Goal: Find specific page/section: Find specific page/section

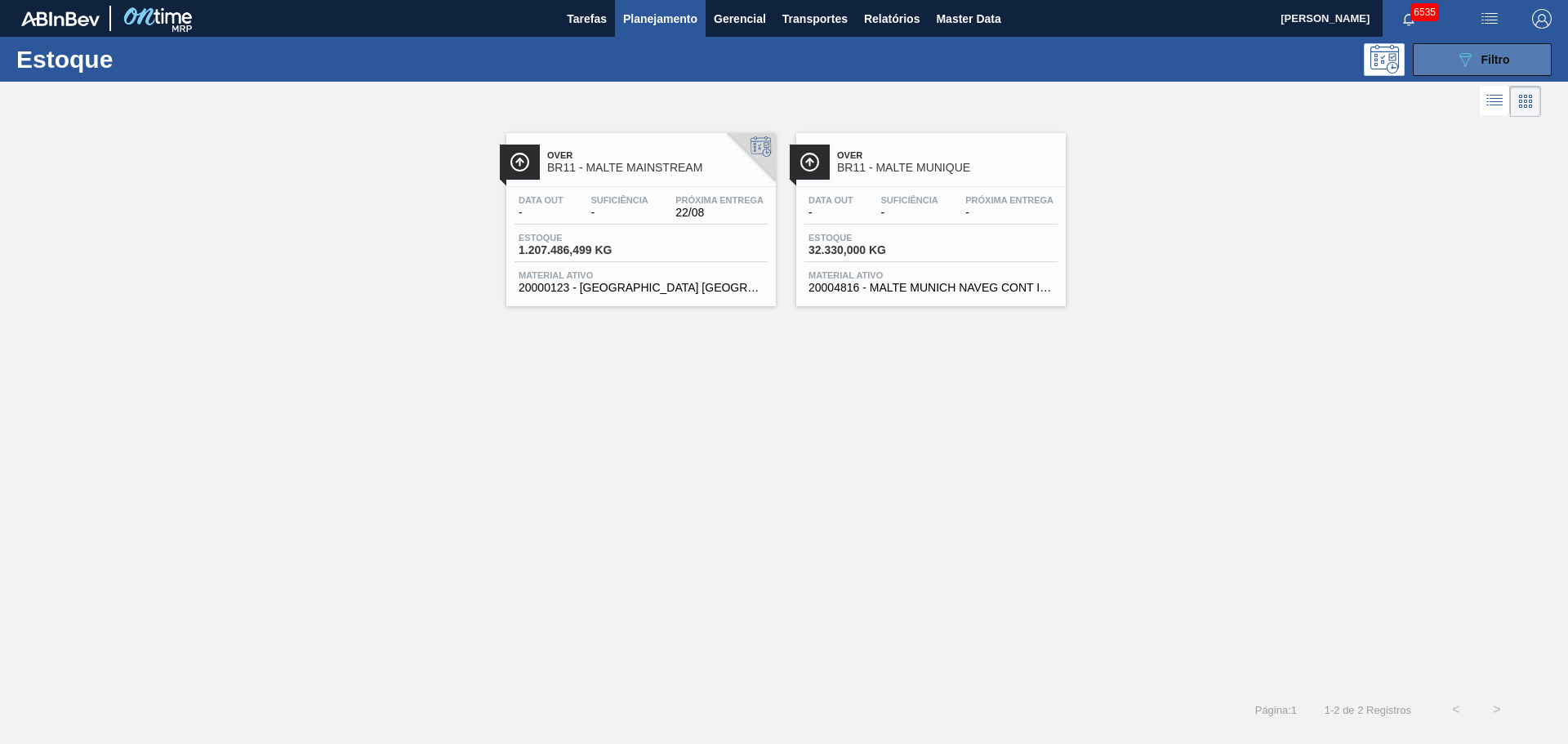
click at [1474, 66] on icon "089F7B8B-B2A5-4AFE-B5C0-19BA573D28AC" at bounding box center [1465, 59] width 19 height 19
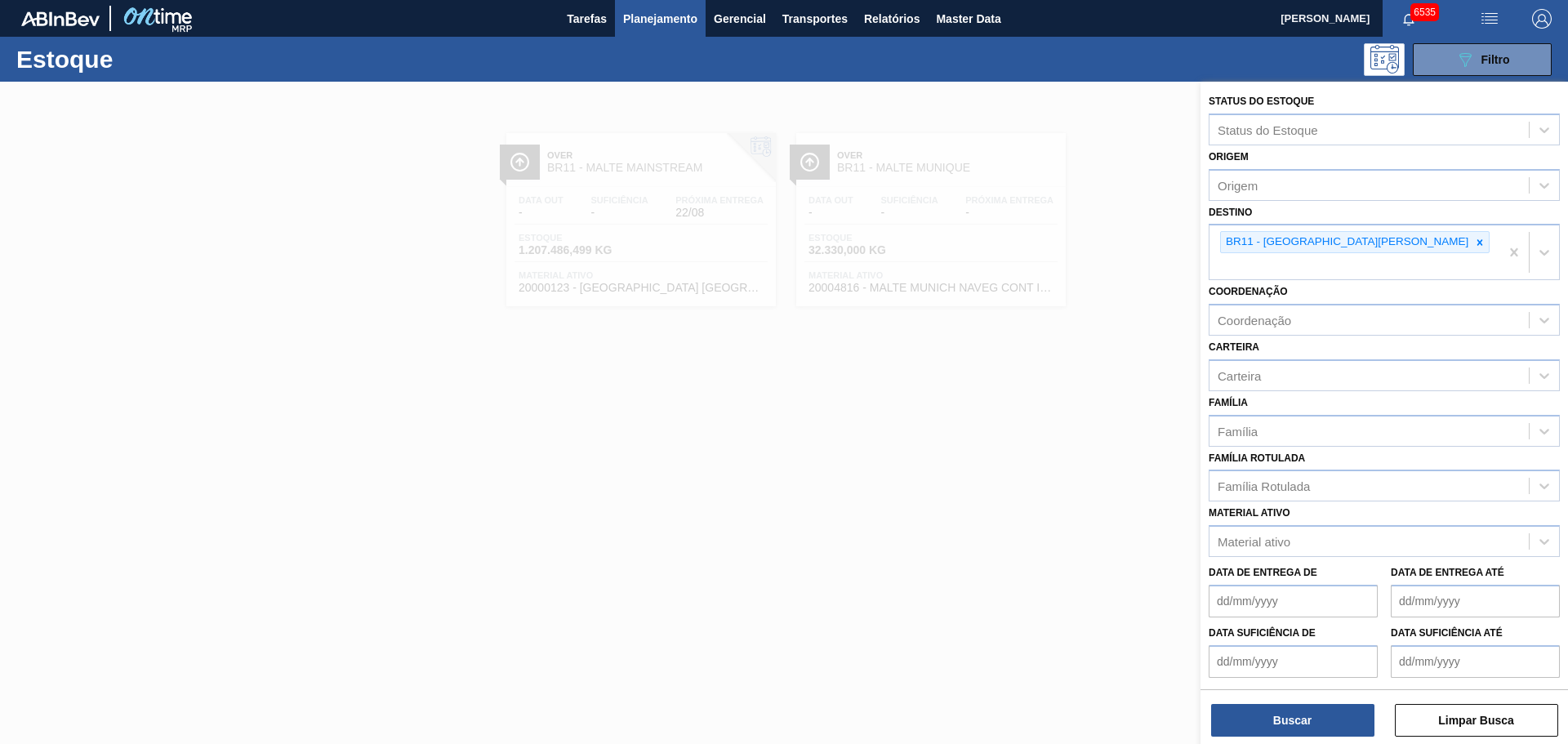
click at [1082, 388] on div at bounding box center [784, 453] width 1568 height 744
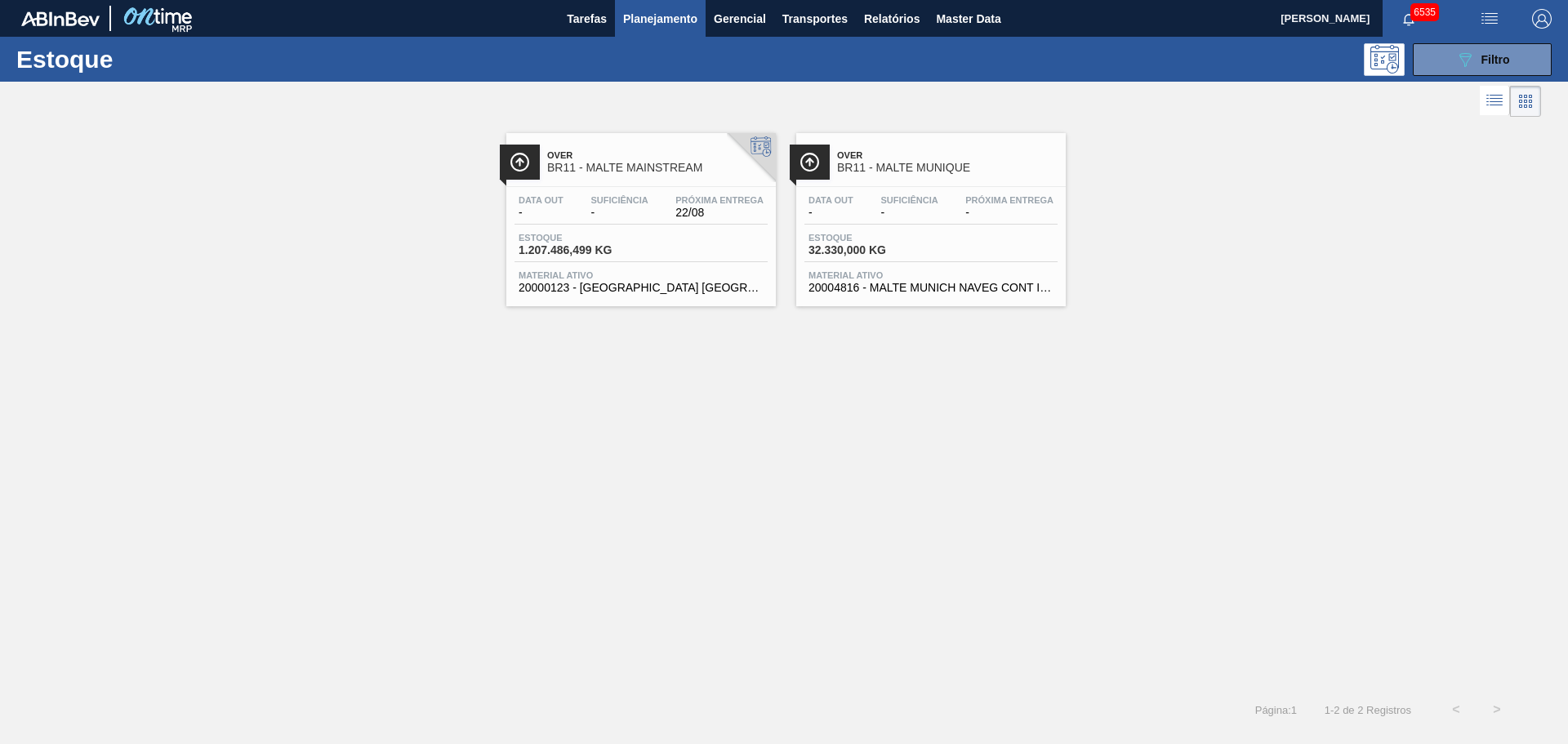
click at [677, 17] on span "Planejamento" at bounding box center [660, 18] width 74 height 19
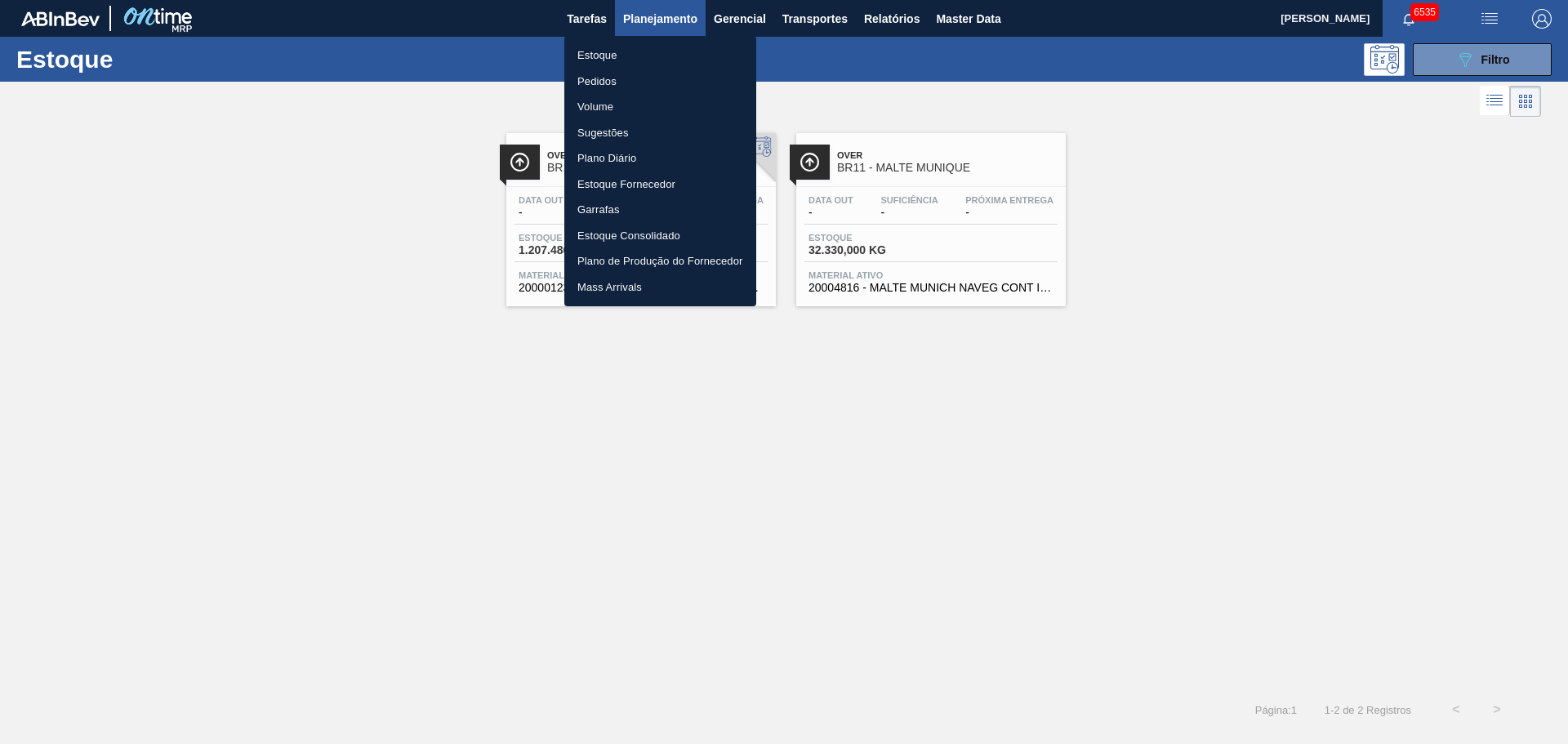
click at [584, 18] on div at bounding box center [784, 372] width 1568 height 744
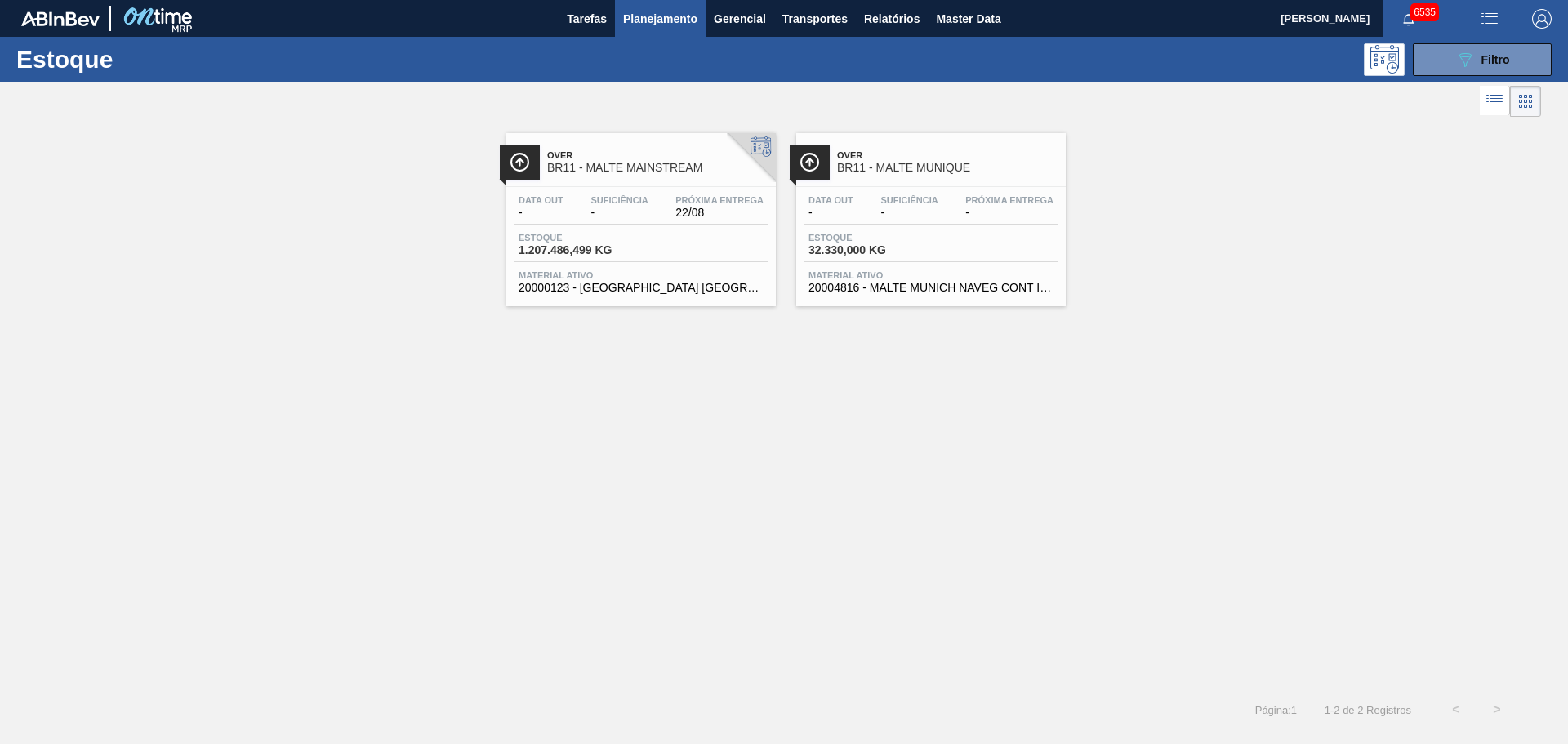
click at [657, 13] on span "Planejamento" at bounding box center [660, 18] width 74 height 19
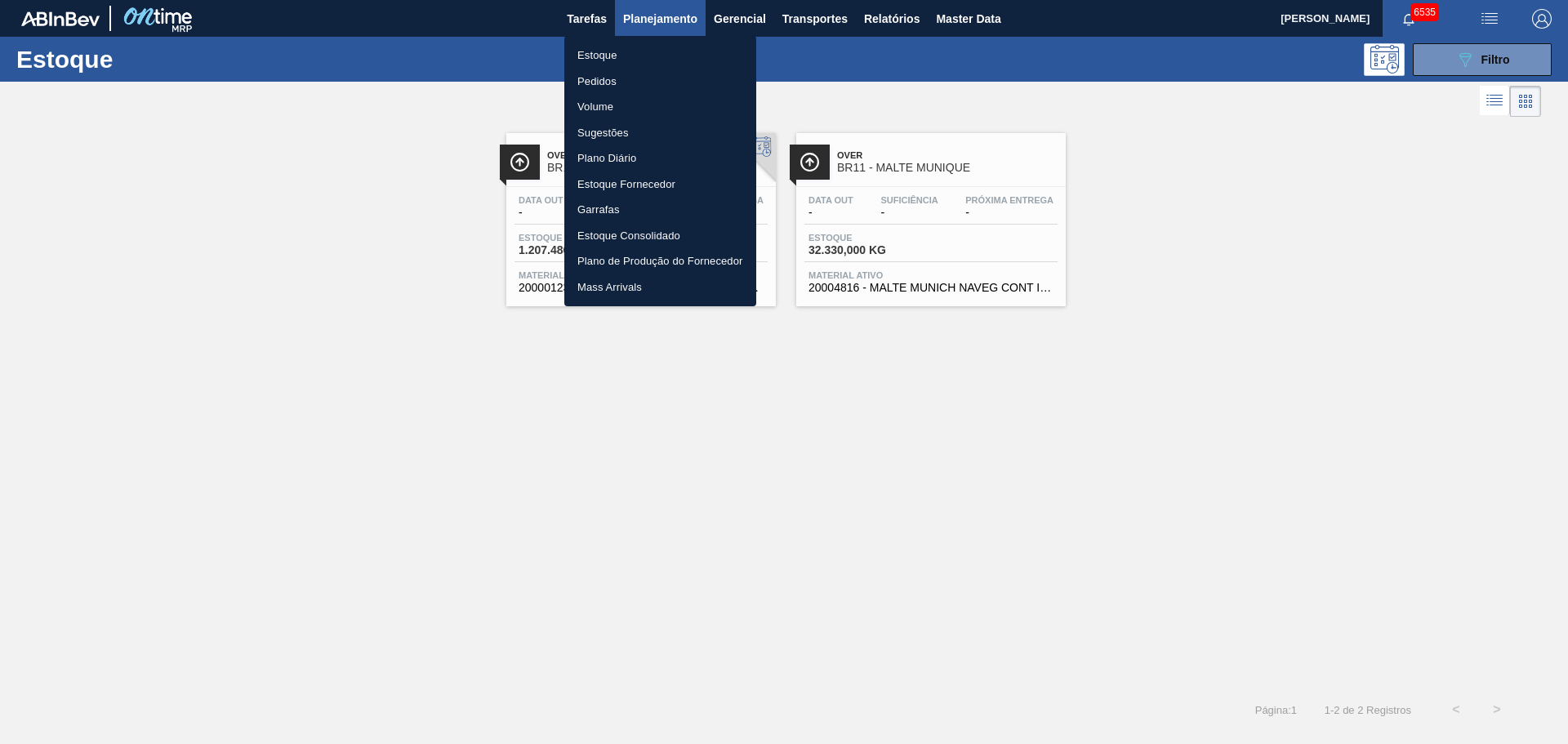
click at [601, 105] on li "Volume" at bounding box center [660, 107] width 192 height 26
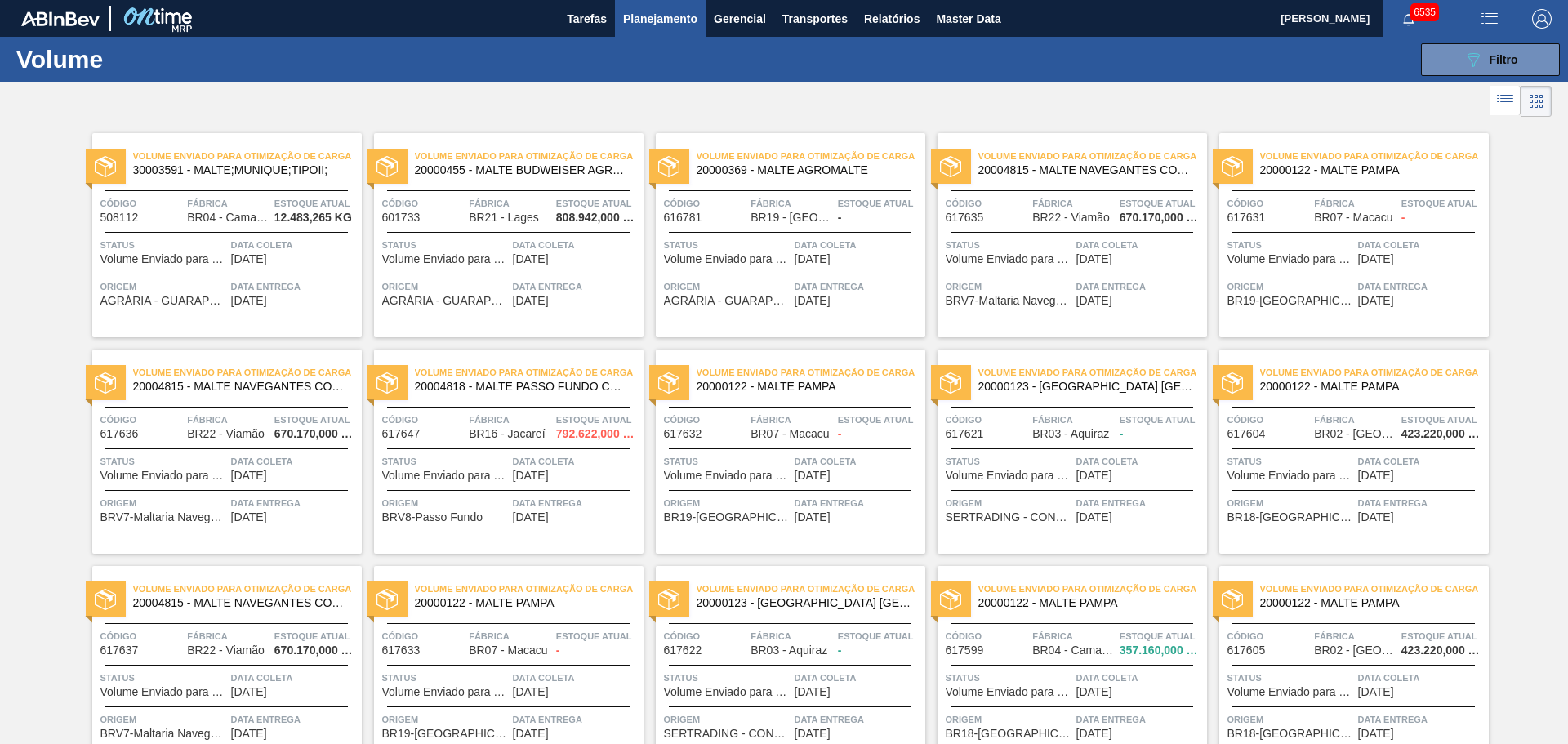
click at [639, 18] on span "Planejamento" at bounding box center [660, 18] width 74 height 19
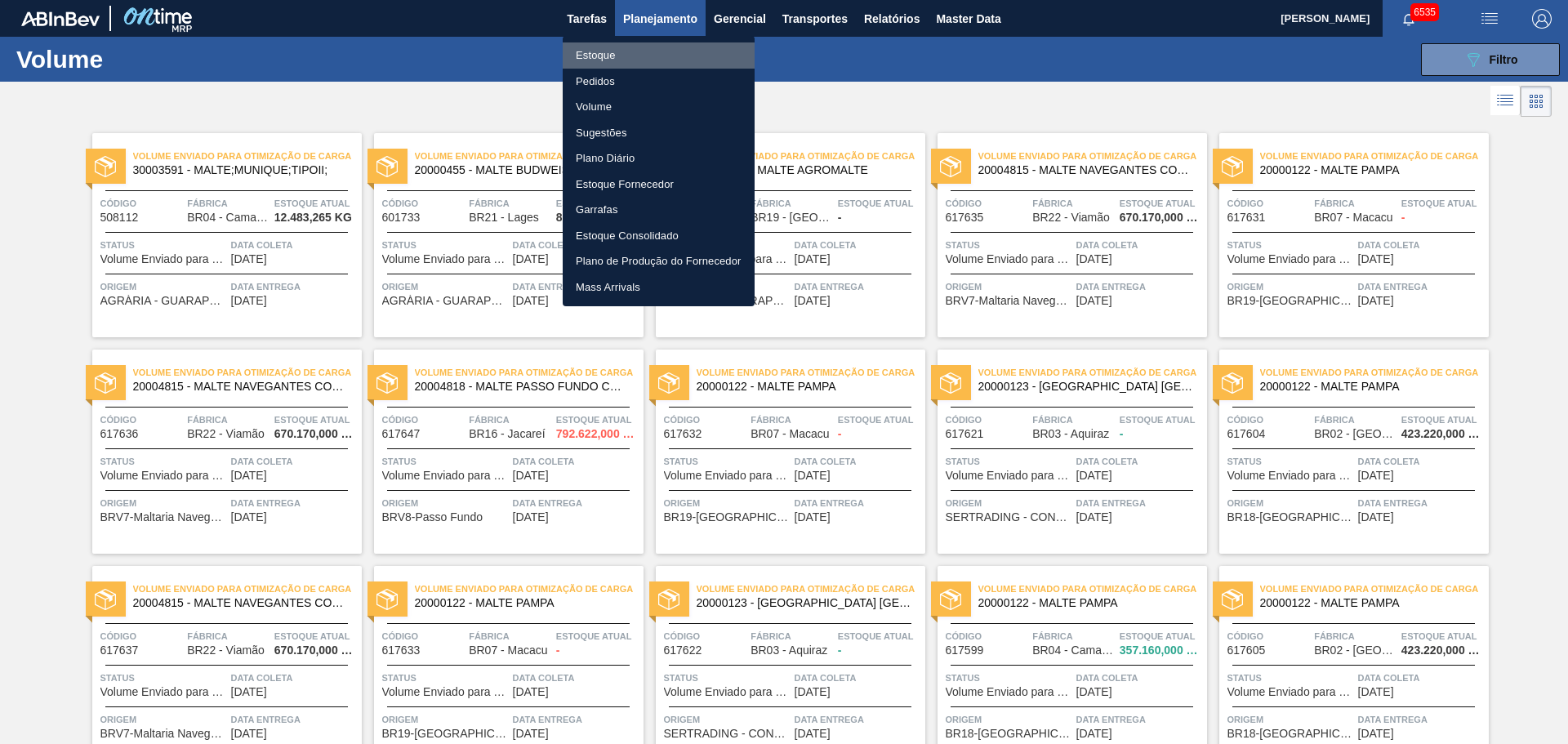
click at [589, 55] on li "Estoque" at bounding box center [658, 55] width 192 height 26
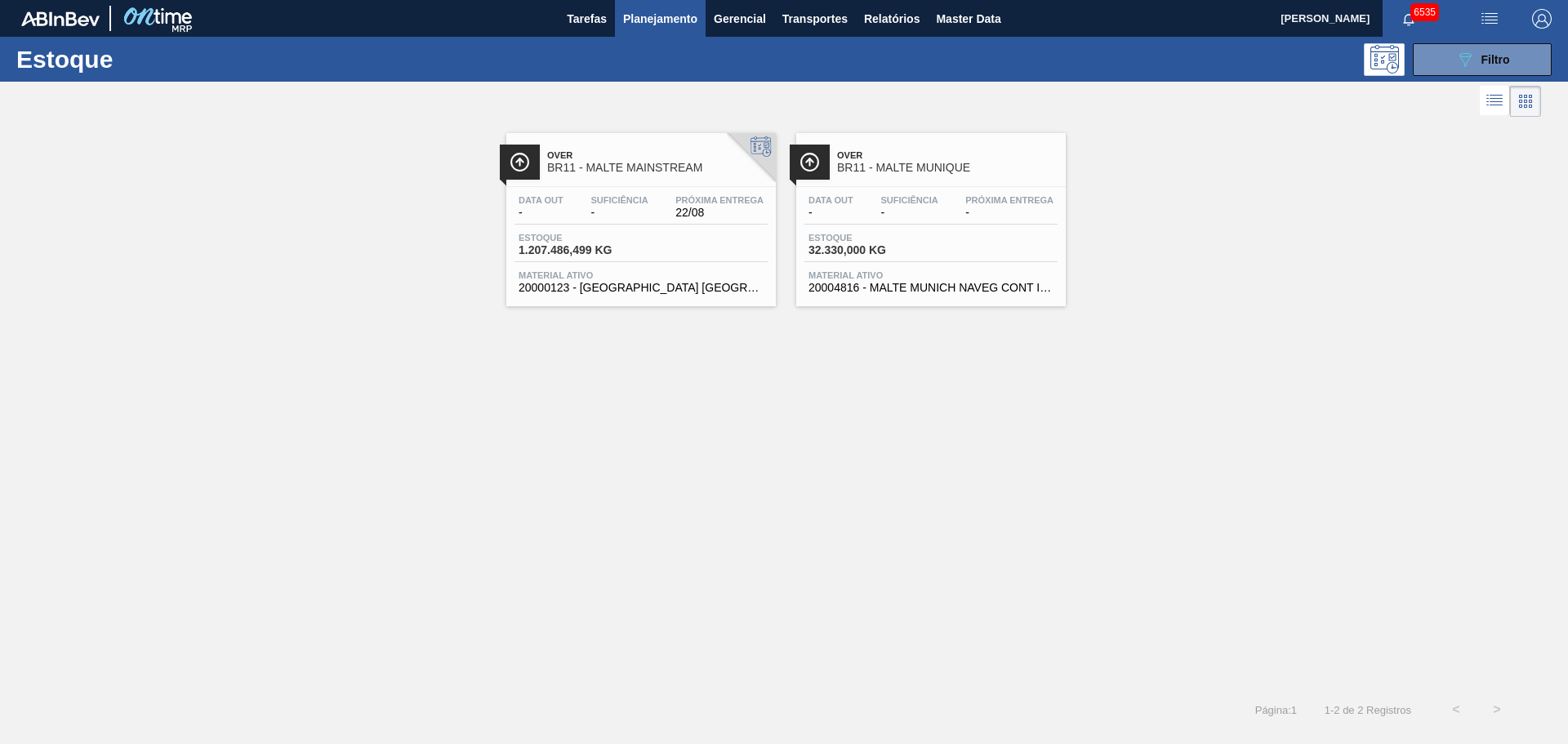
click at [680, 247] on div "Estoque 1.207.486,499 KG" at bounding box center [641, 247] width 253 height 30
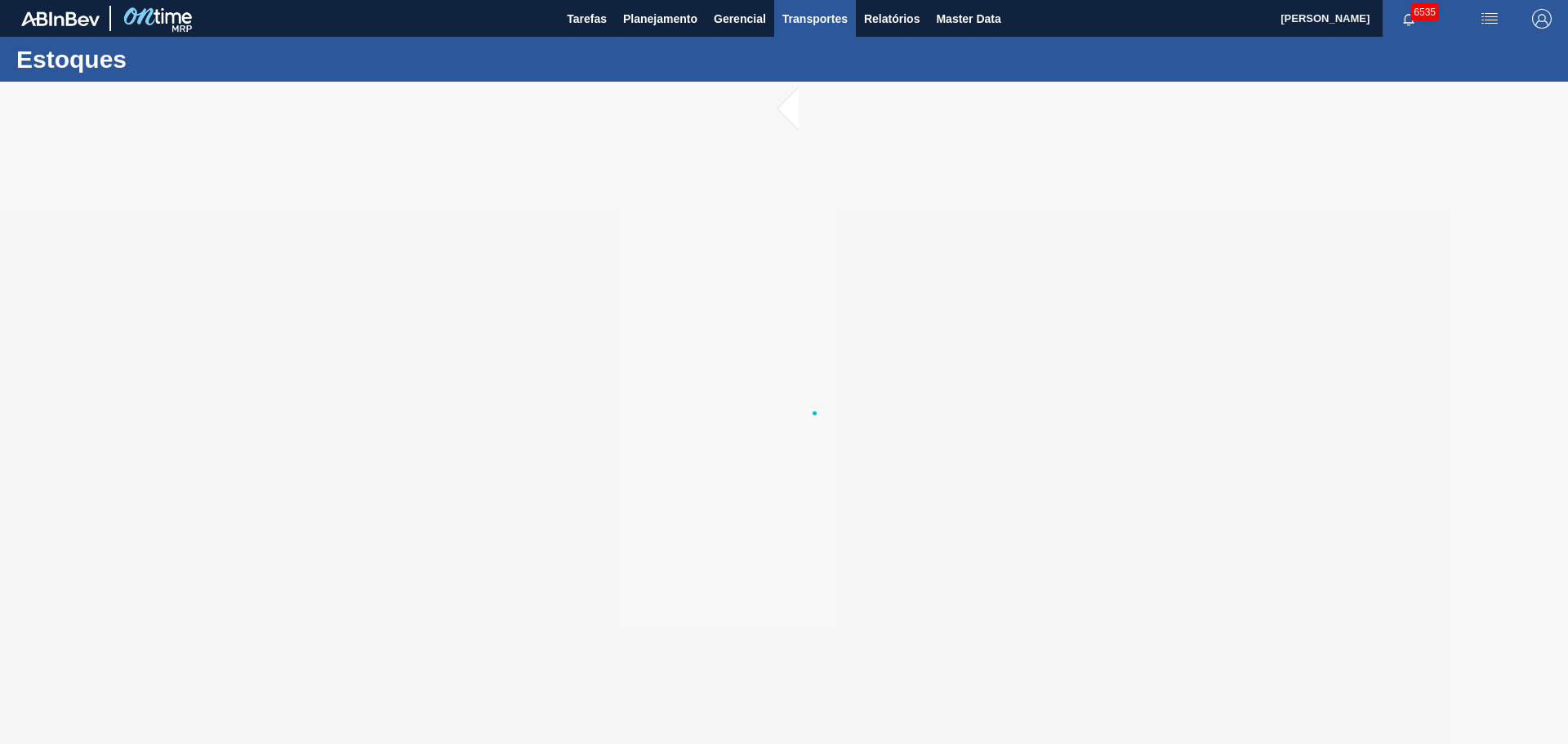
click at [792, 14] on span "Transportes" at bounding box center [814, 18] width 66 height 19
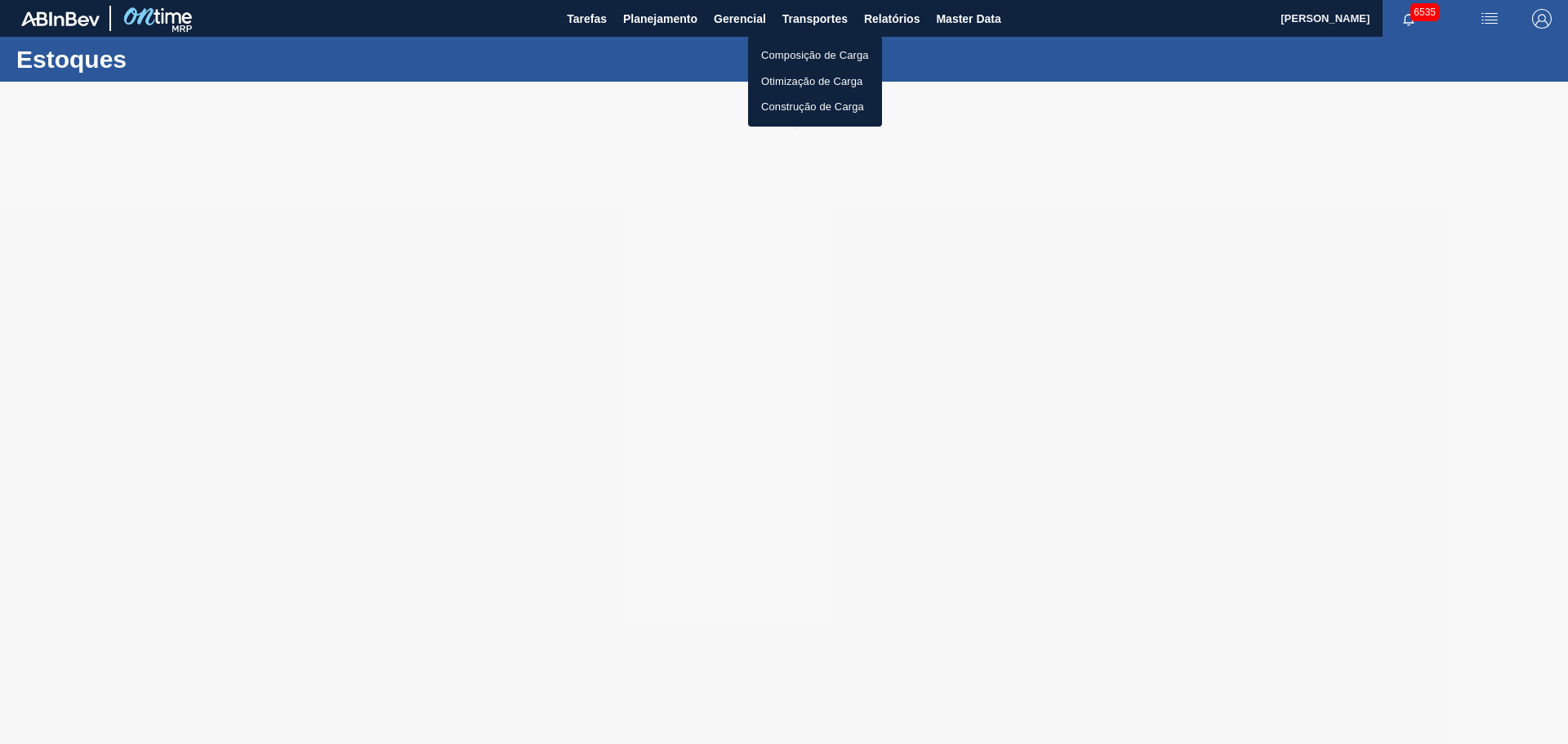
click at [874, 14] on div at bounding box center [784, 372] width 1568 height 744
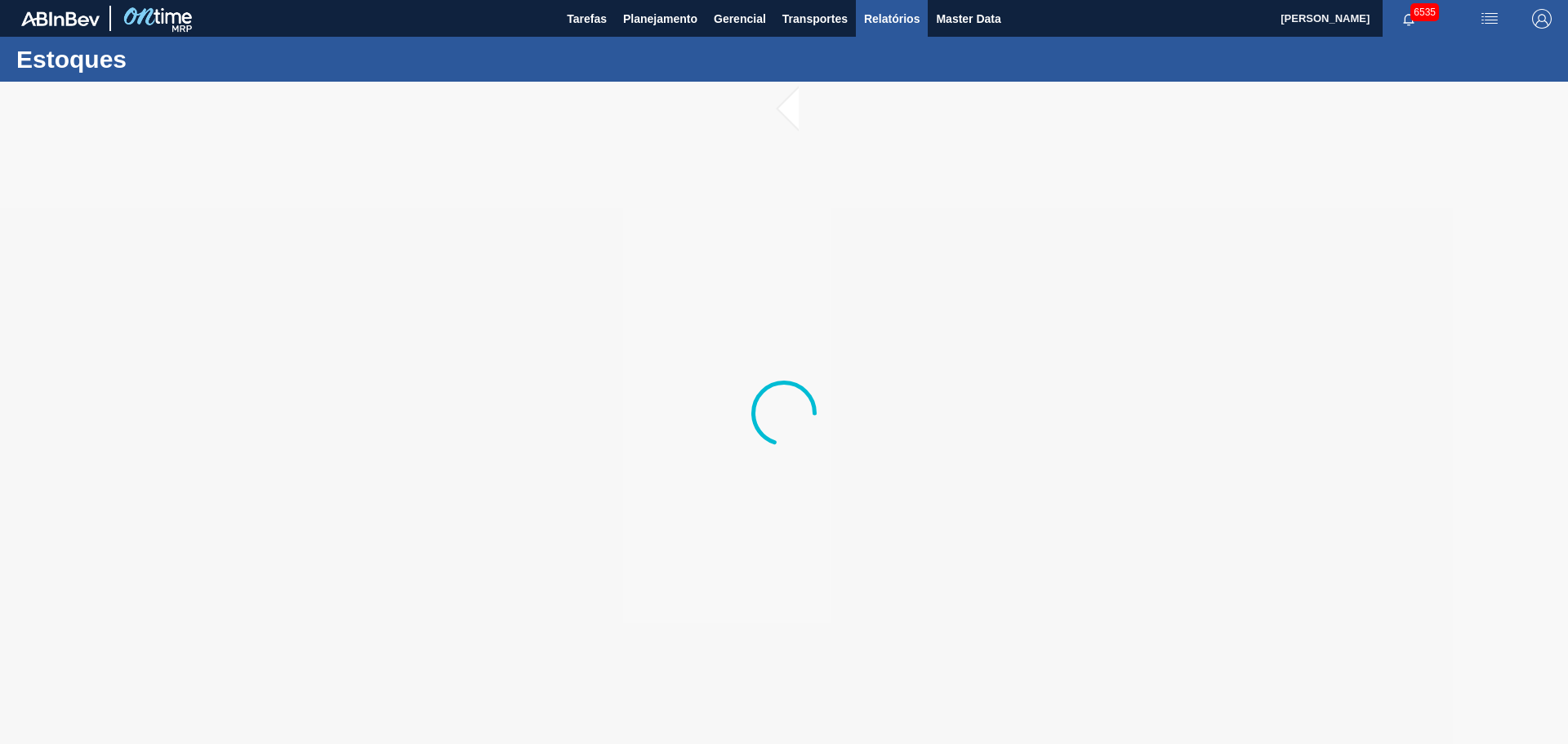
click at [892, 22] on span "Relatórios" at bounding box center [891, 18] width 55 height 19
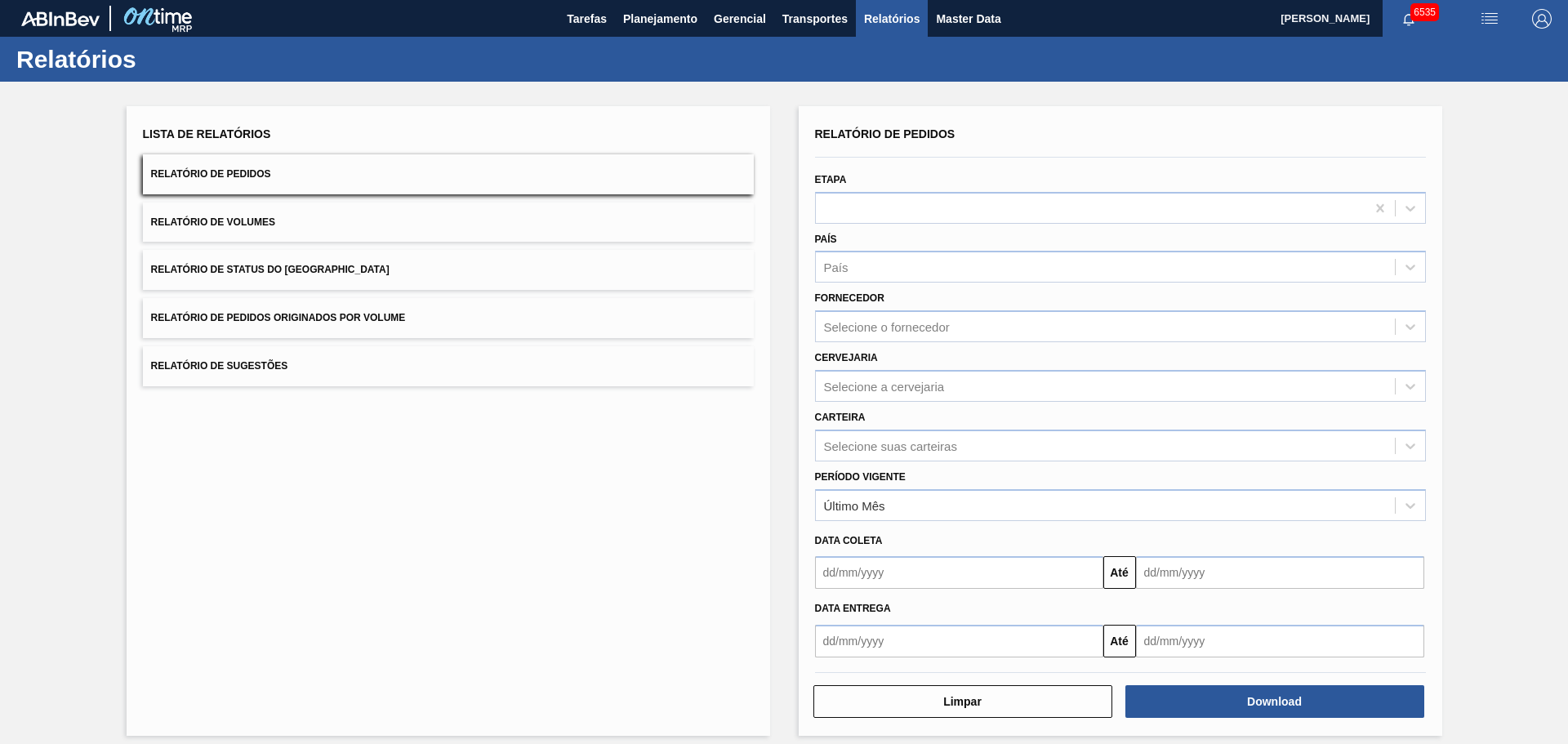
click at [887, 26] on span "Relatórios" at bounding box center [891, 18] width 55 height 19
click at [667, 24] on span "Planejamento" at bounding box center [660, 18] width 74 height 19
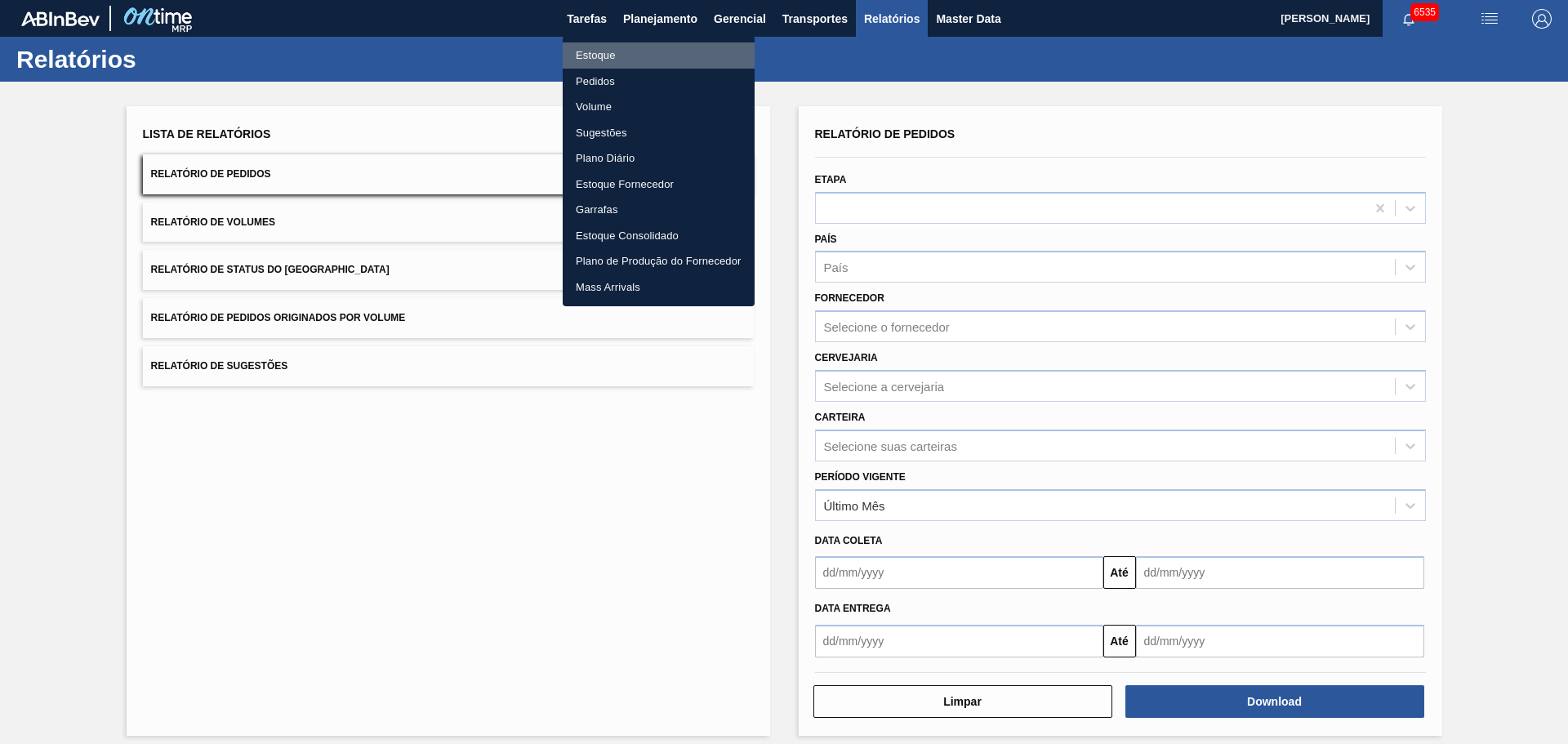
click at [595, 49] on li "Estoque" at bounding box center [658, 55] width 192 height 26
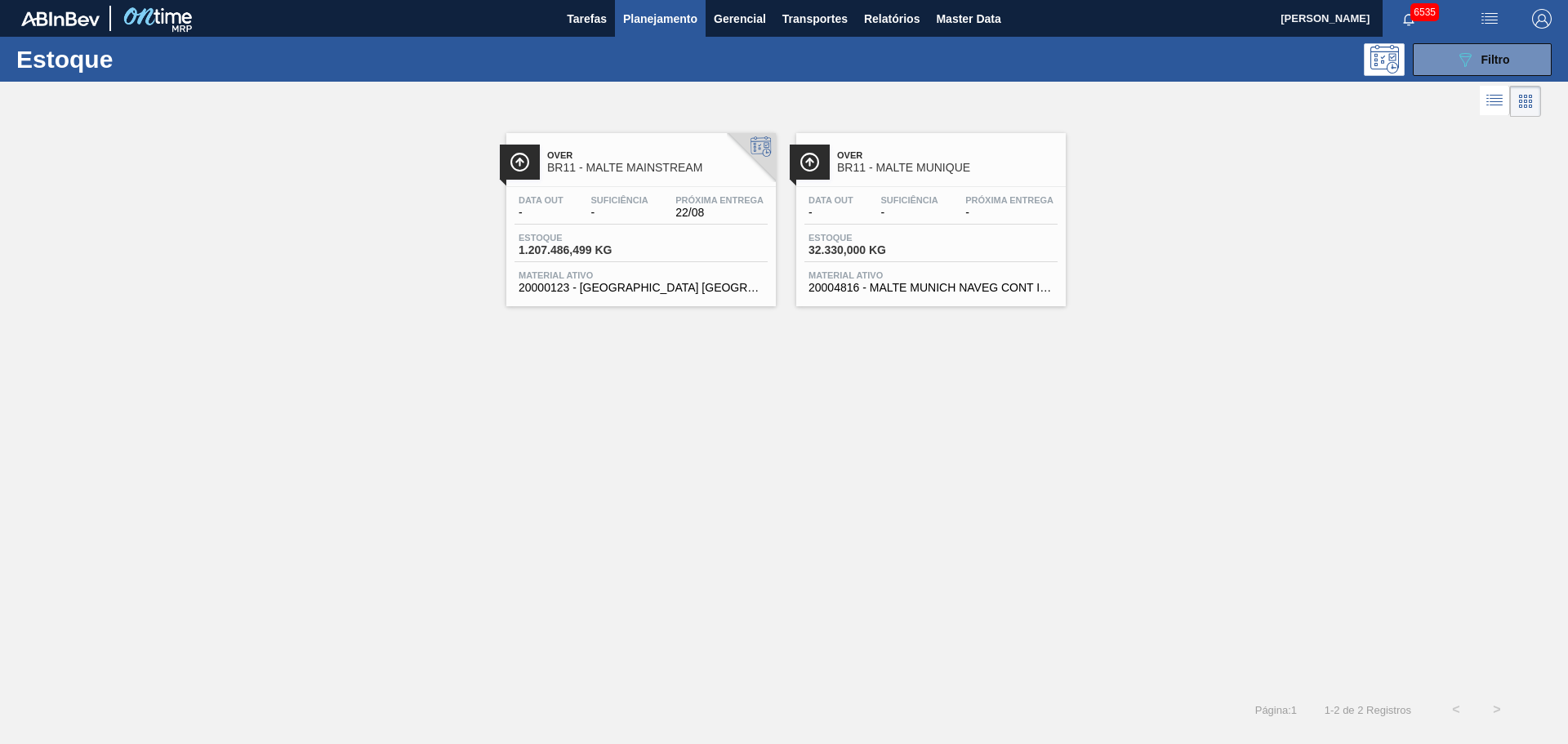
click at [673, 233] on div "Estoque 1.207.486,499 KG" at bounding box center [641, 247] width 253 height 30
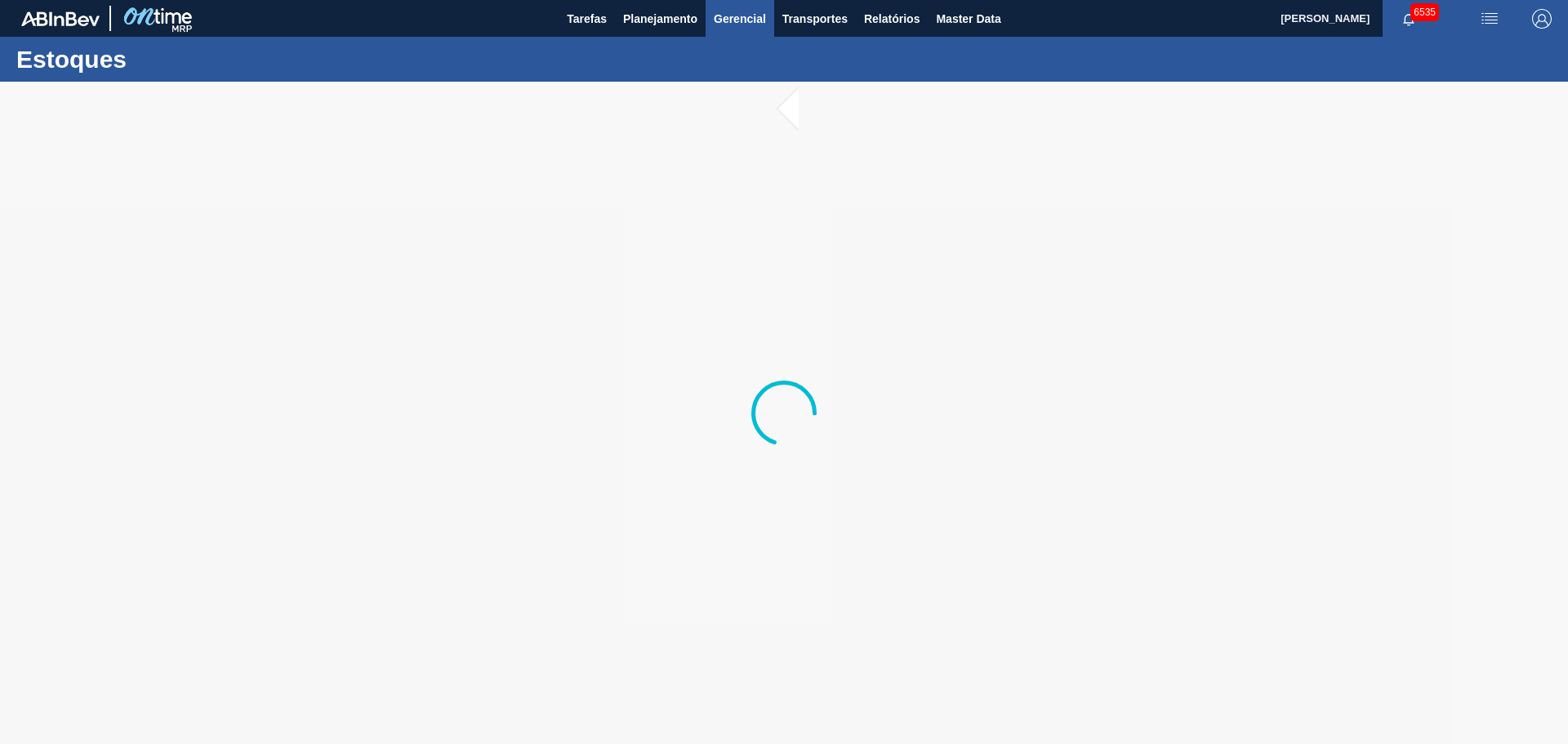
click at [744, 6] on button "Gerencial" at bounding box center [740, 18] width 68 height 37
click at [608, 16] on div at bounding box center [784, 372] width 1568 height 744
click at [604, 17] on span "Tarefas" at bounding box center [586, 18] width 40 height 19
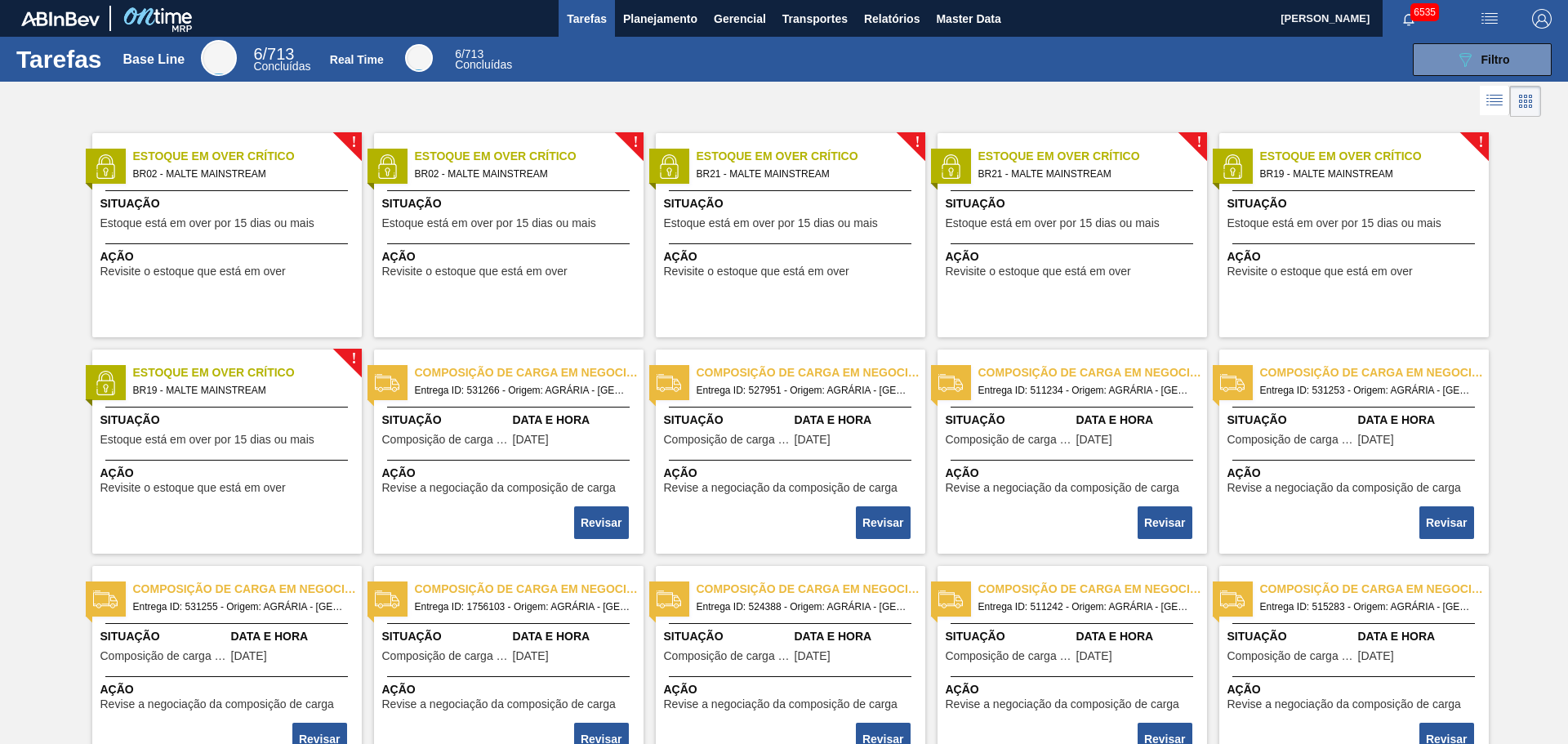
click at [576, 9] on span "Tarefas" at bounding box center [586, 18] width 40 height 19
click at [677, 10] on span "Planejamento" at bounding box center [660, 18] width 74 height 19
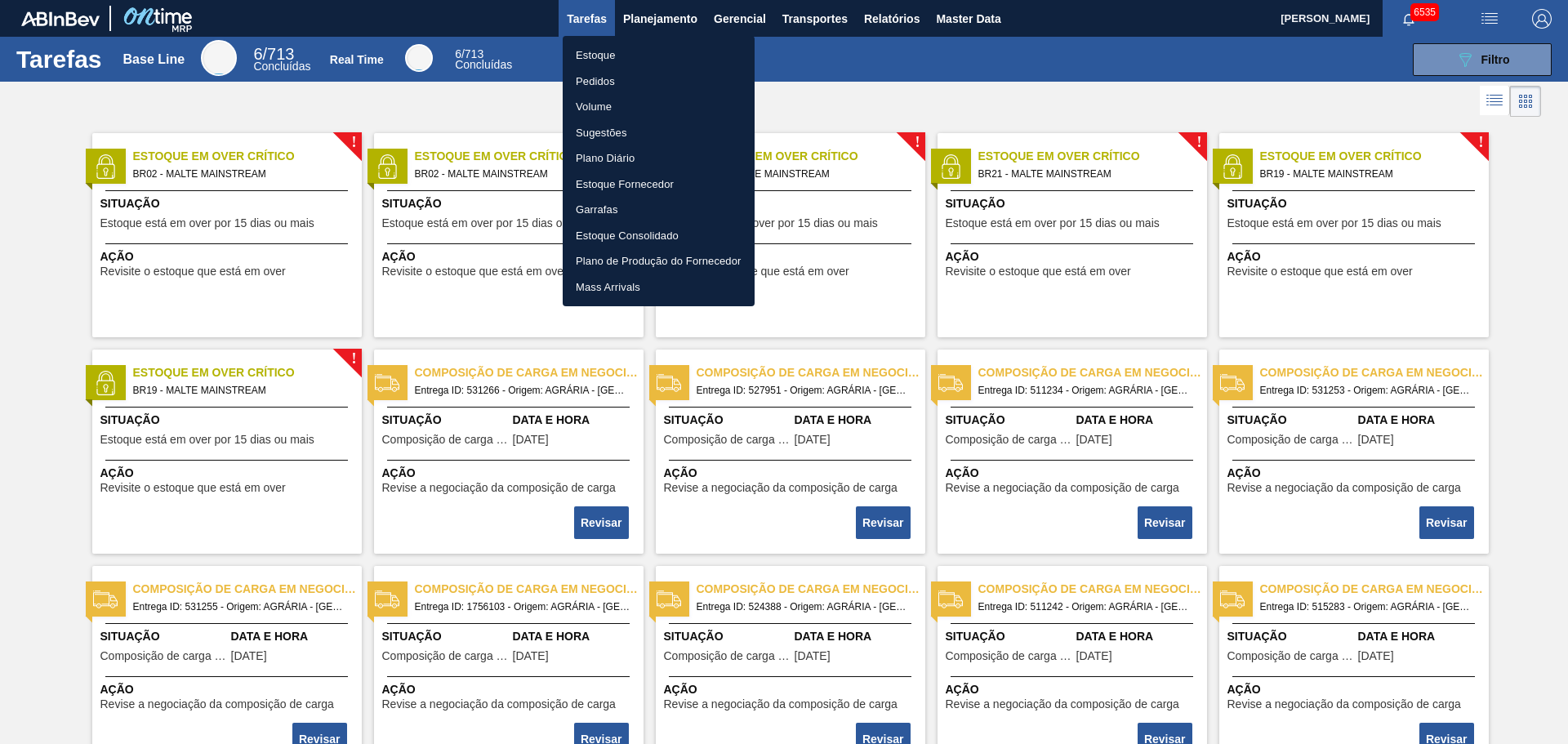
click at [589, 53] on li "Estoque" at bounding box center [658, 55] width 192 height 26
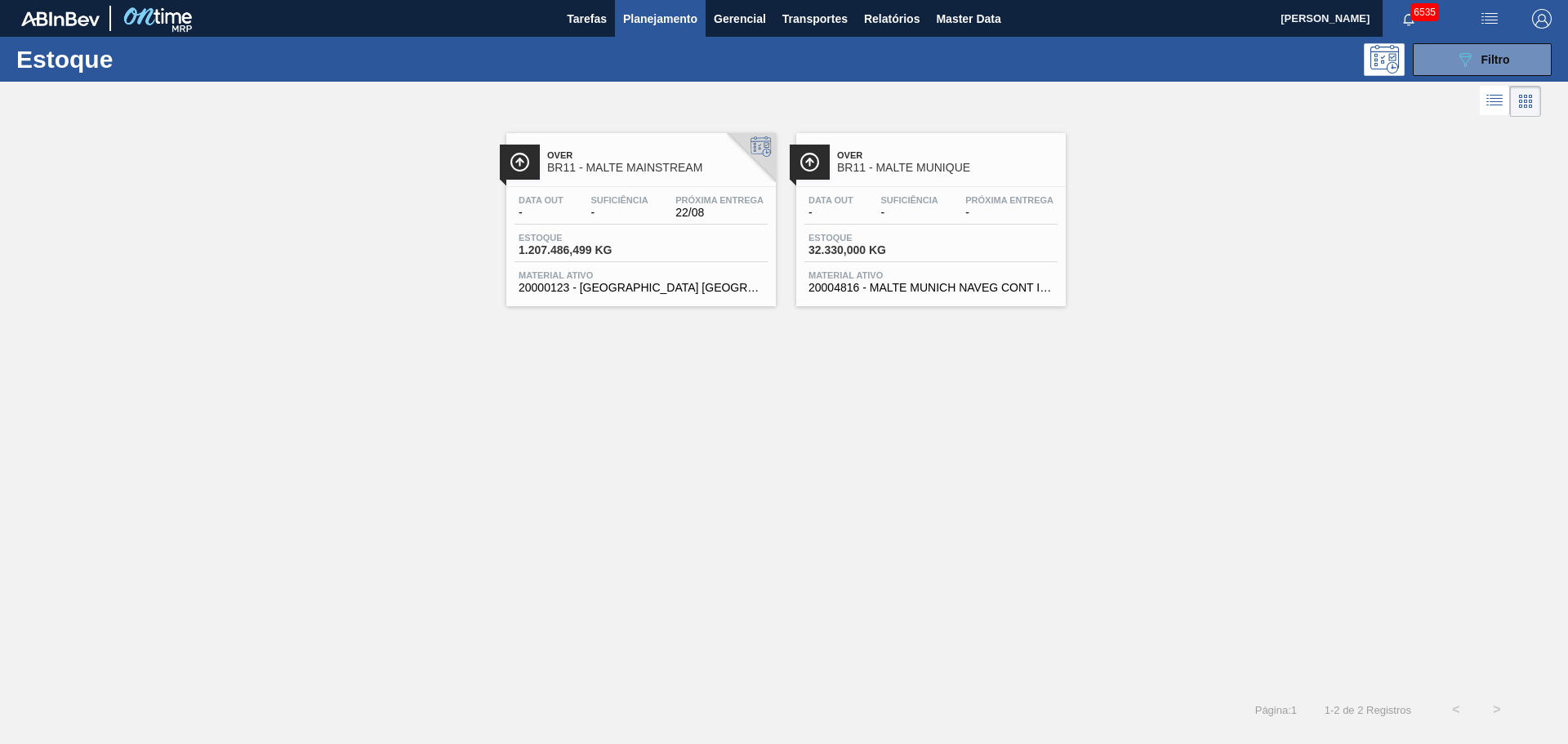
click at [673, 282] on span "20000123 - [GEOGRAPHIC_DATA] [GEOGRAPHIC_DATA] BRAHMA [GEOGRAPHIC_DATA] GRANEL" at bounding box center [640, 287] width 245 height 12
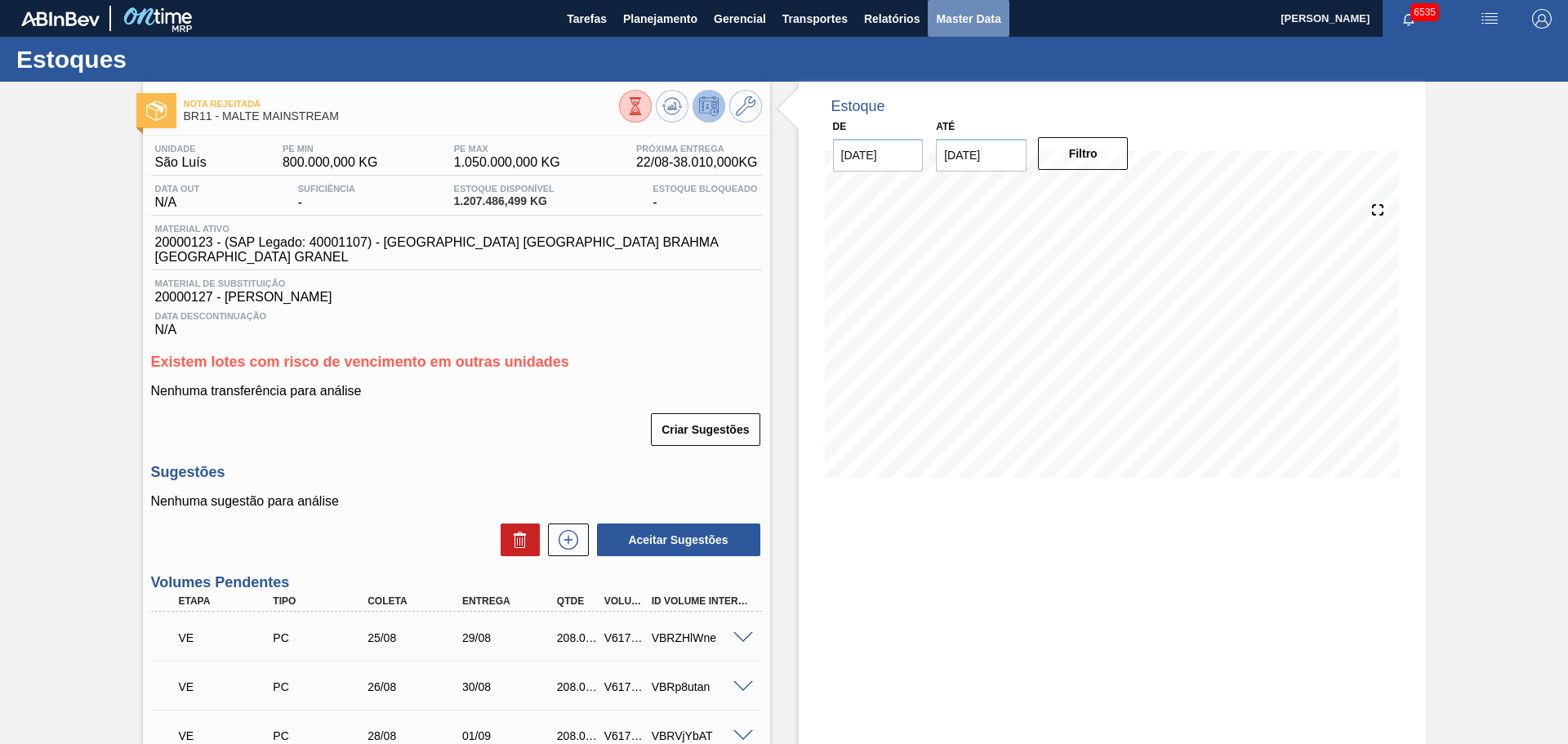
click at [971, 29] on button "Master Data" at bounding box center [968, 18] width 81 height 37
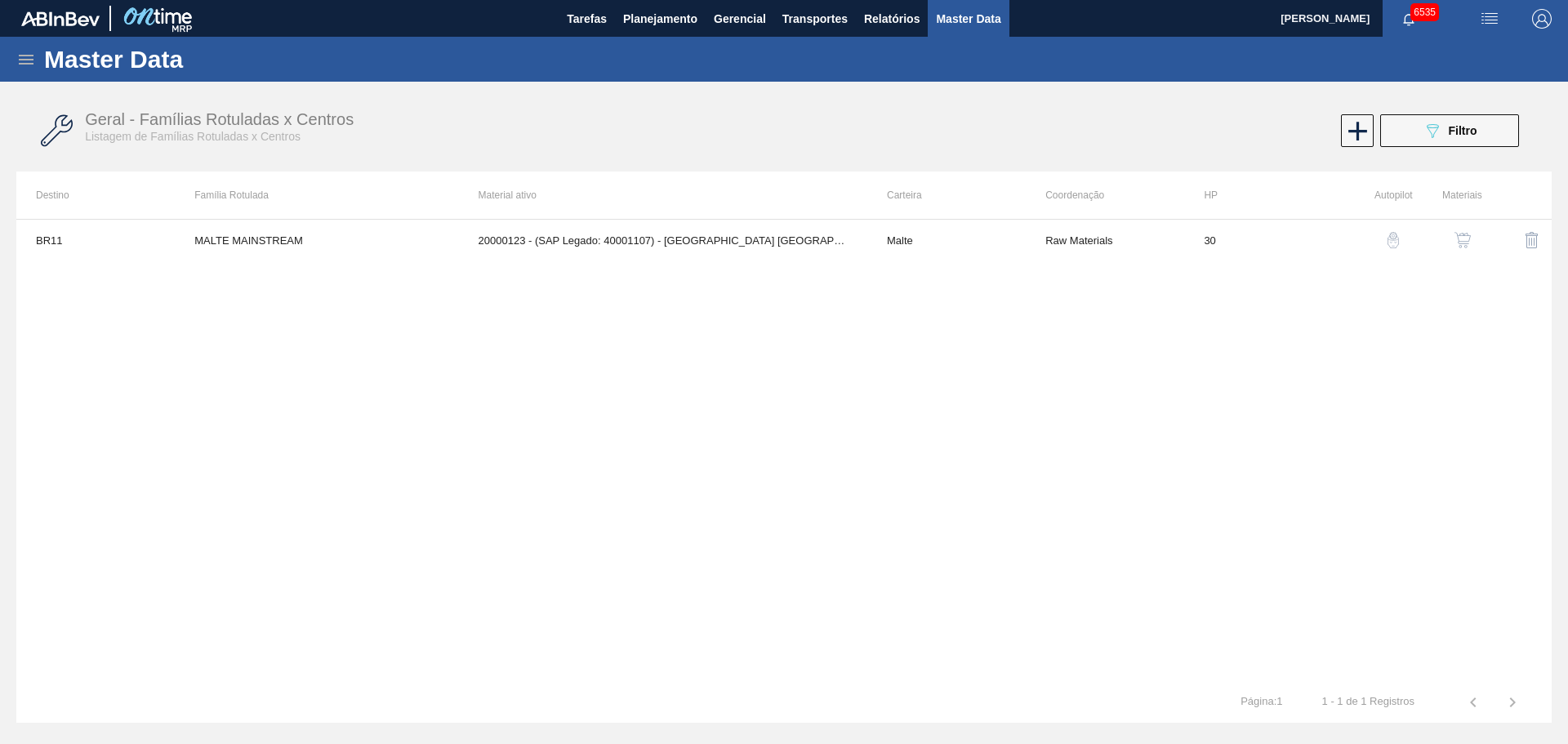
click at [1021, 358] on div "BR11 MALTE MAINSTREAM 20000123 - (SAP Legado: 40001107) - [GEOGRAPHIC_DATA] [GE…" at bounding box center [784, 450] width 1535 height 462
click at [941, 22] on span "Master Data" at bounding box center [968, 18] width 65 height 19
click at [22, 67] on icon at bounding box center [26, 59] width 19 height 19
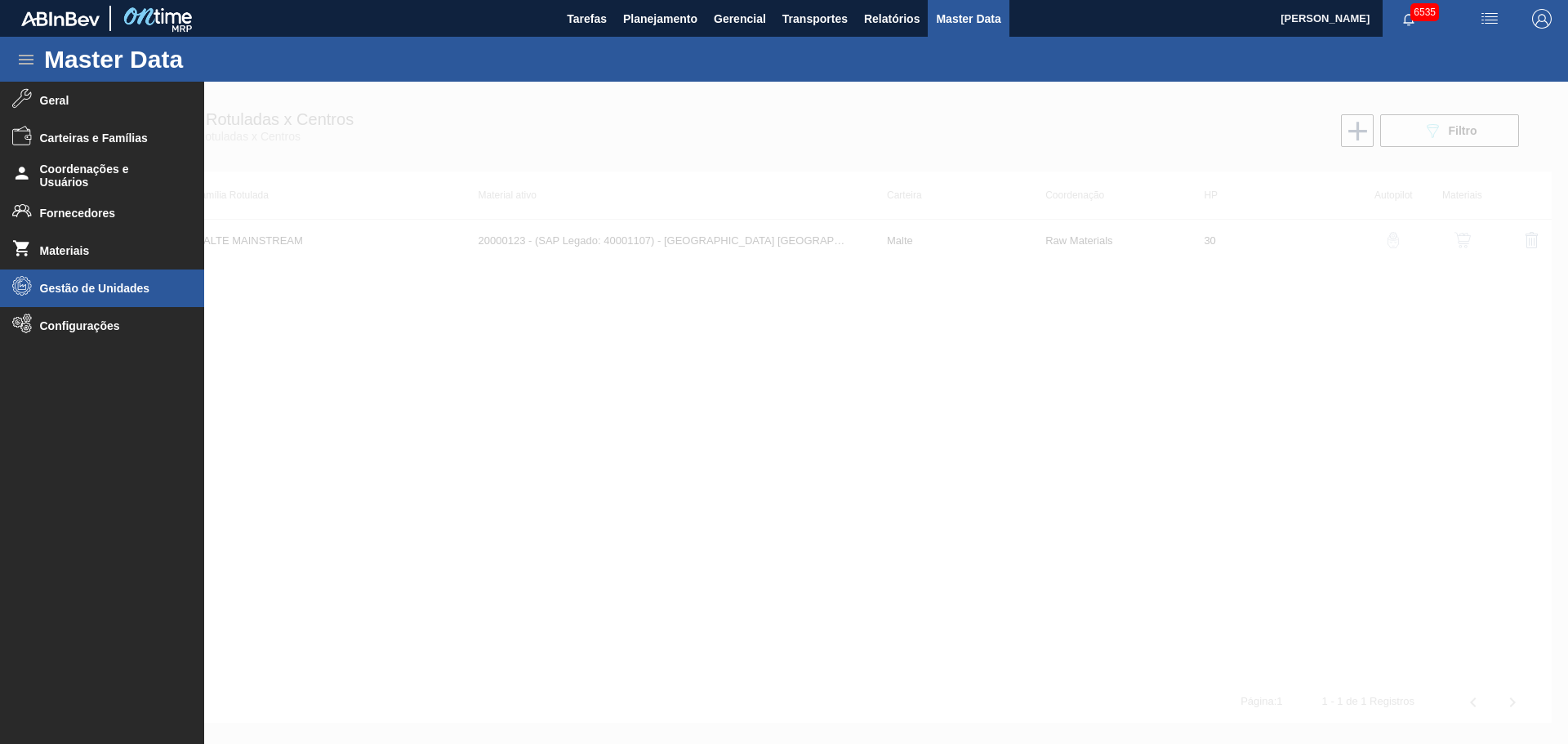
click at [118, 291] on span "Gestão de Unidades" at bounding box center [107, 288] width 135 height 13
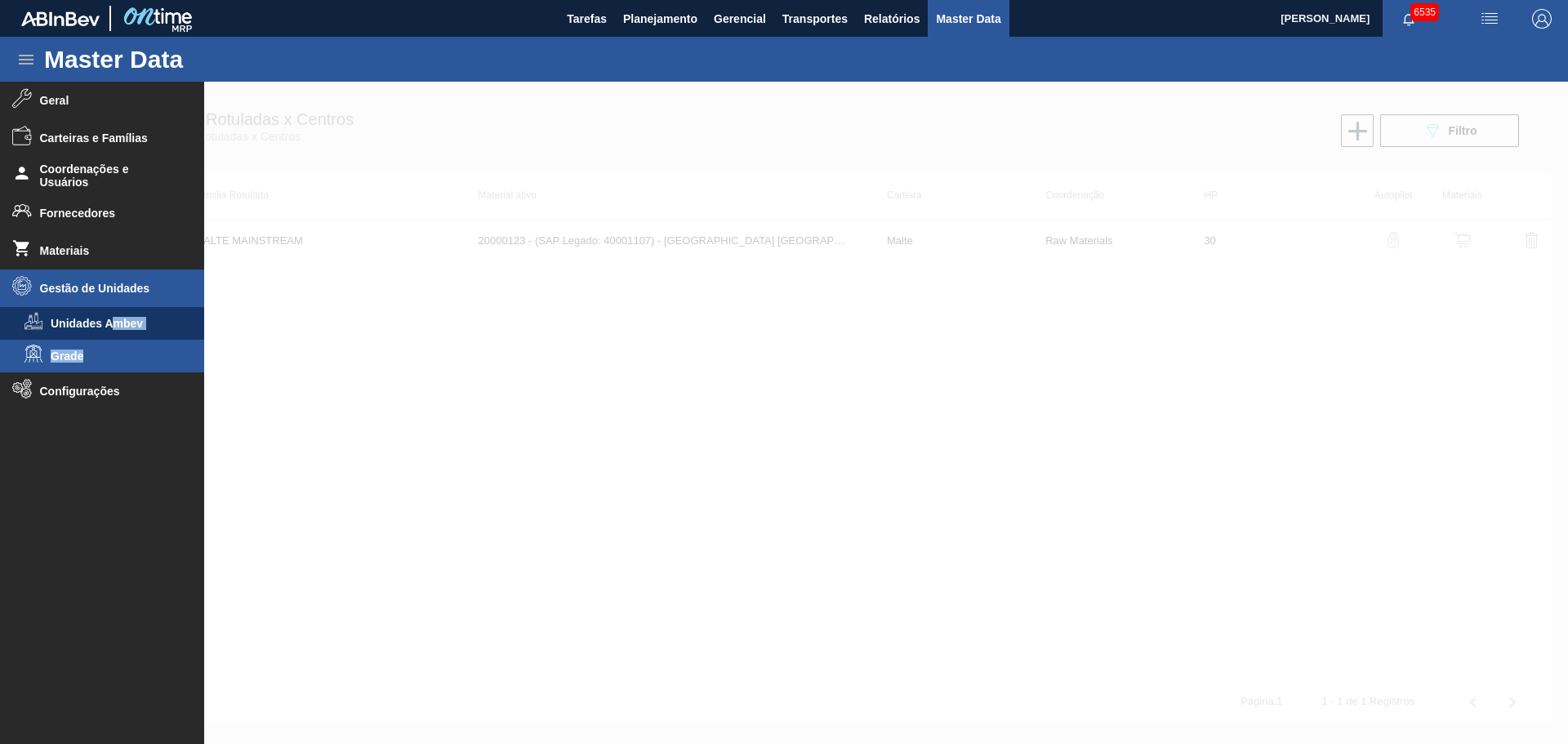
drag, startPoint x: 110, startPoint y: 325, endPoint x: 103, endPoint y: 366, distance: 41.6
click at [103, 366] on ul "Geral Carteiras e Famílias Coordenações e Usuários Fornecedores Materiais Gestã…" at bounding box center [102, 405] width 204 height 648
click at [84, 355] on span "Grade" at bounding box center [114, 355] width 126 height 13
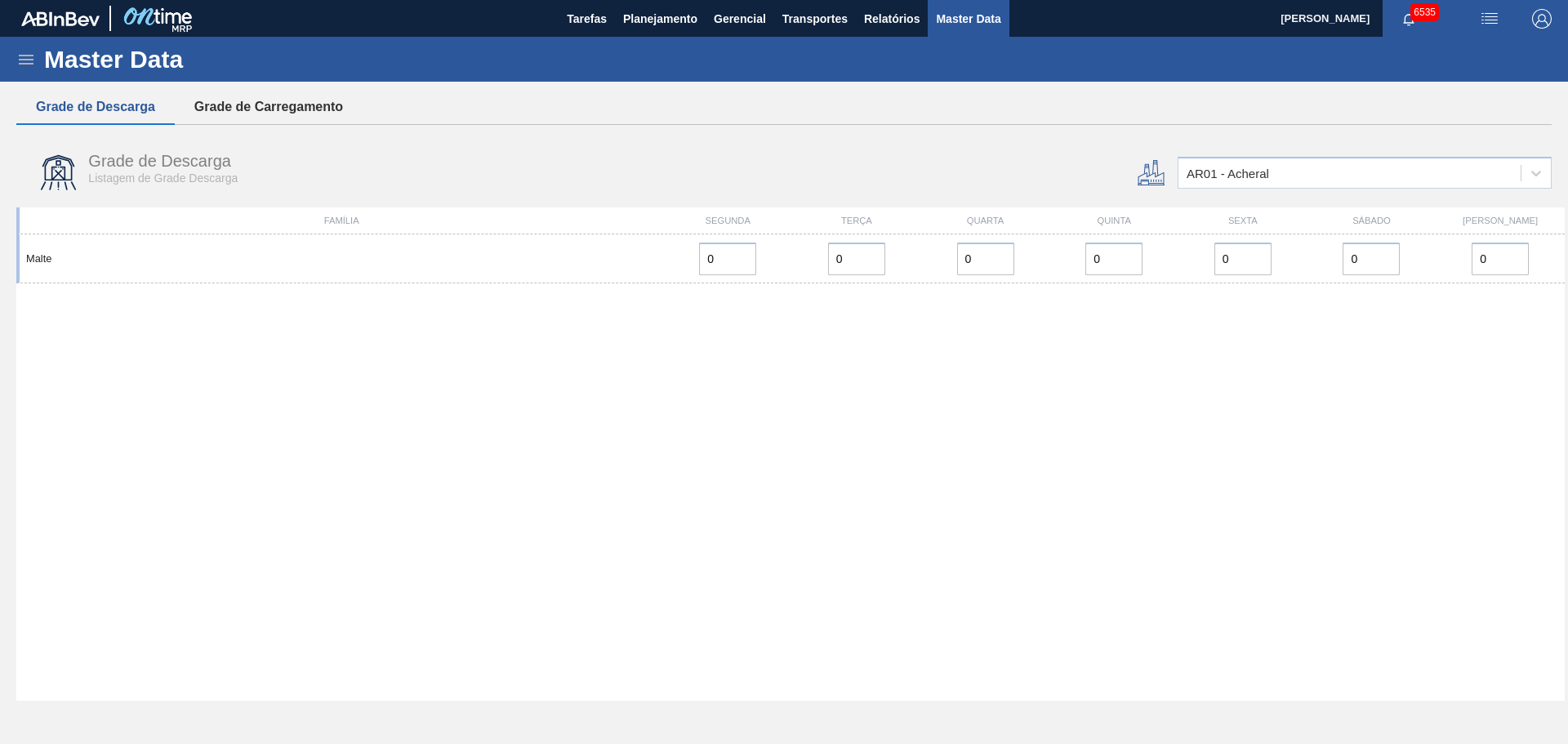
click at [308, 108] on button "Grade de Carregamento" at bounding box center [268, 106] width 187 height 34
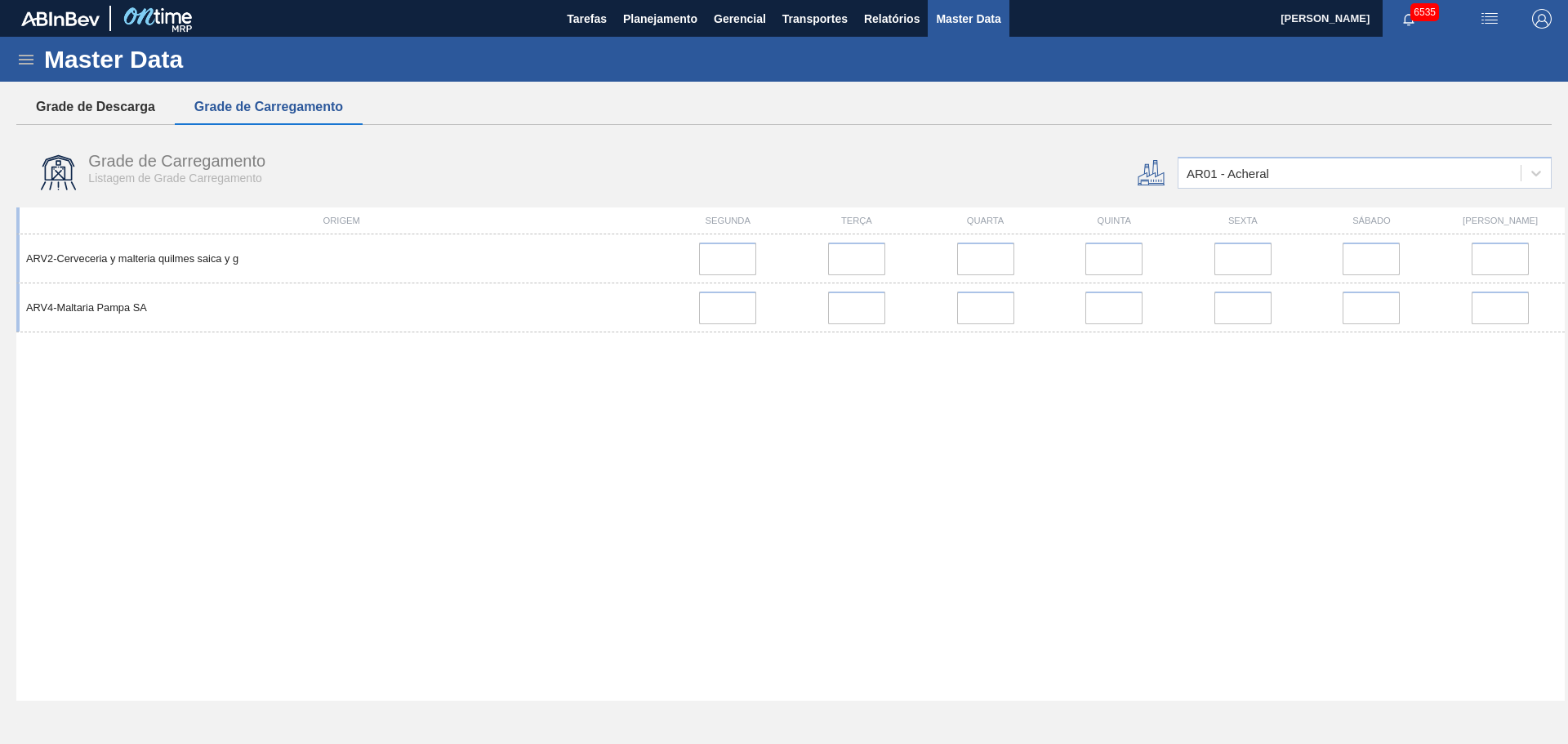
click at [124, 103] on button "Grade de Descarga" at bounding box center [96, 106] width 159 height 34
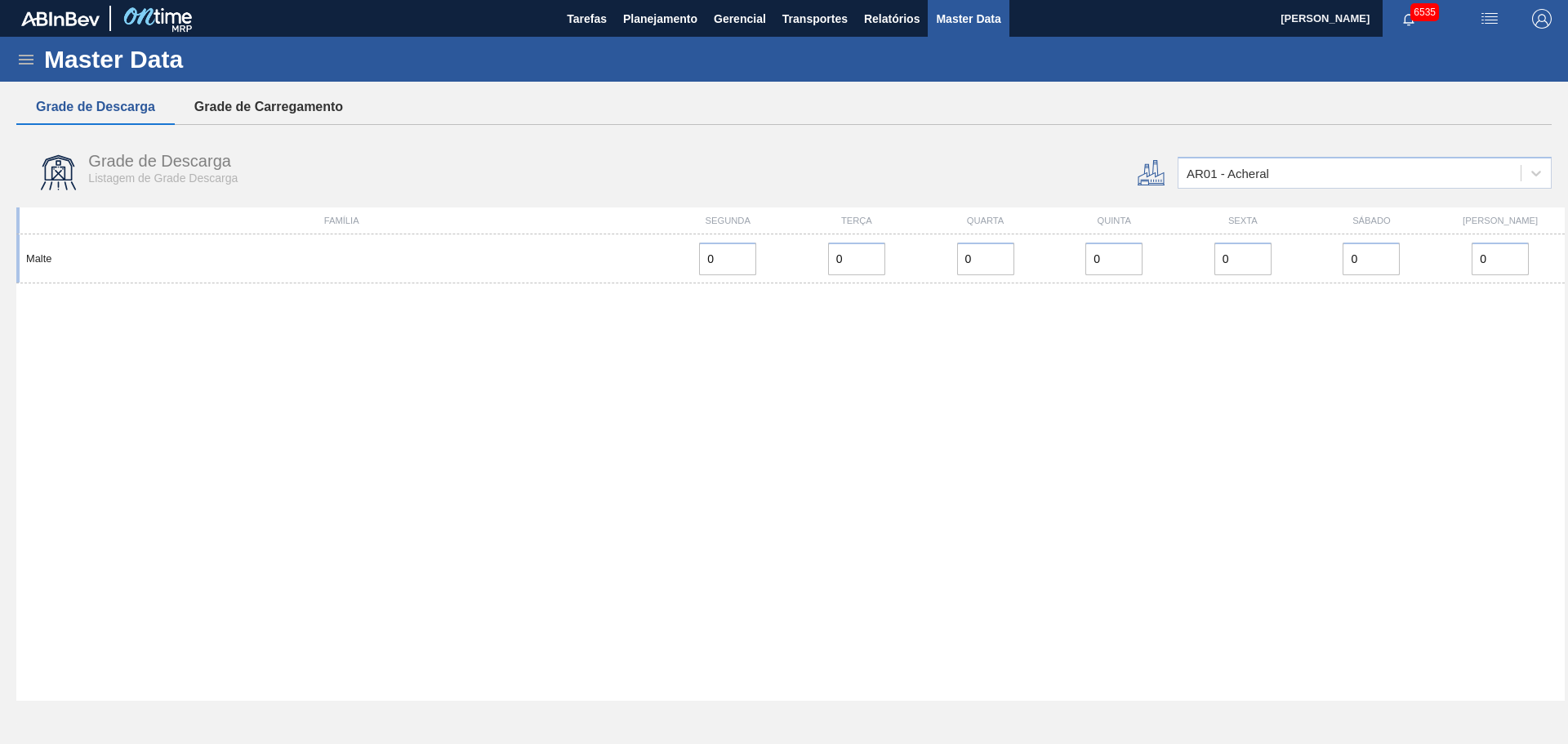
click at [259, 107] on button "Grade de Carregamento" at bounding box center [268, 106] width 187 height 34
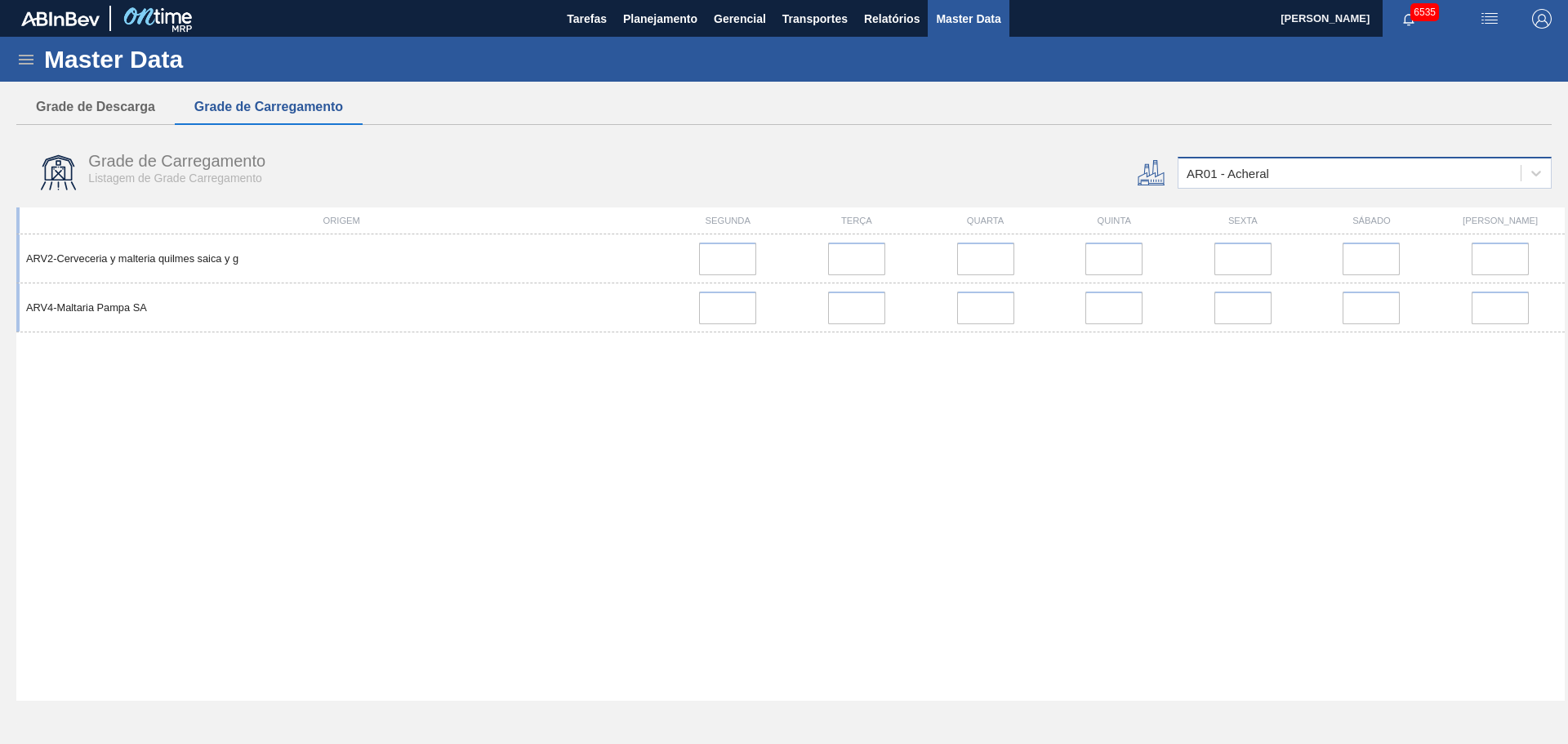
click at [1319, 180] on div "AR01 - Acheral" at bounding box center [1349, 174] width 342 height 24
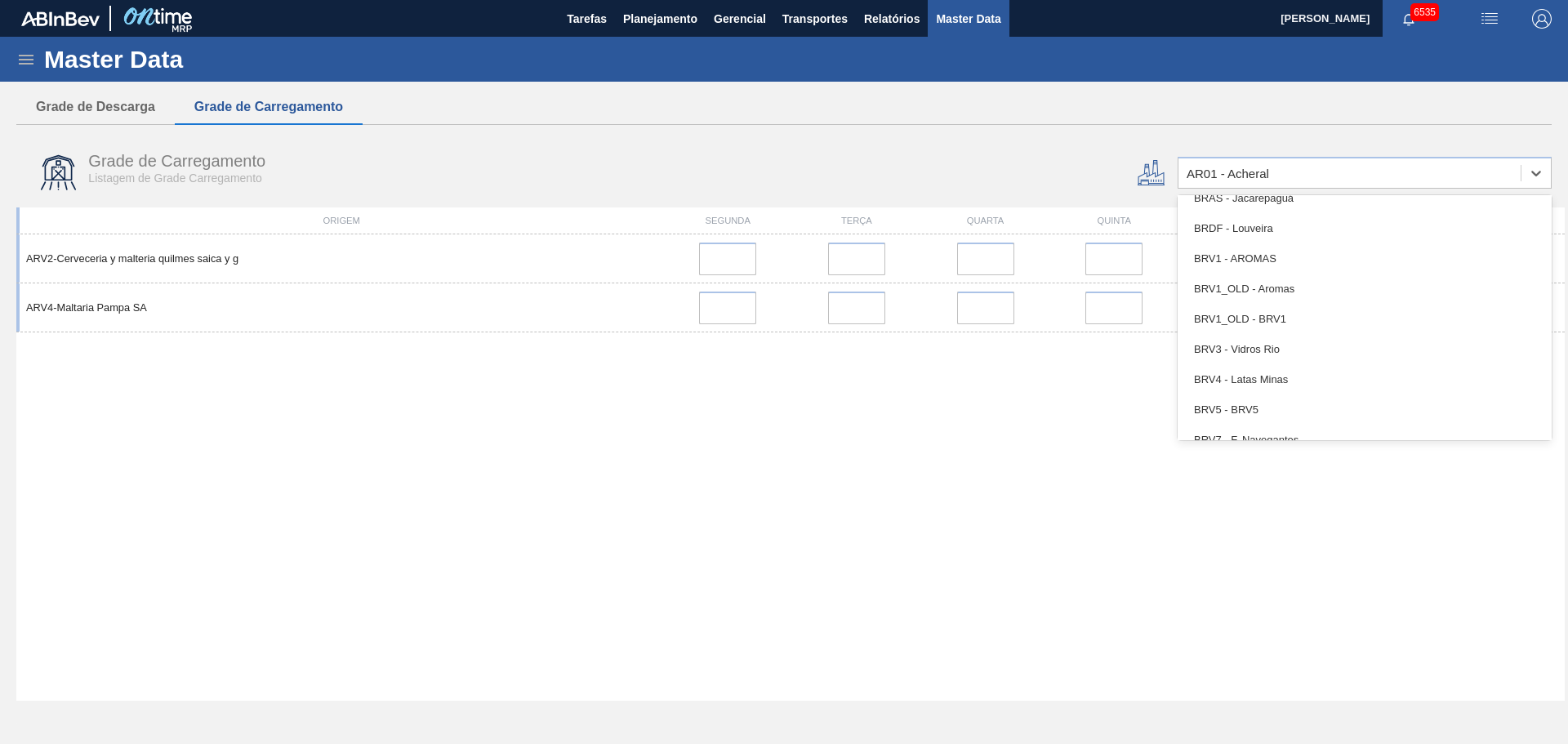
scroll to position [2203, 0]
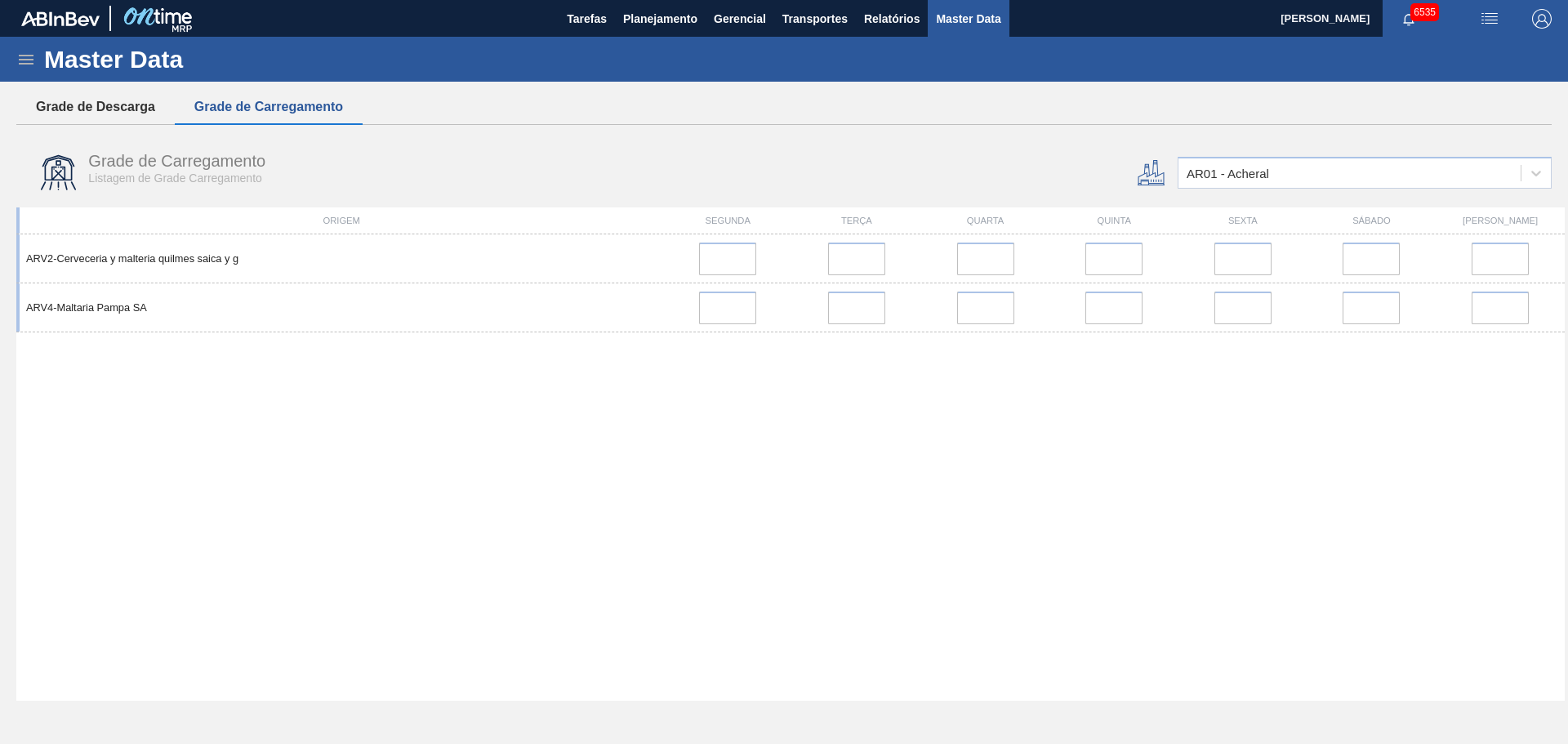
click at [116, 105] on button "Grade de Descarga" at bounding box center [96, 106] width 159 height 34
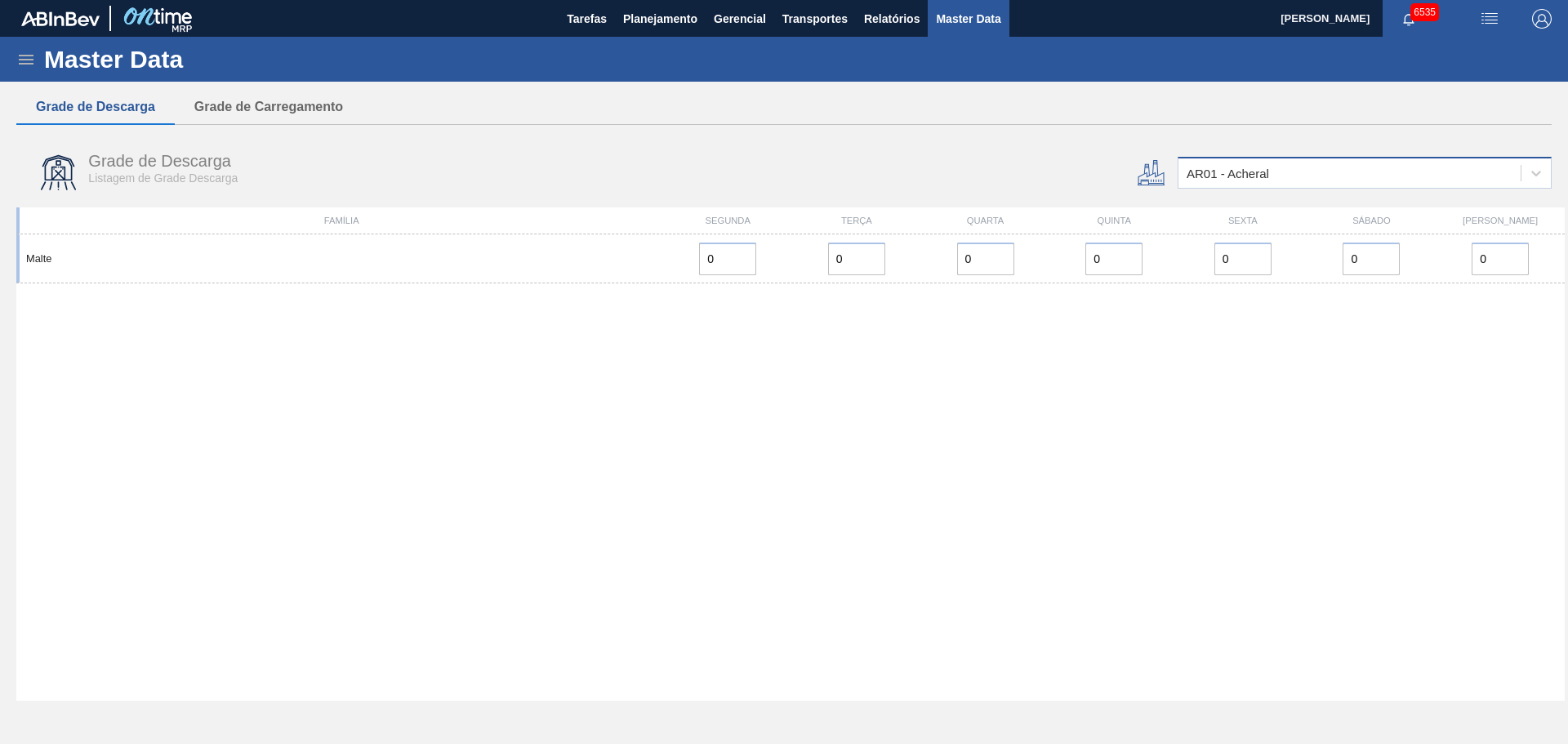
click at [1381, 178] on div "AR01 - Acheral" at bounding box center [1349, 174] width 342 height 24
type input "br02"
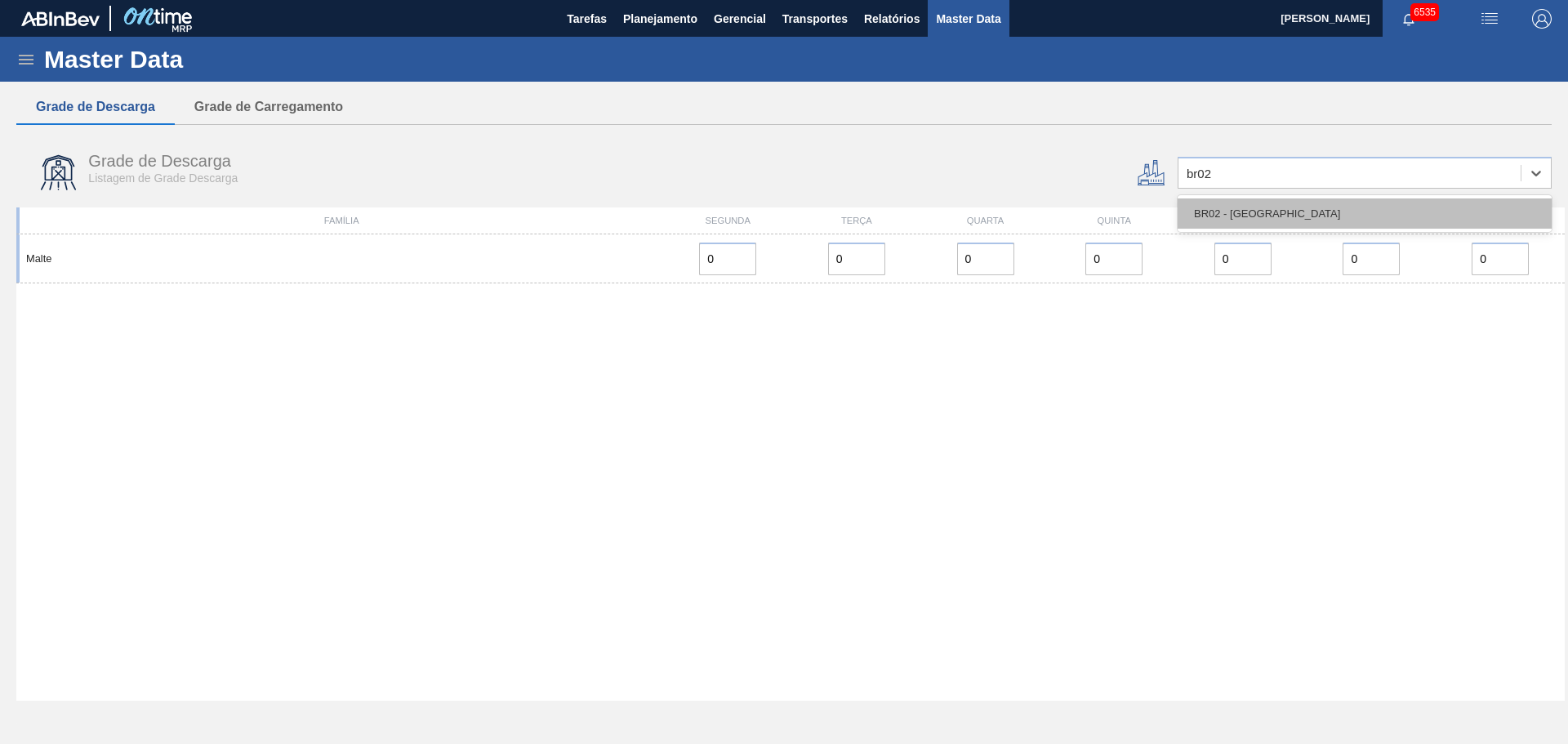
click at [1258, 208] on div "BR02 - [GEOGRAPHIC_DATA]" at bounding box center [1364, 213] width 374 height 30
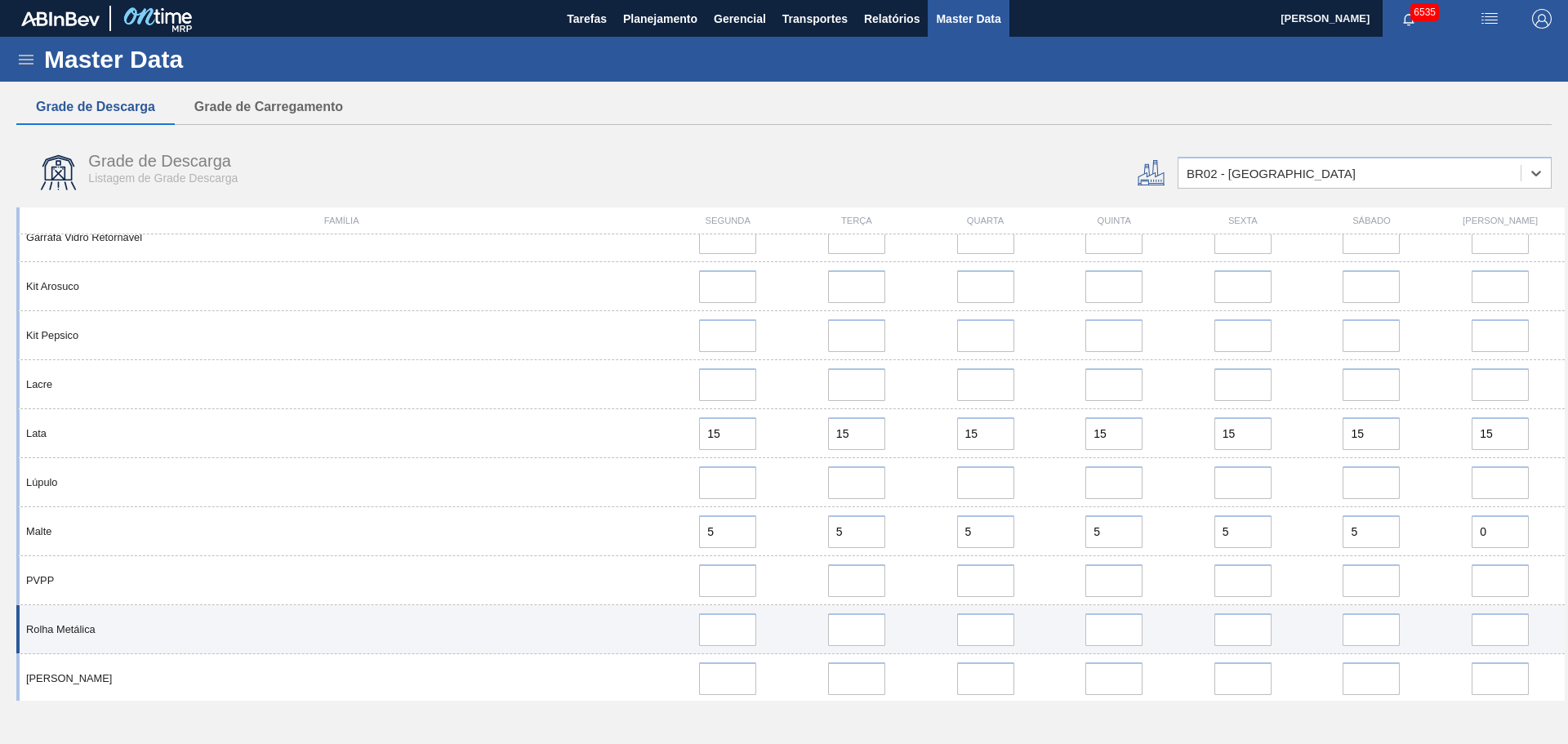
scroll to position [1061, 0]
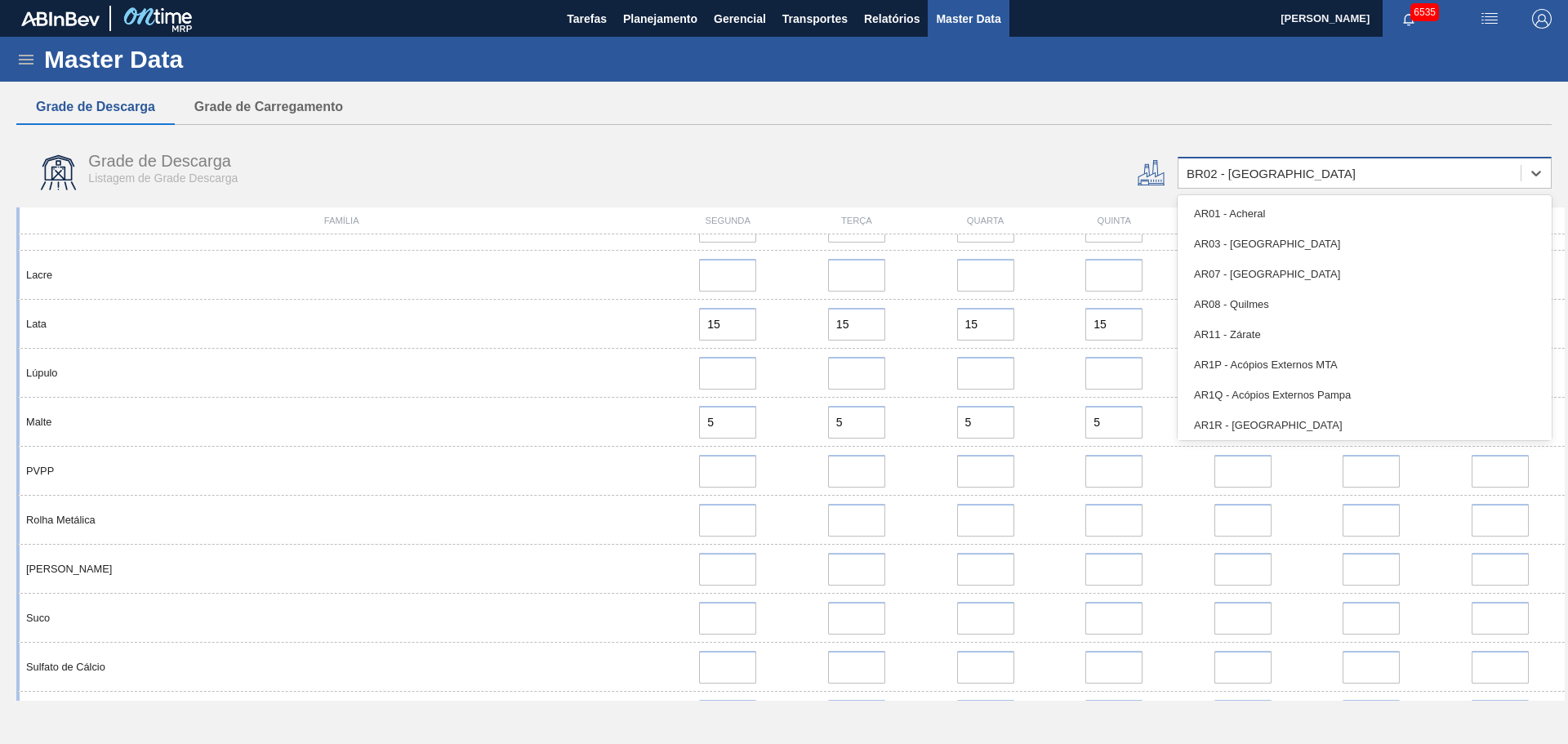
click at [1284, 175] on div "BR02 - [GEOGRAPHIC_DATA]" at bounding box center [1349, 174] width 342 height 24
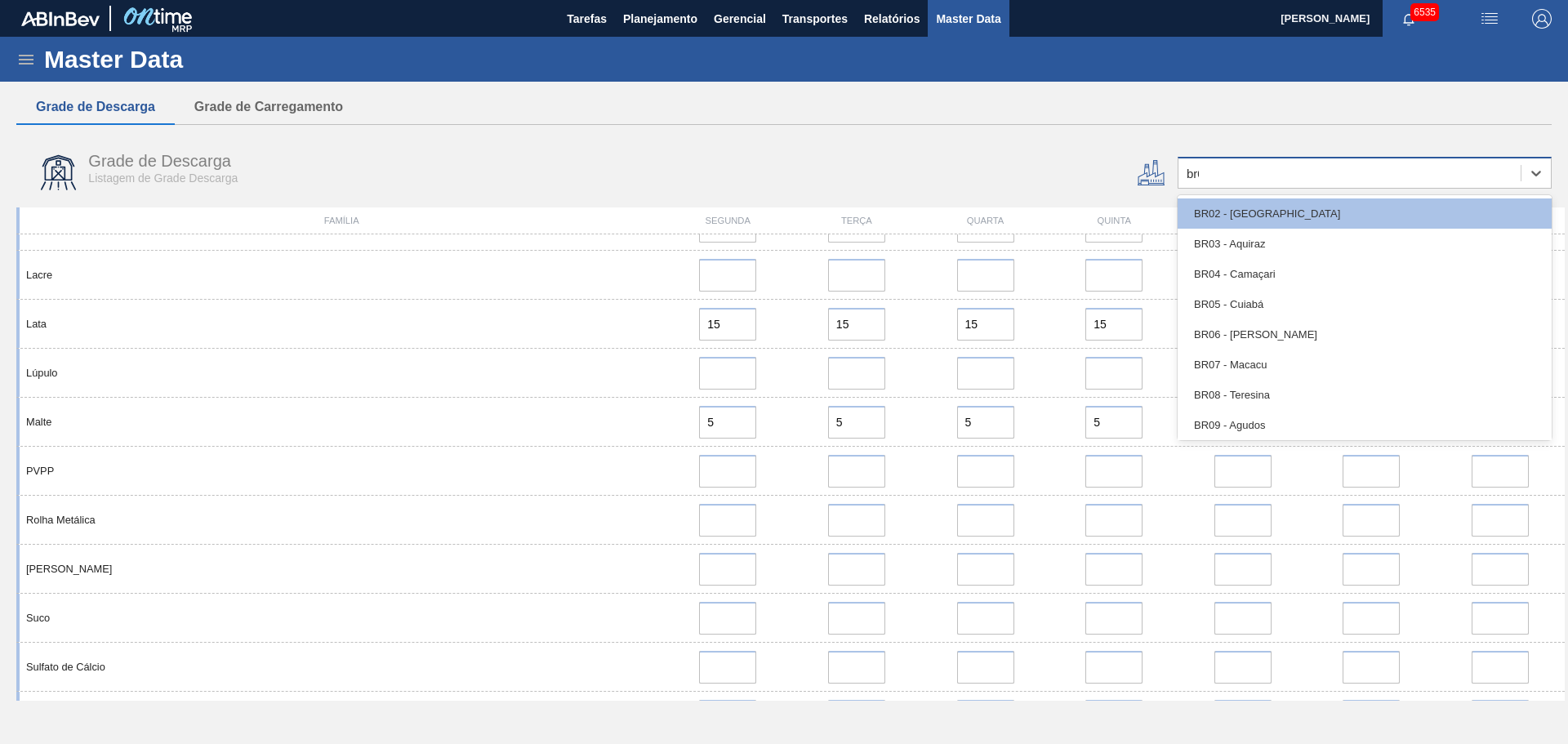
type input "br03"
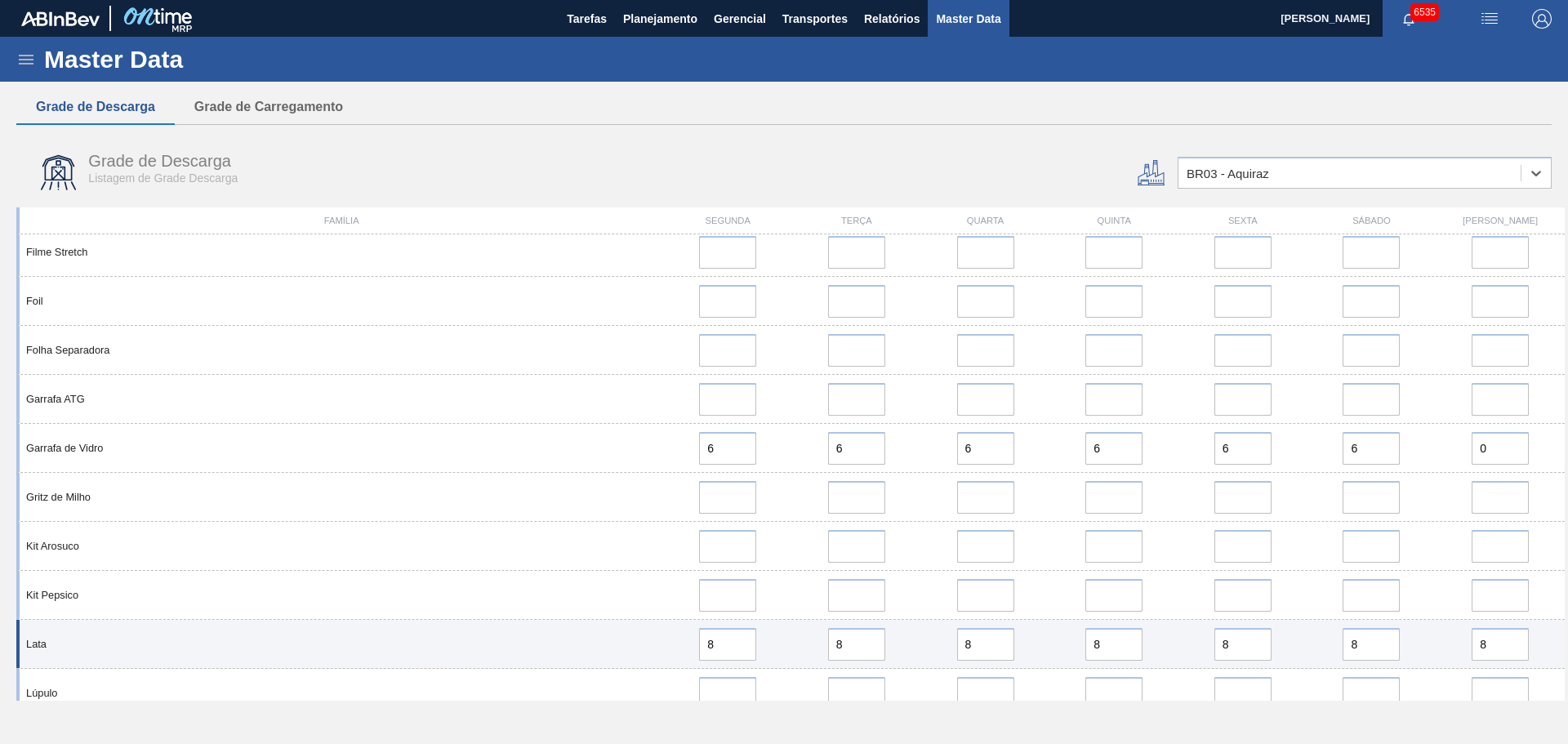
scroll to position [979, 0]
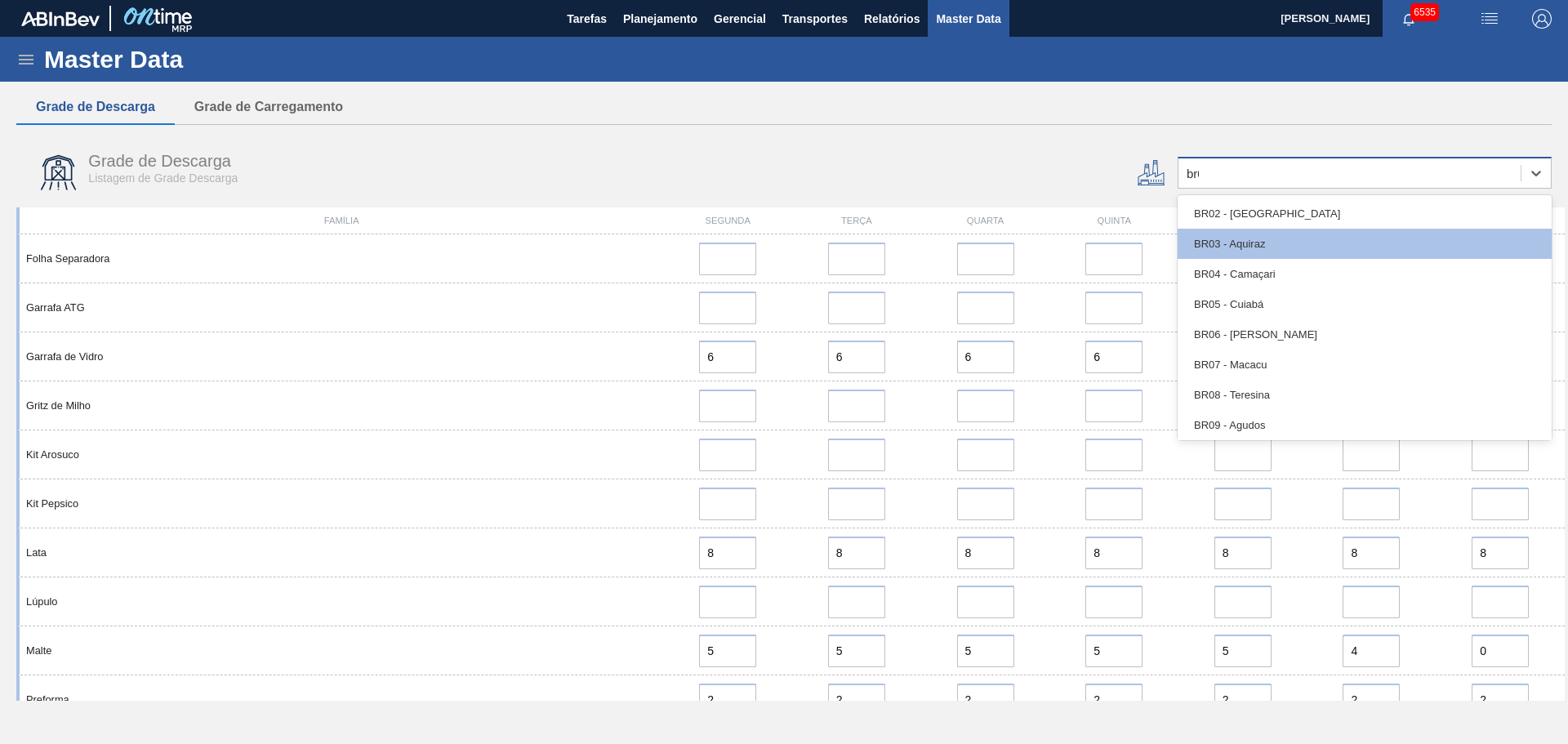
type input "br04"
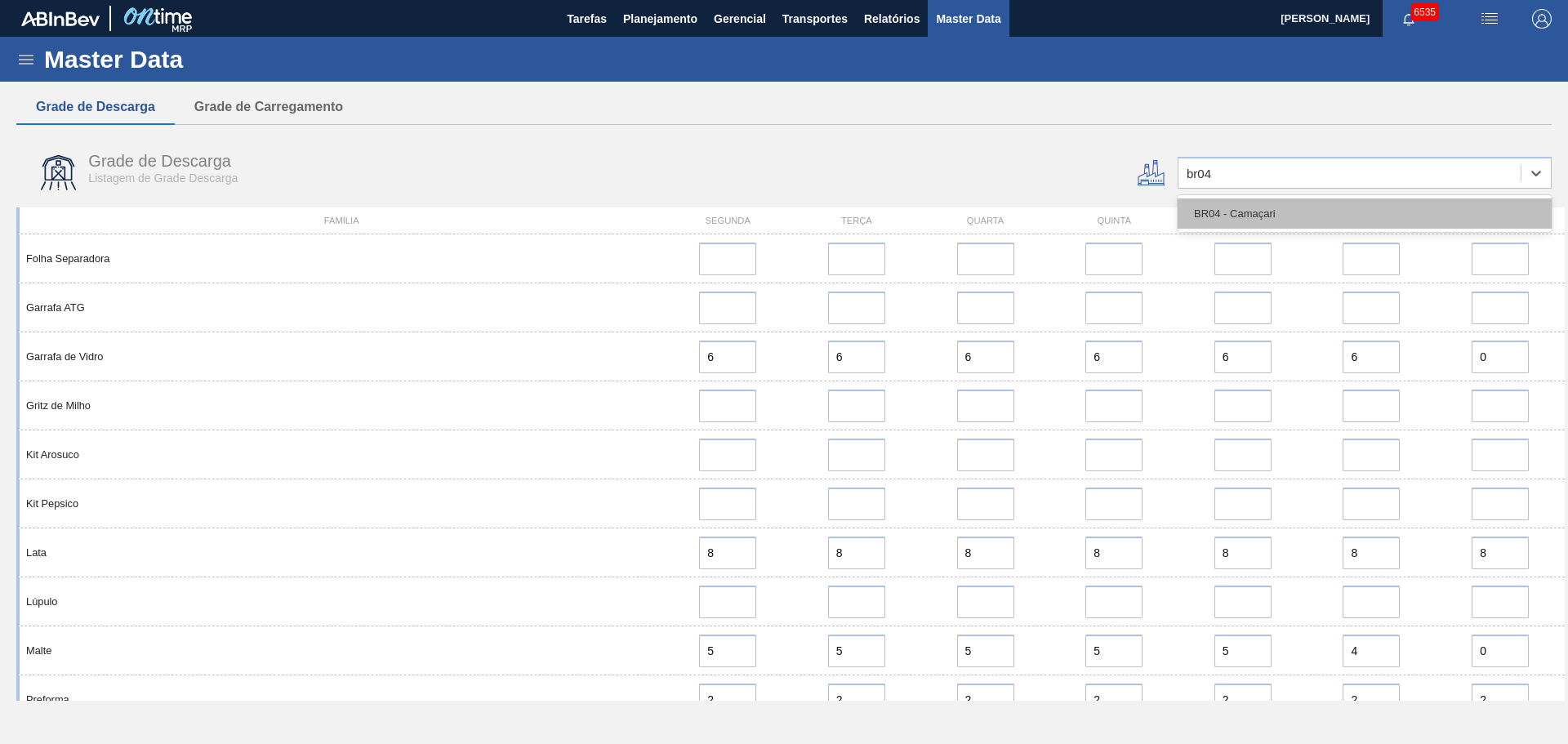
click at [1299, 215] on div "BR04 - Camaçari" at bounding box center [1364, 213] width 374 height 30
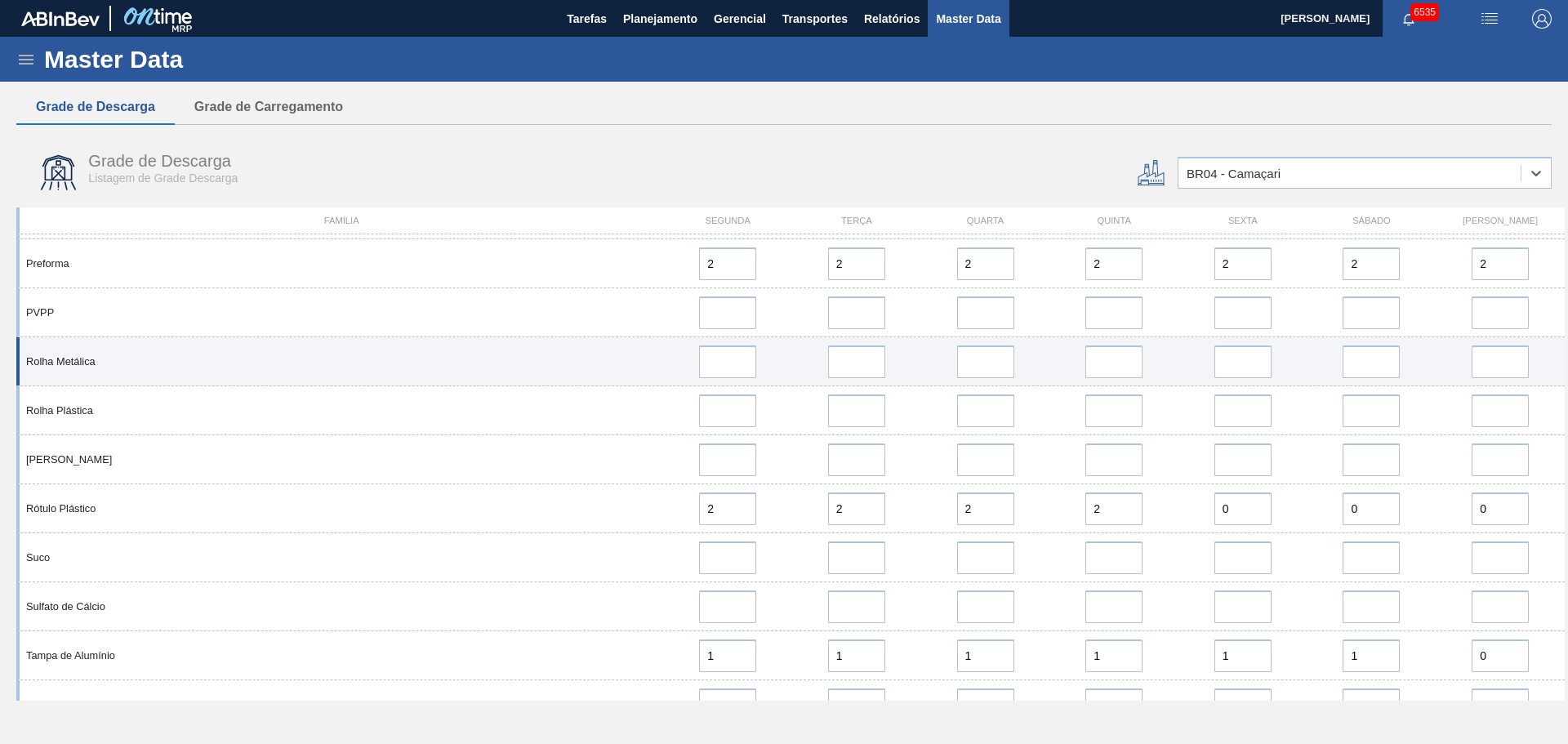
scroll to position [1134, 0]
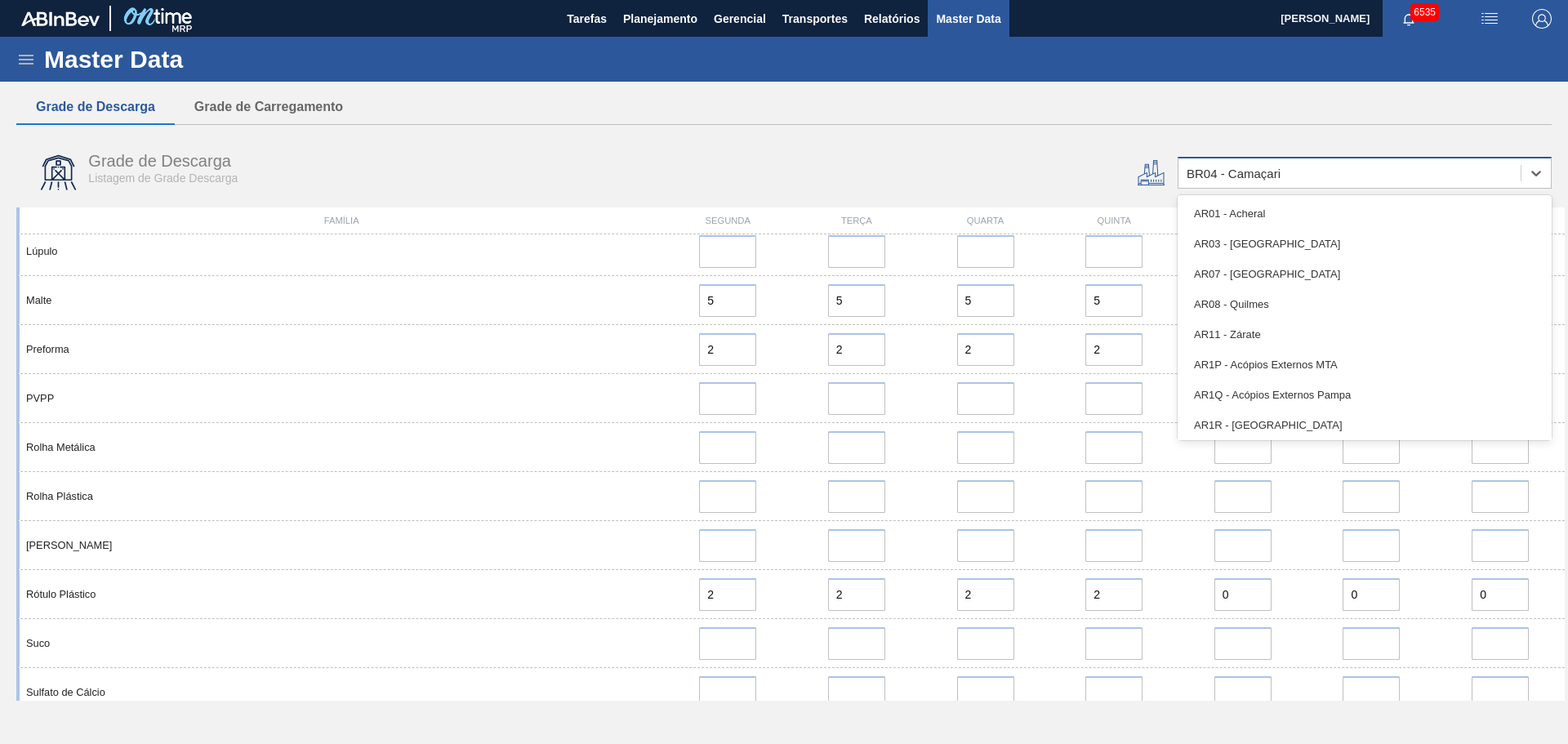
click at [1297, 167] on div "BR04 - Camaçari" at bounding box center [1349, 174] width 342 height 24
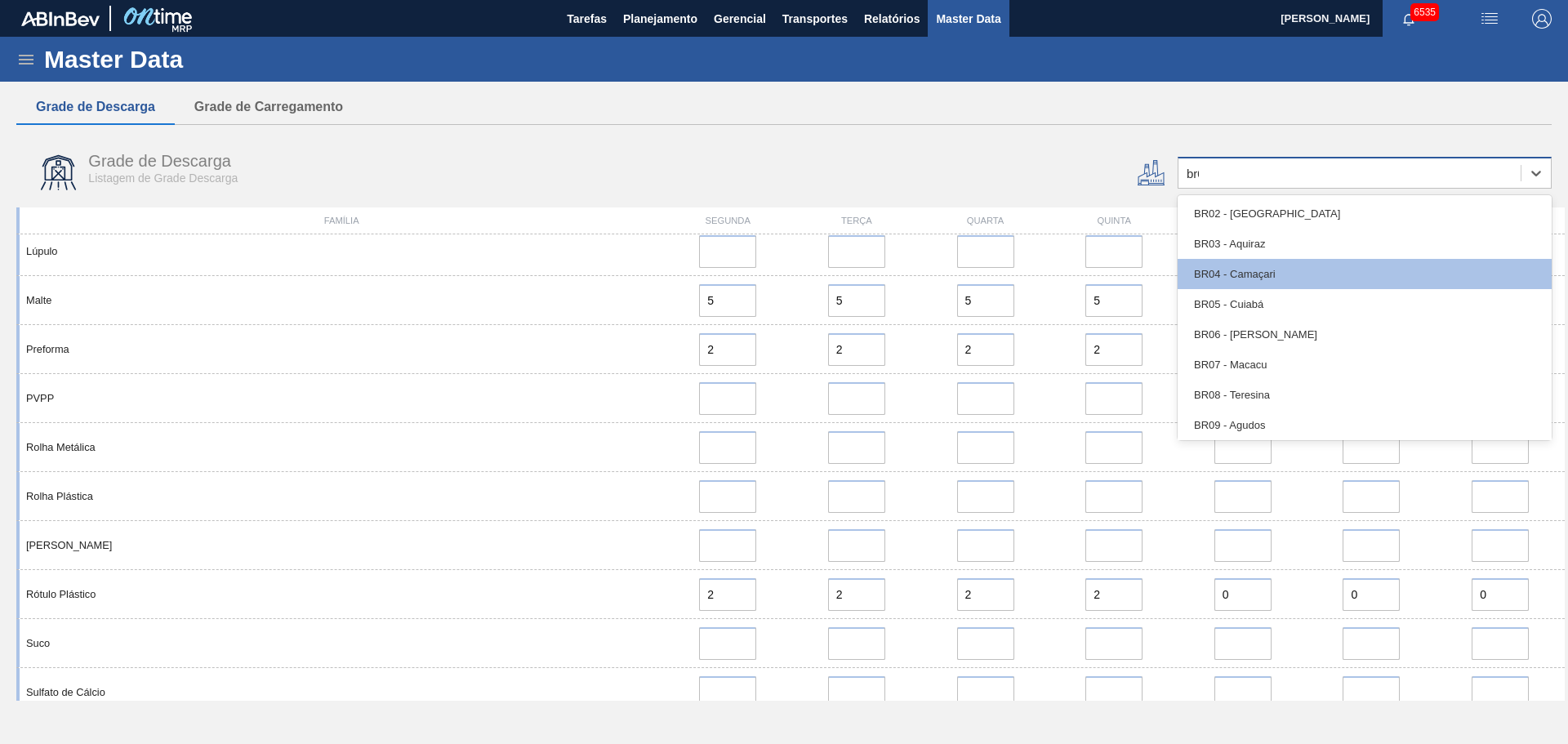
type input "br05"
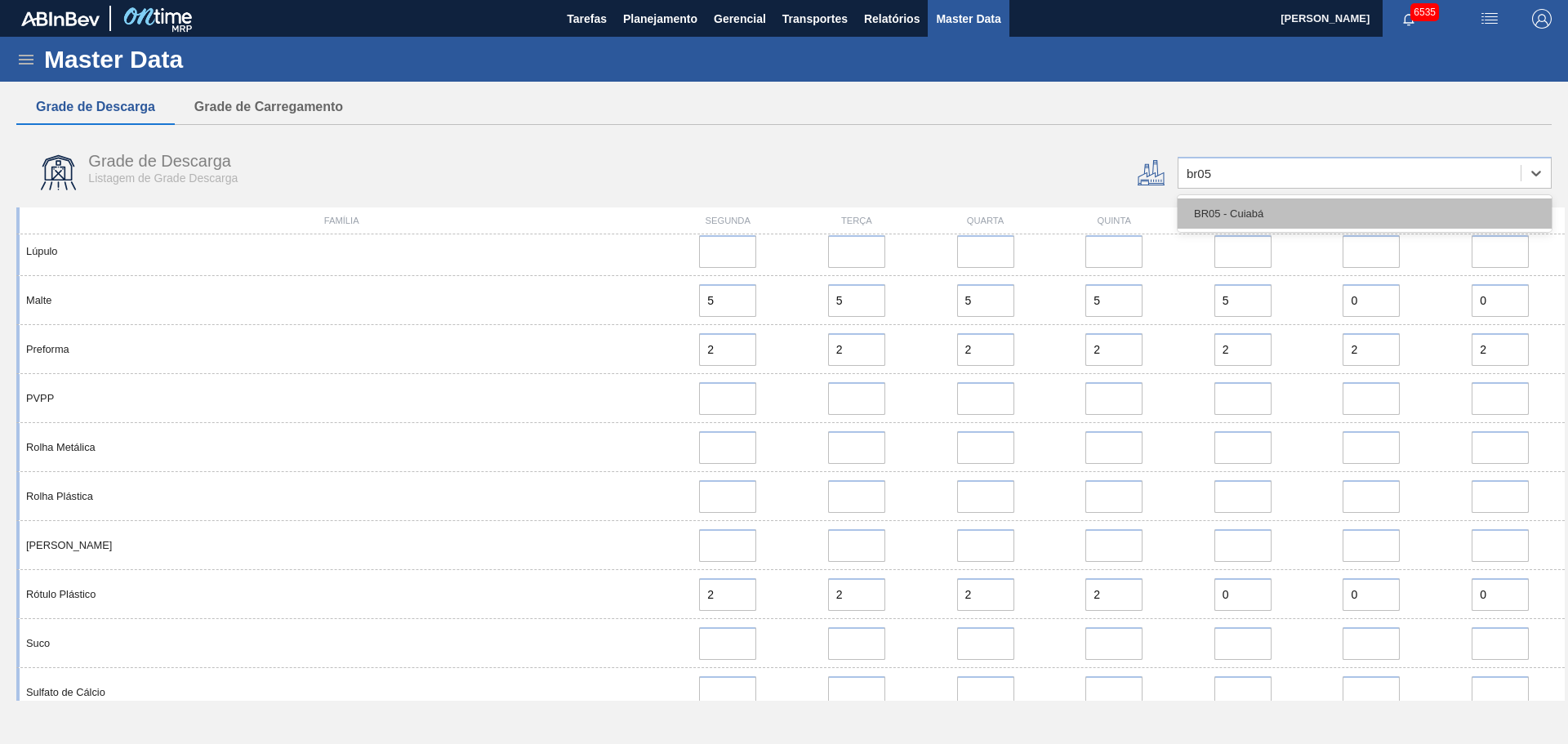
click at [1260, 201] on div "BR05 - Cuiabá" at bounding box center [1364, 213] width 374 height 30
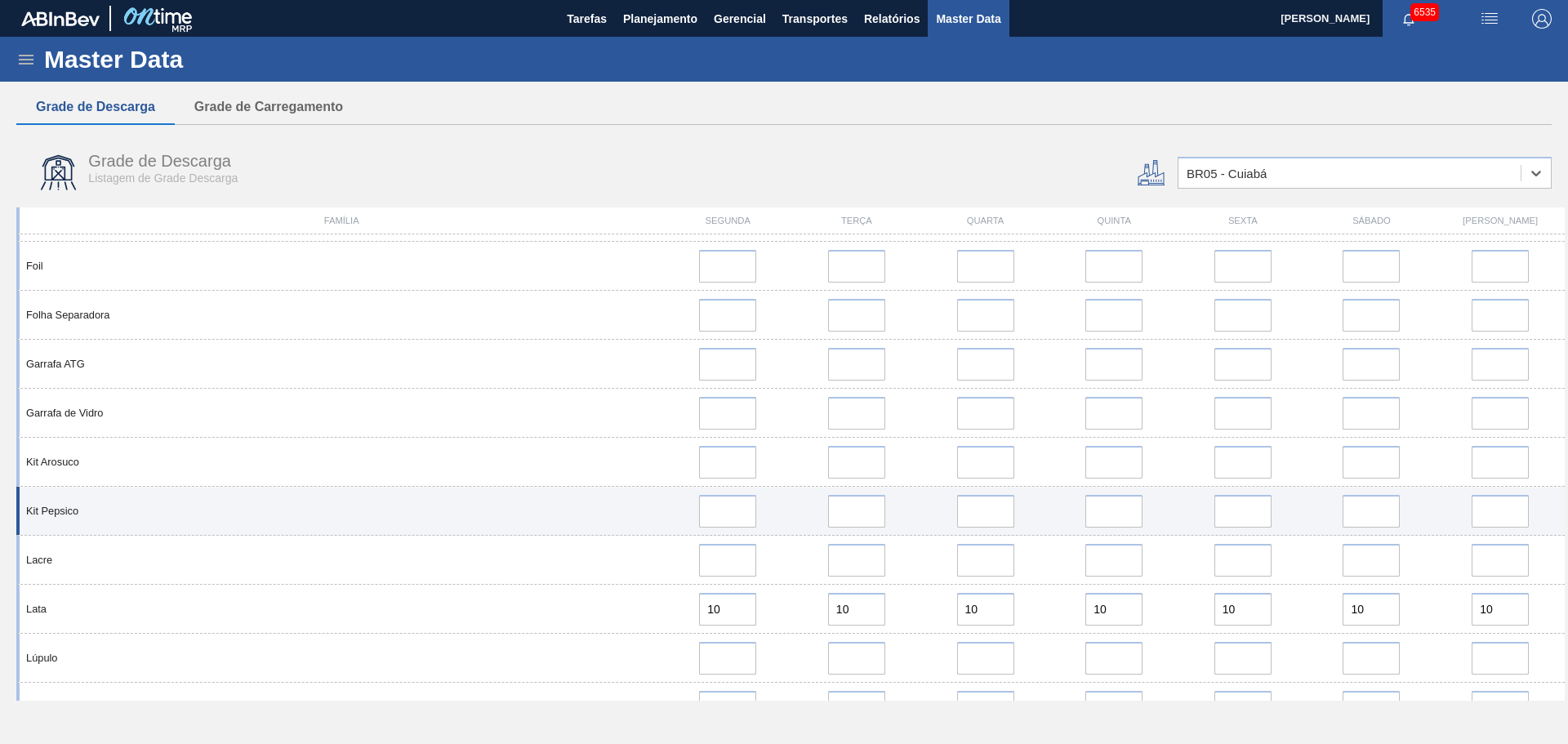
scroll to position [735, 0]
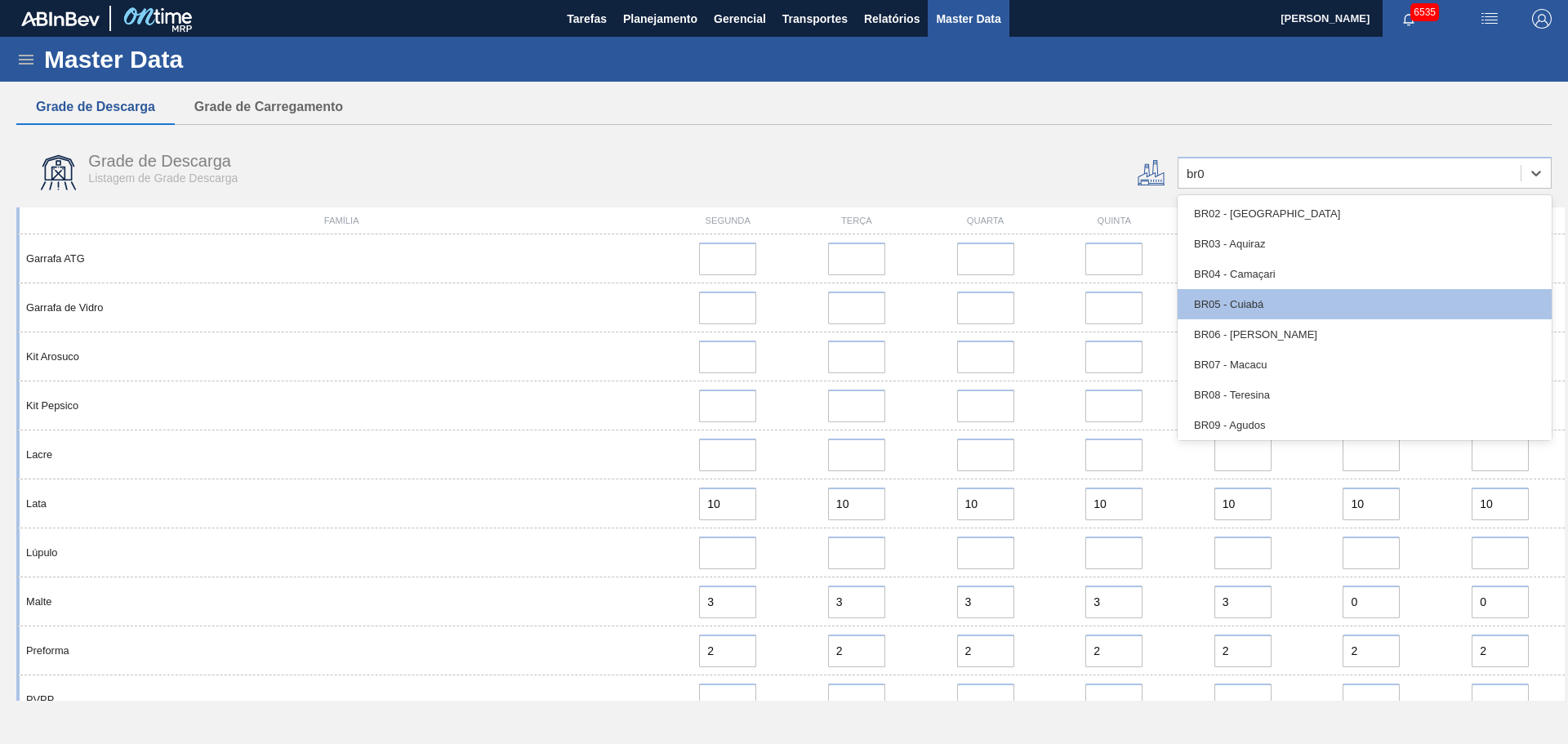
type input "br07"
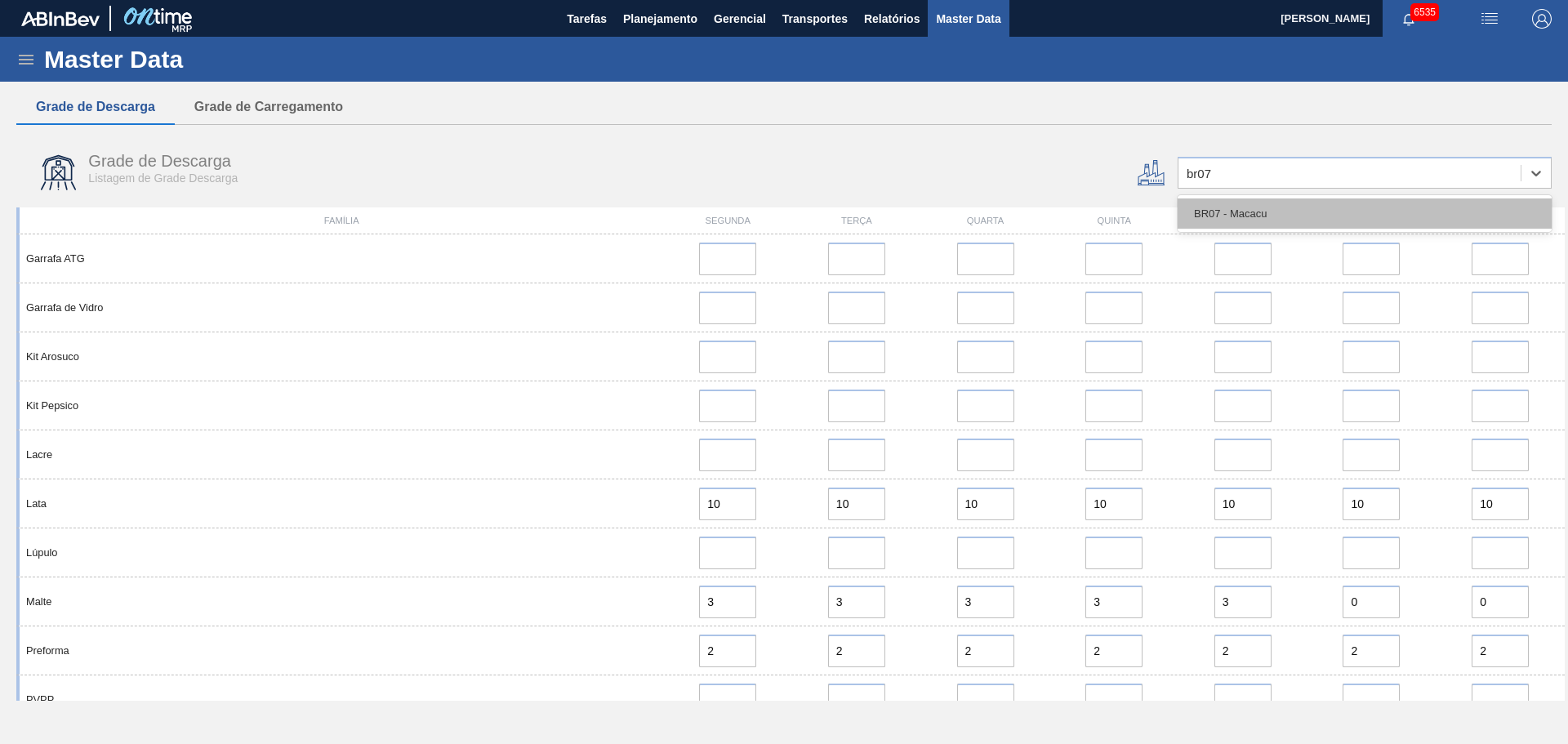
click at [1247, 213] on div "BR07 - Macacu" at bounding box center [1364, 213] width 374 height 30
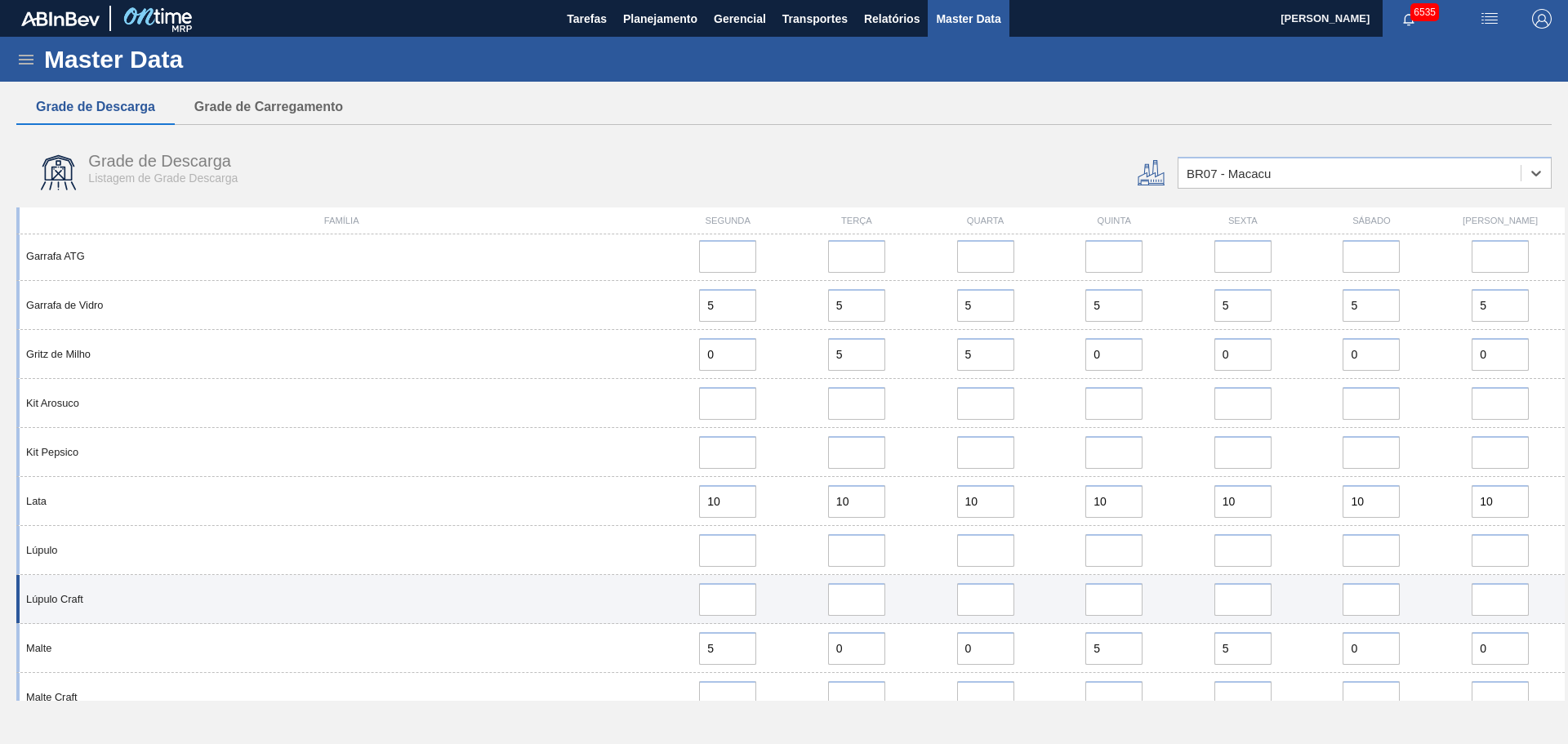
scroll to position [1143, 0]
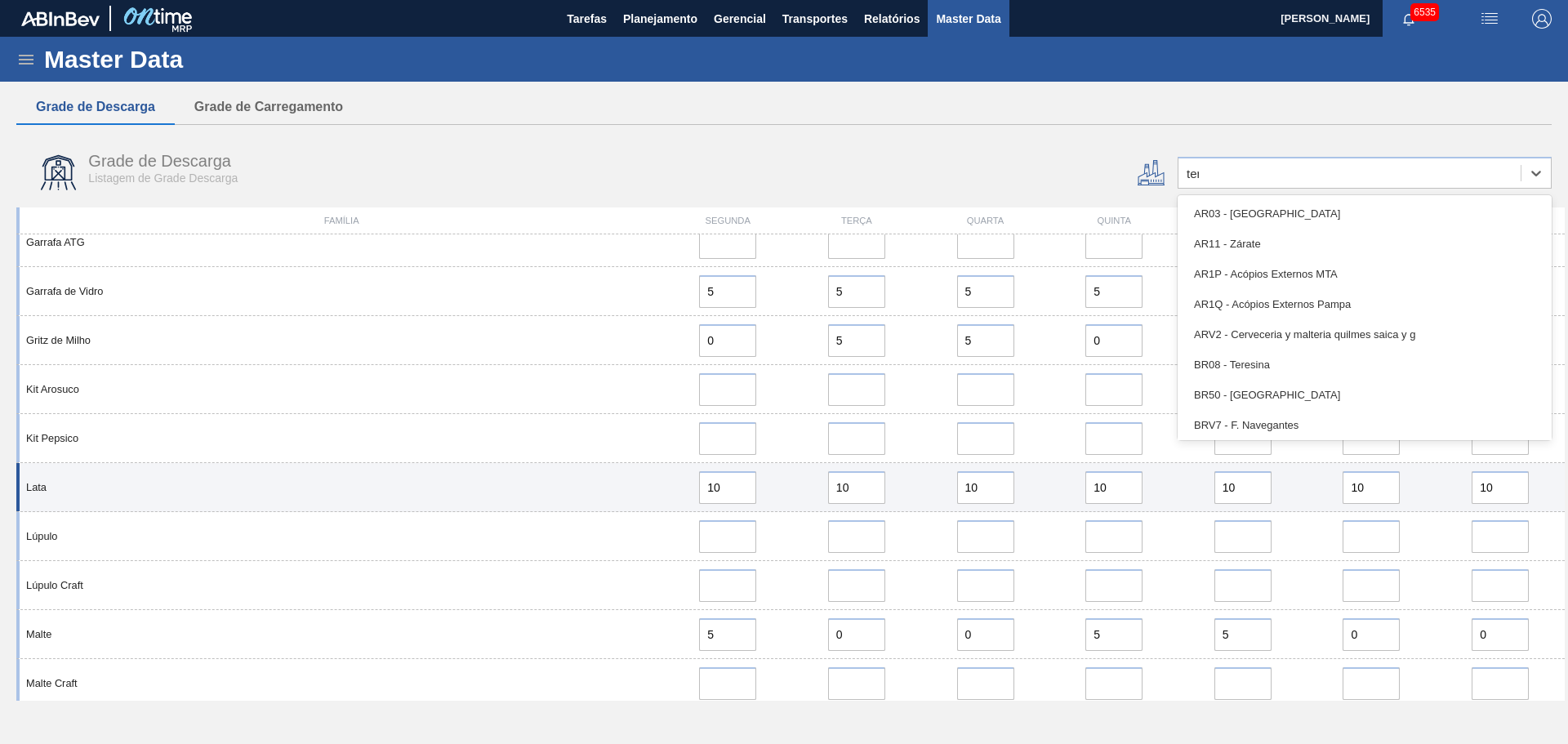
type input "tere"
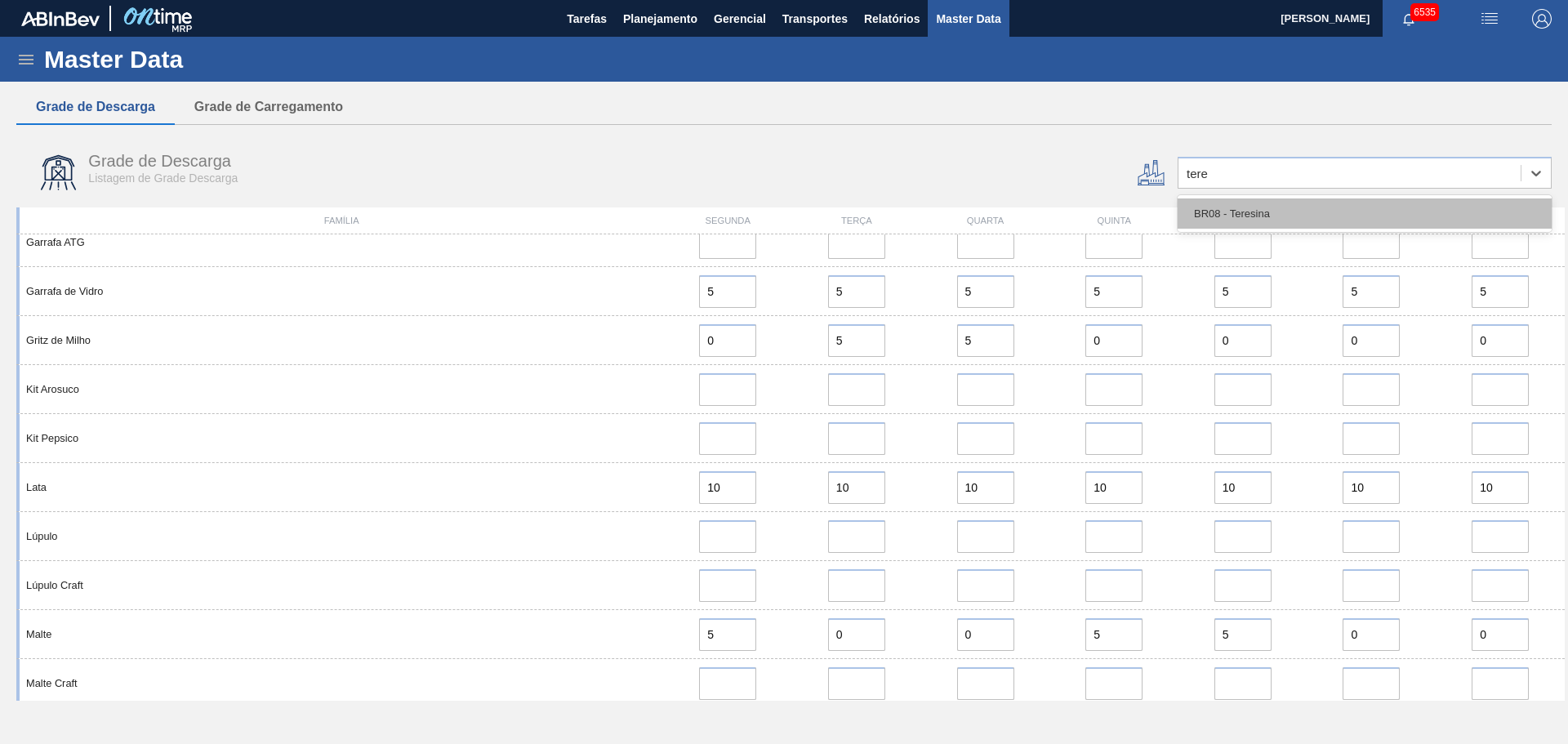
click at [1263, 204] on div "BR08 - Teresina" at bounding box center [1364, 213] width 374 height 30
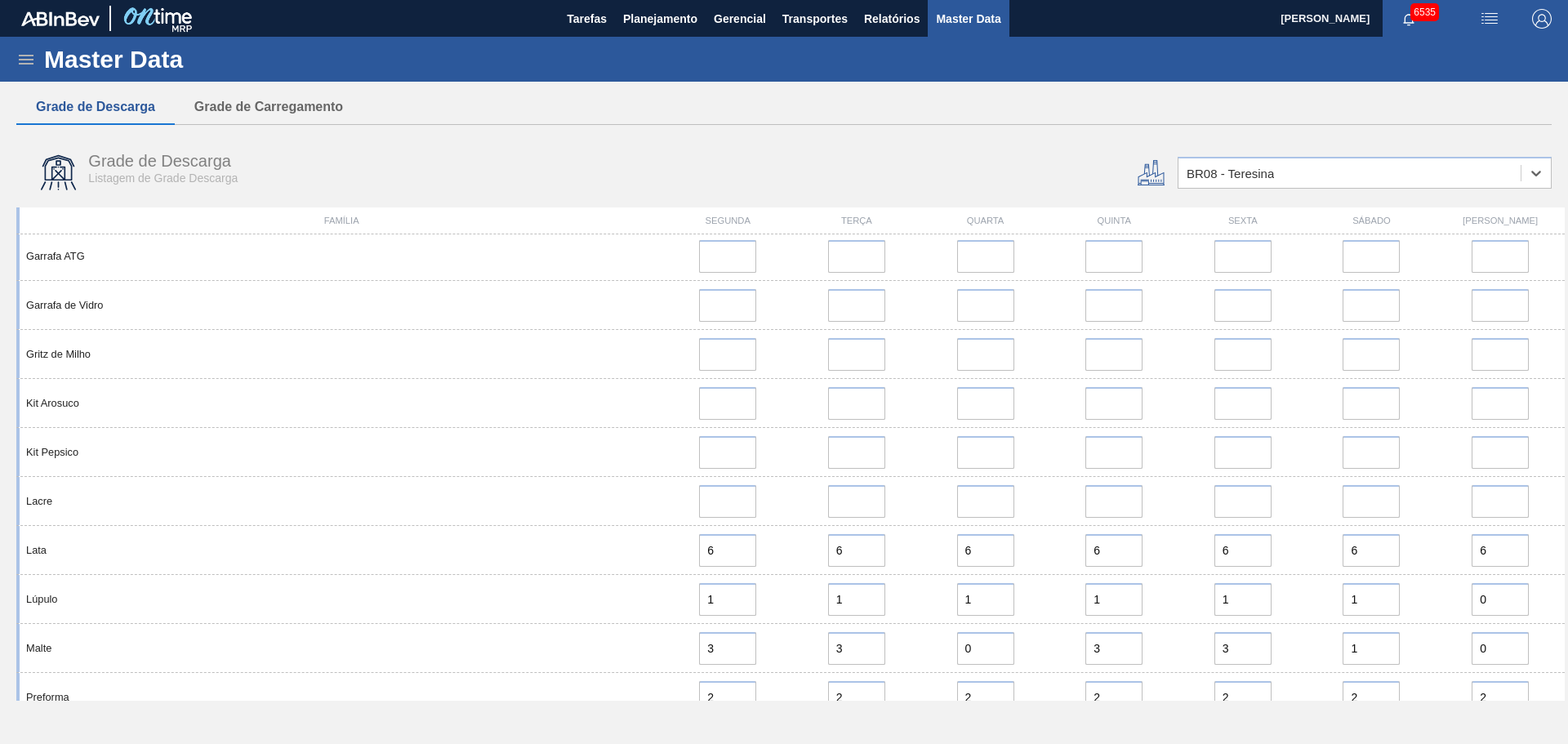
scroll to position [735, 0]
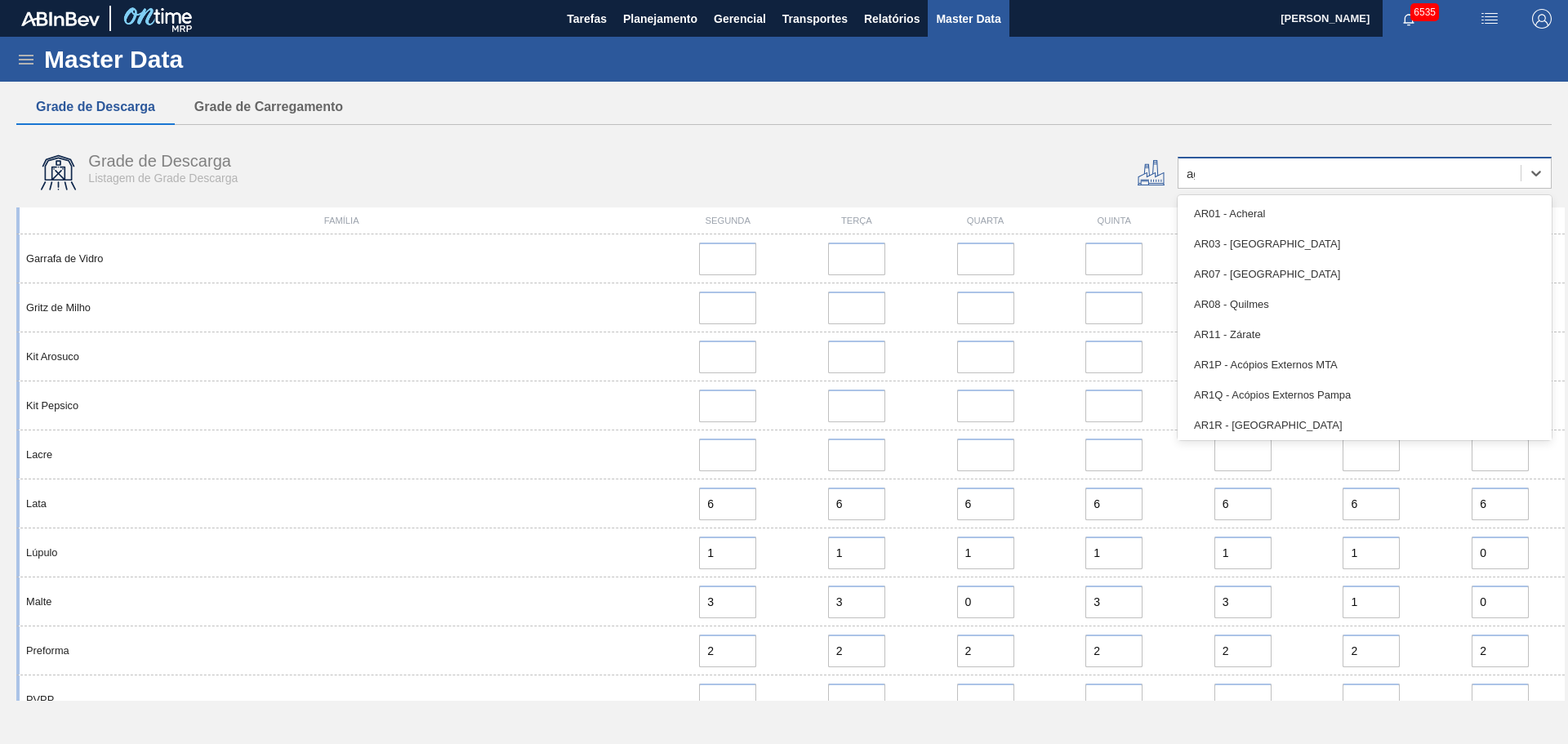
type input "agu"
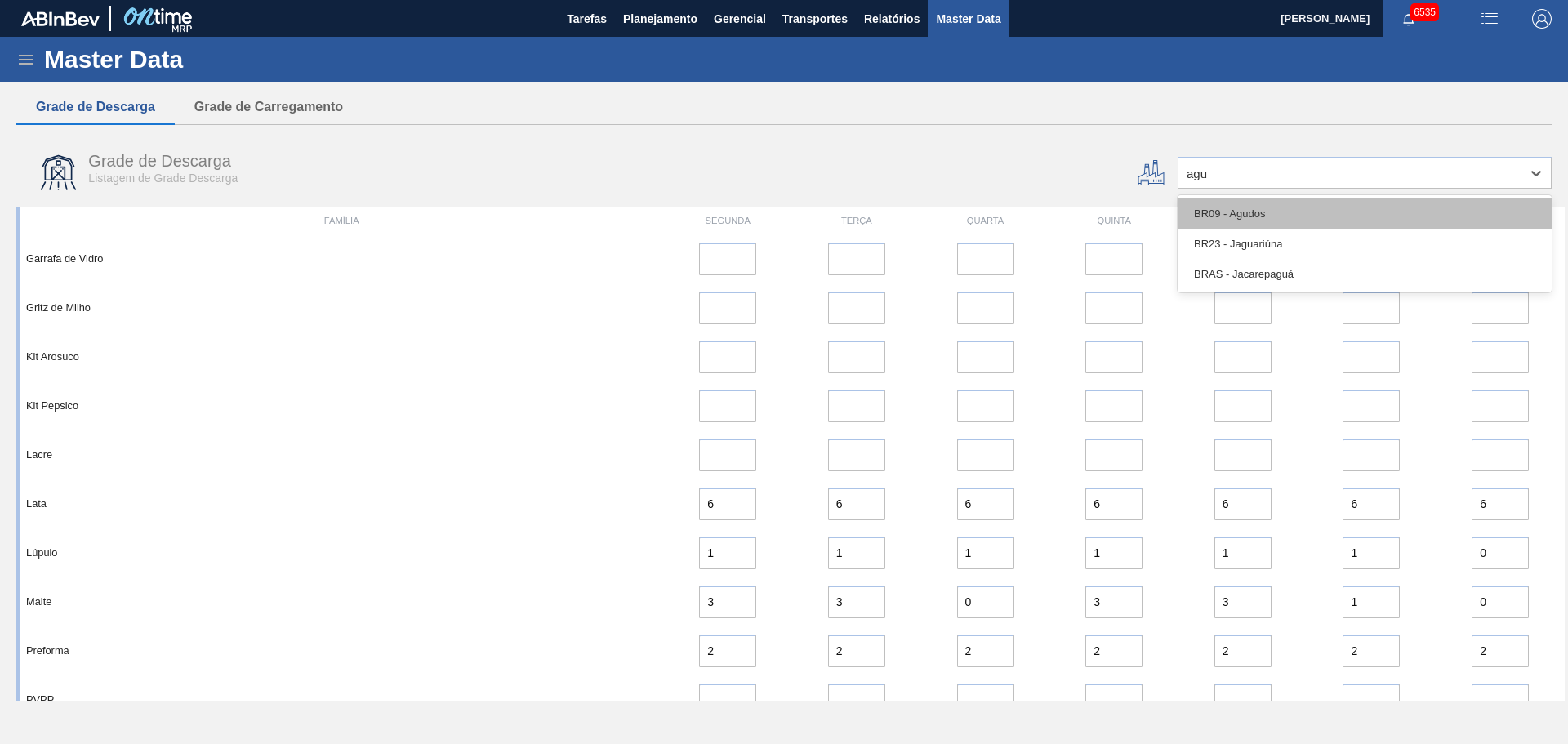
click at [1297, 207] on div "BR09 - Agudos" at bounding box center [1364, 213] width 374 height 30
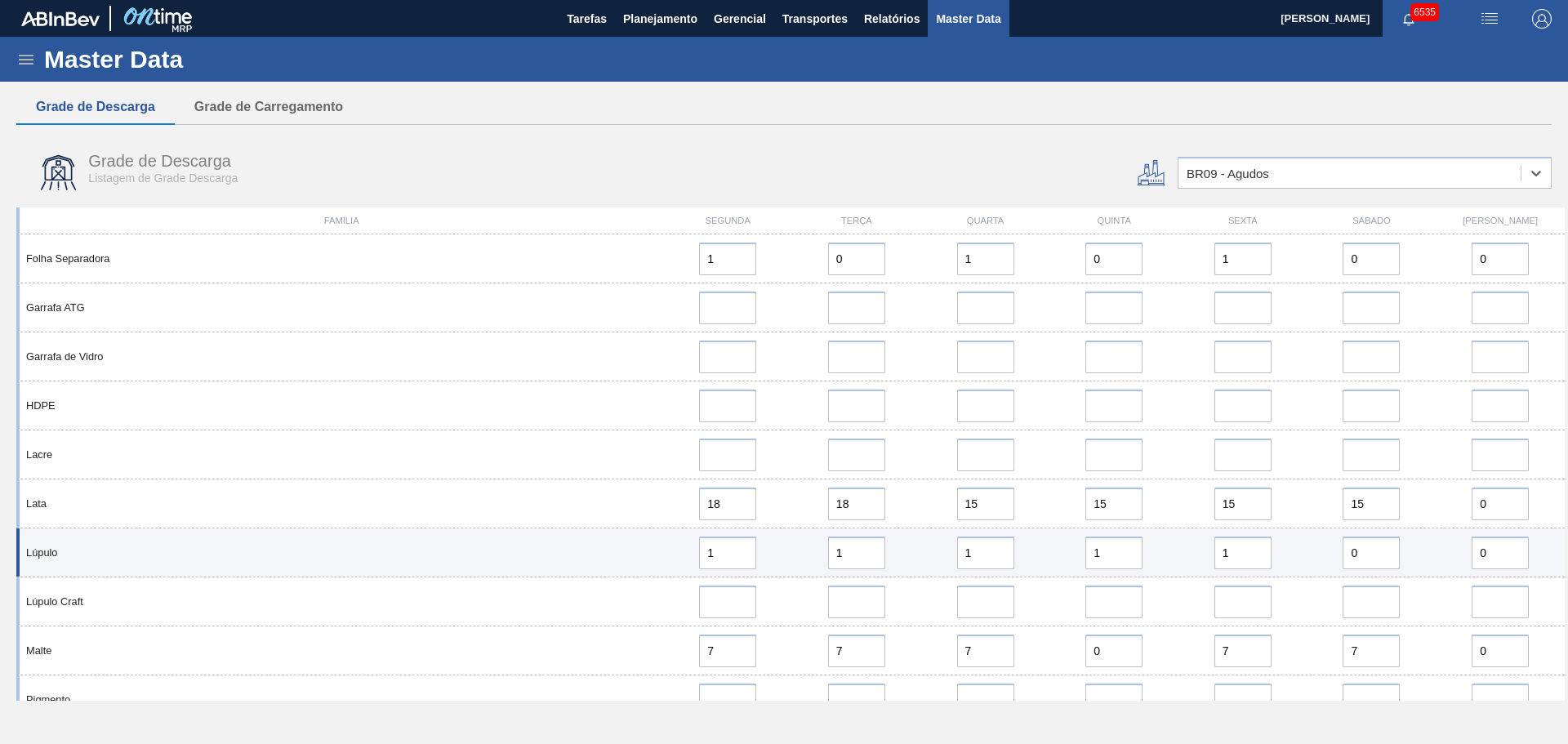
scroll to position [898, 0]
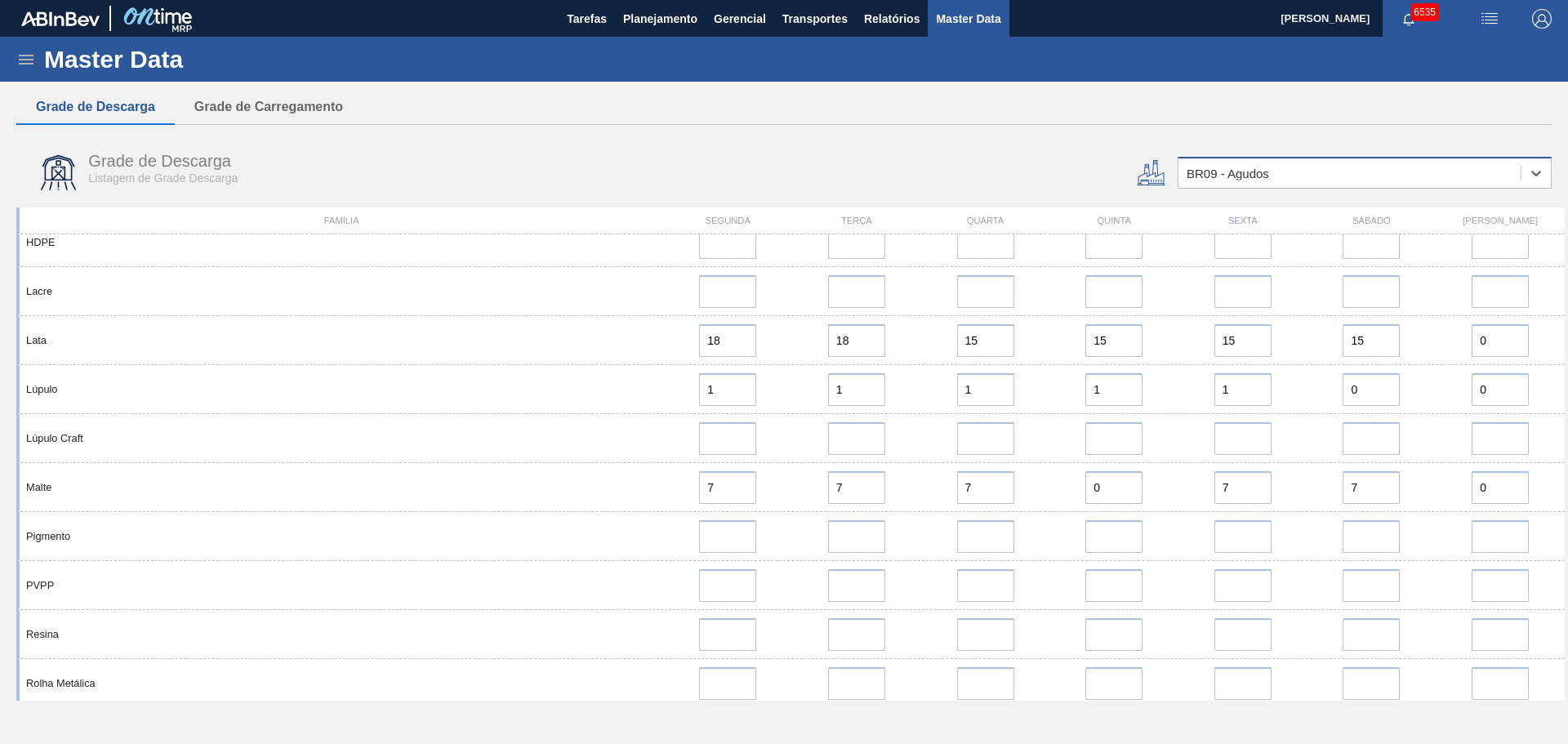
click at [1301, 171] on div "BR09 - Agudos" at bounding box center [1349, 174] width 342 height 24
type input "guar"
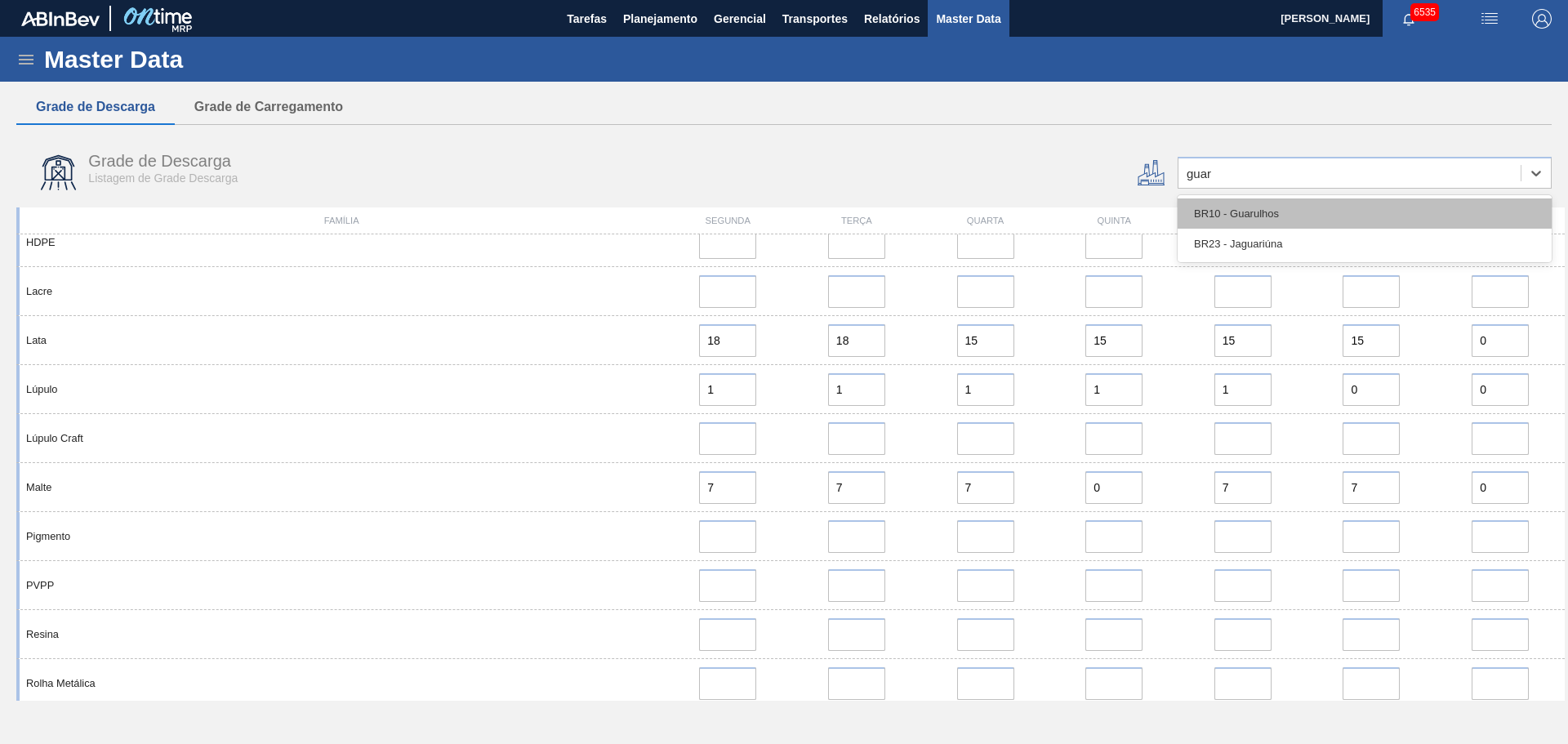
click at [1273, 205] on div "BR10 - Guarulhos" at bounding box center [1364, 213] width 374 height 30
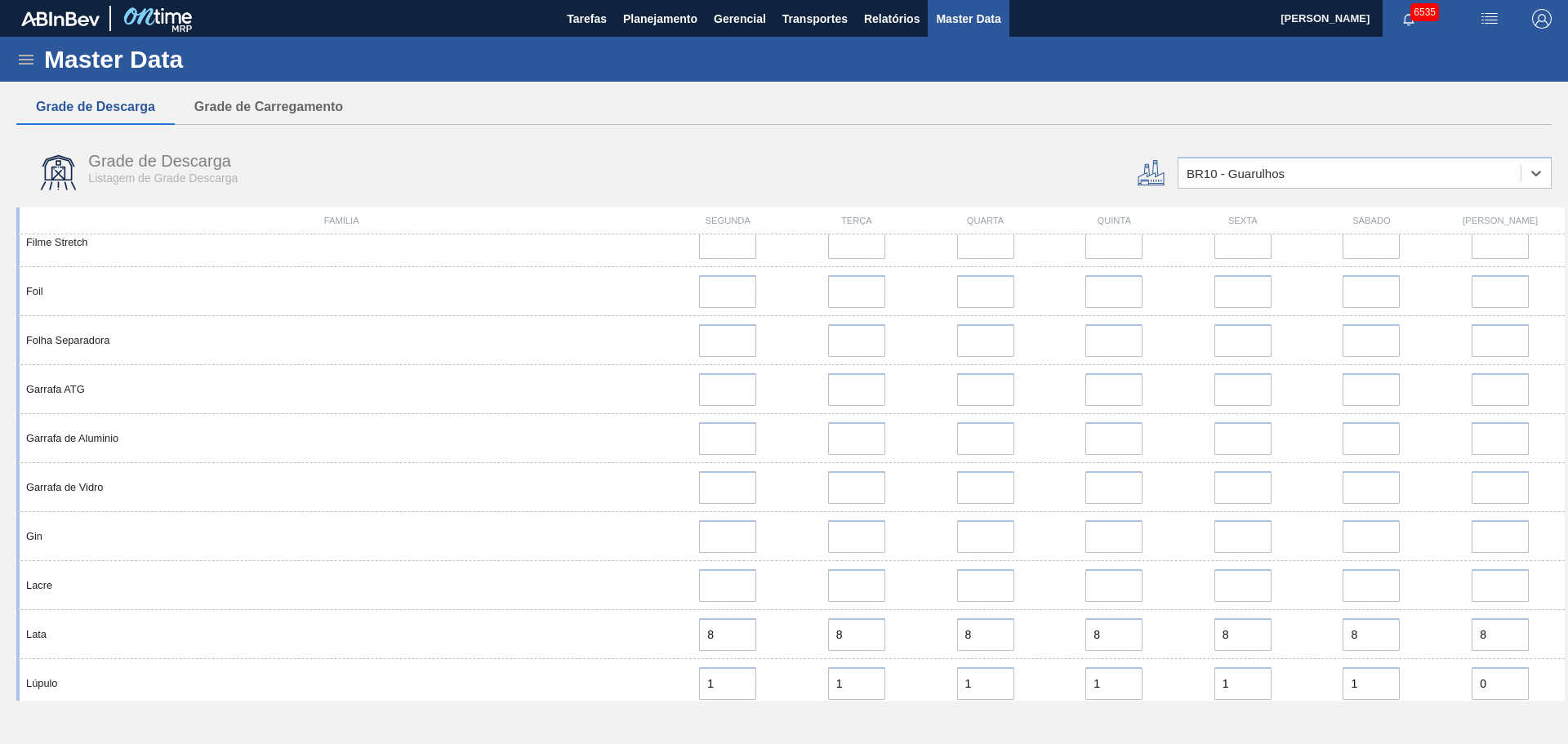
scroll to position [1061, 0]
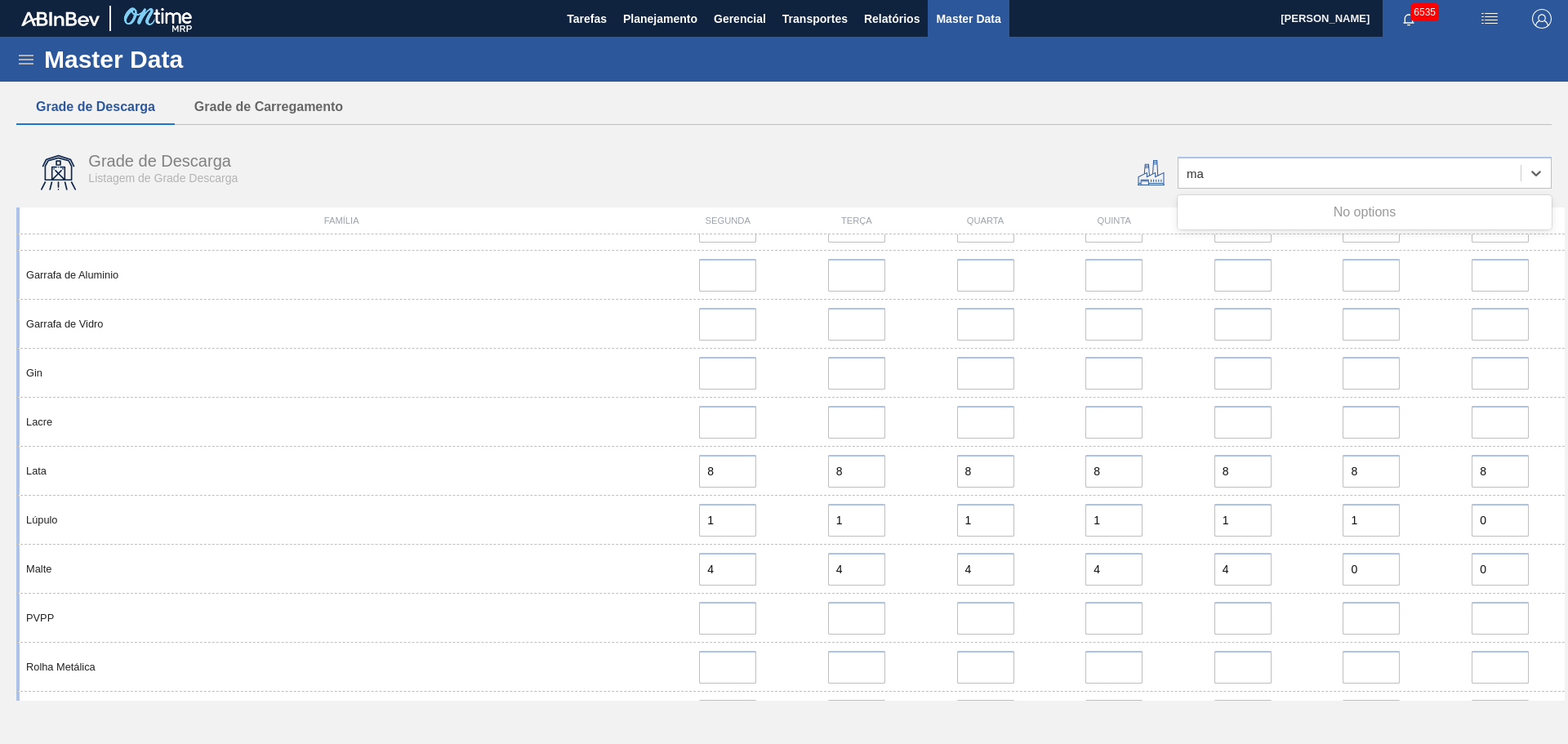
type input "m"
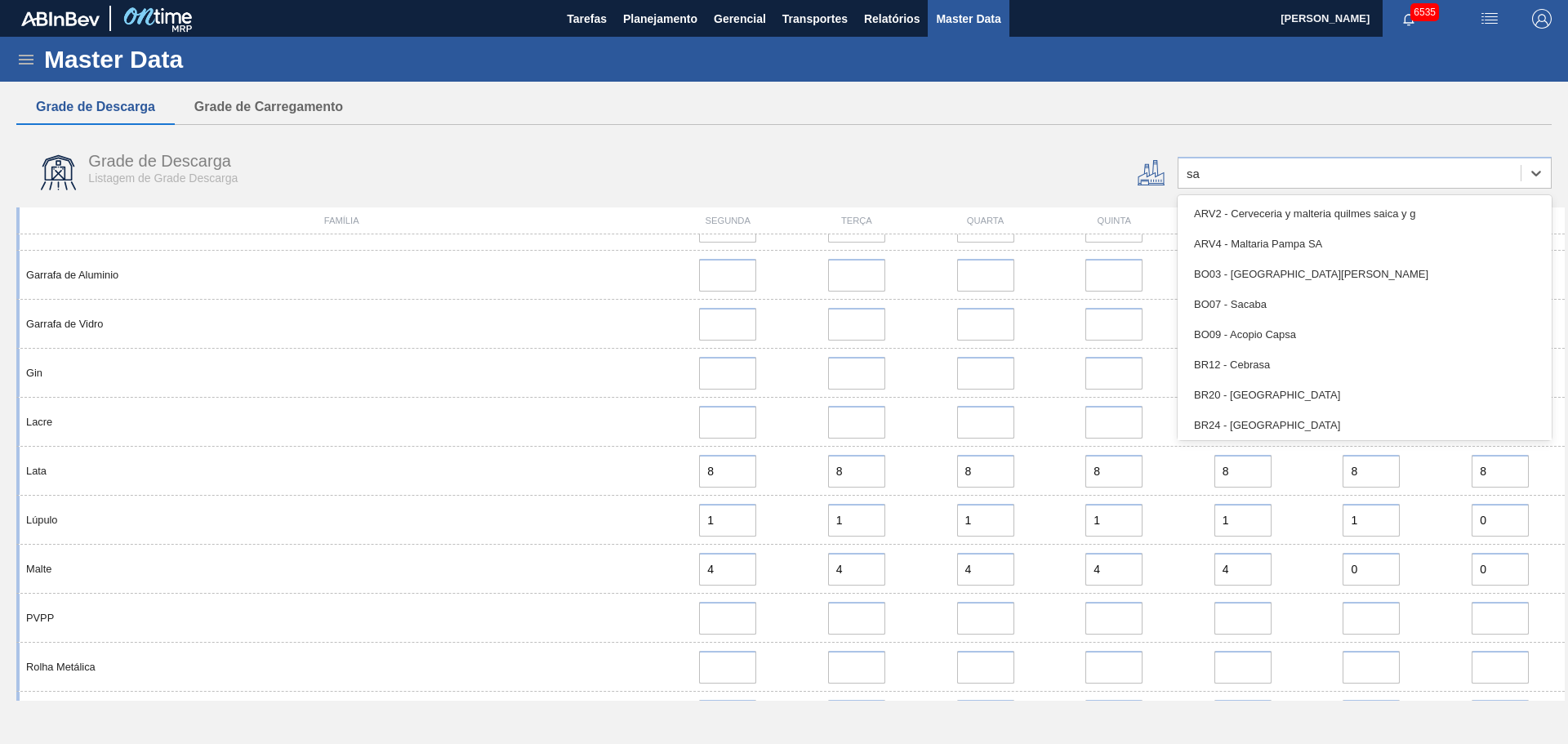
type input "s"
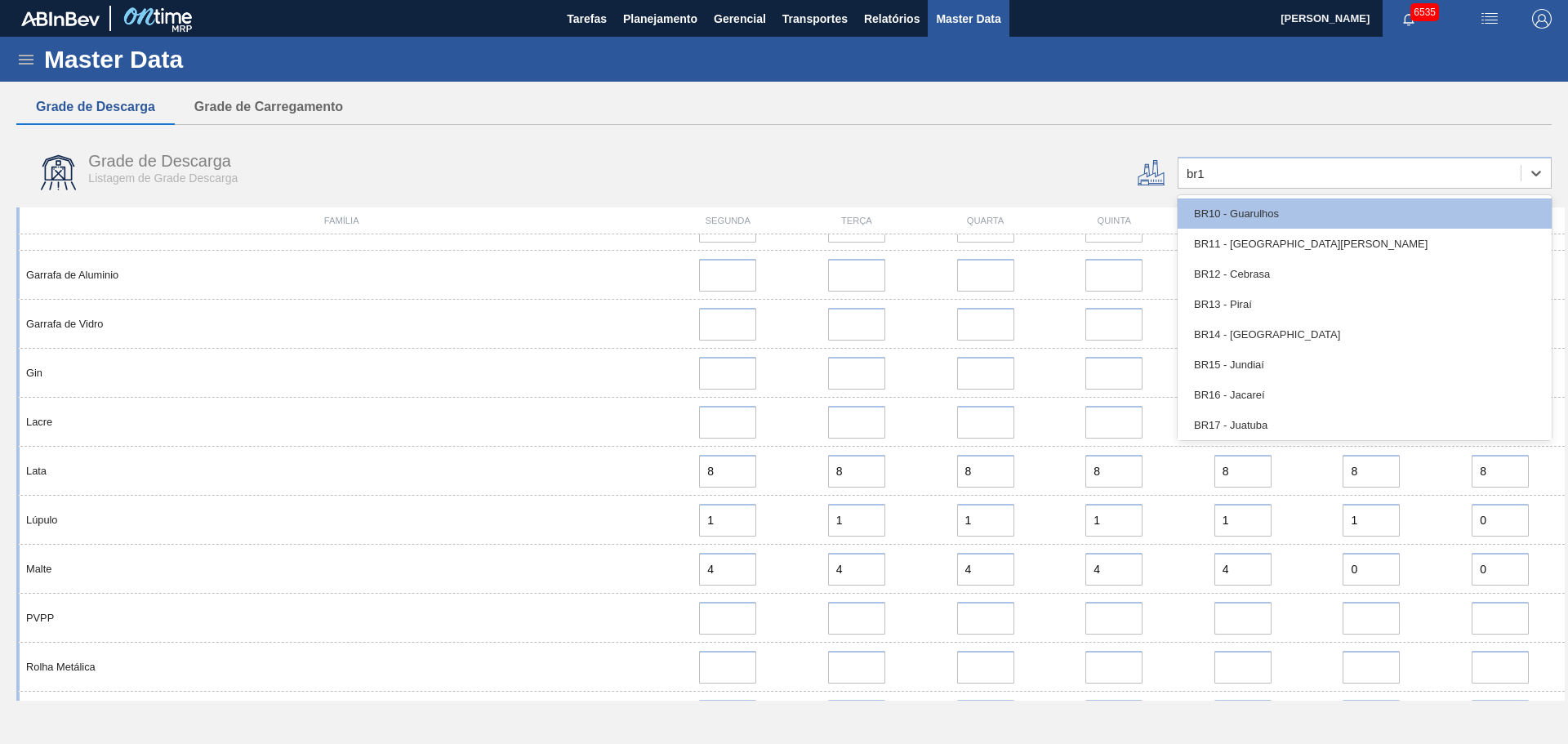
type input "br11"
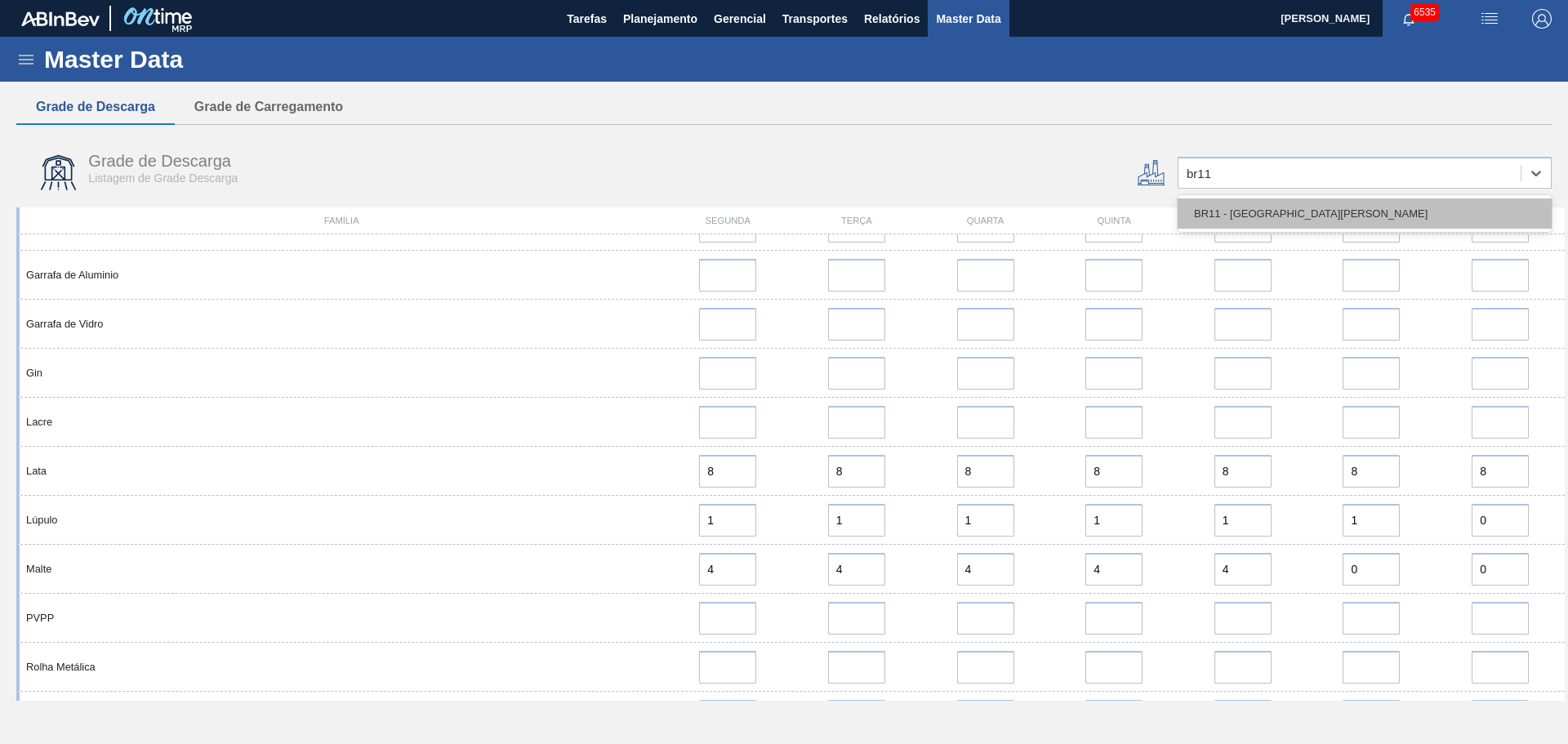
click at [1266, 212] on div "BR11 - [GEOGRAPHIC_DATA][PERSON_NAME]" at bounding box center [1364, 213] width 374 height 30
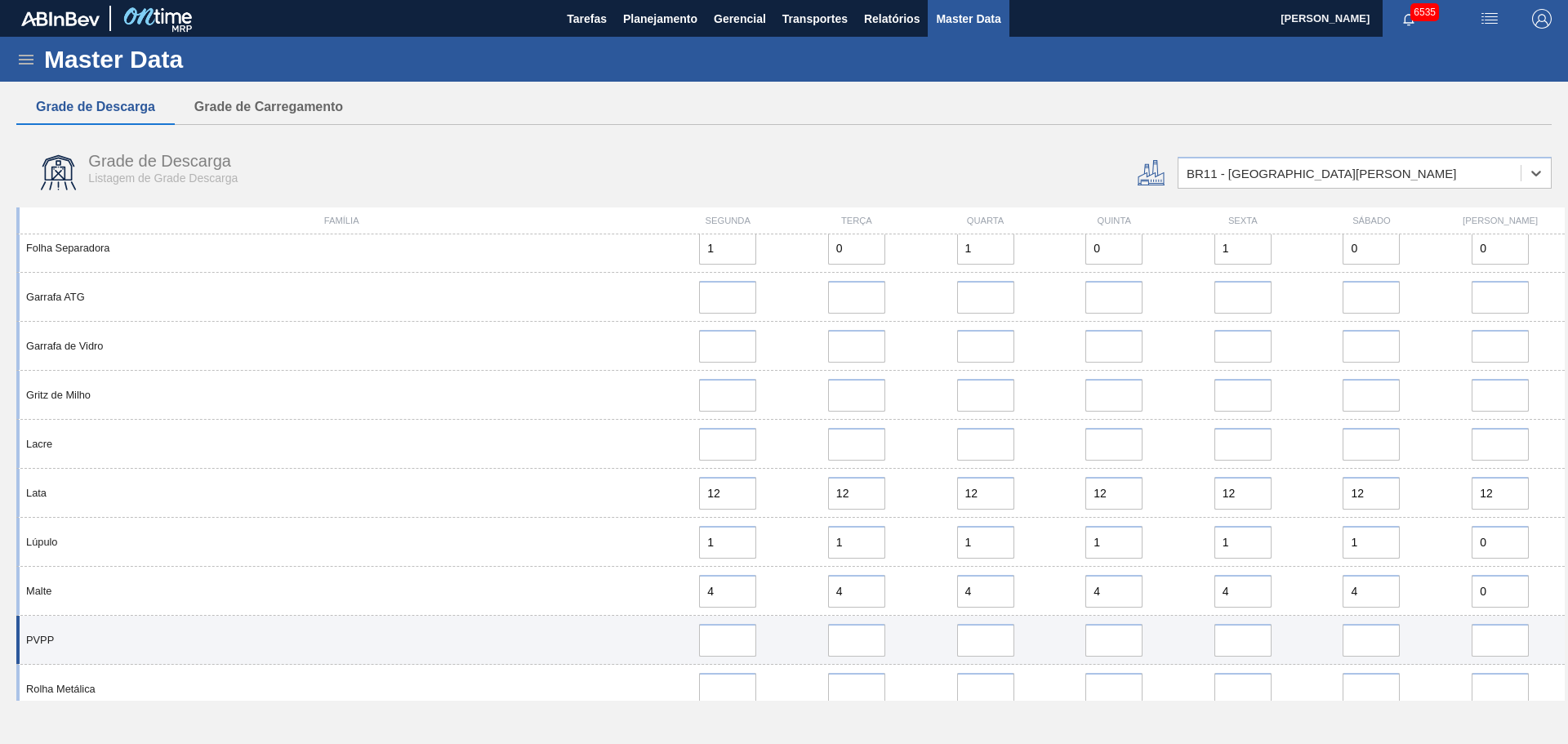
scroll to position [653, 0]
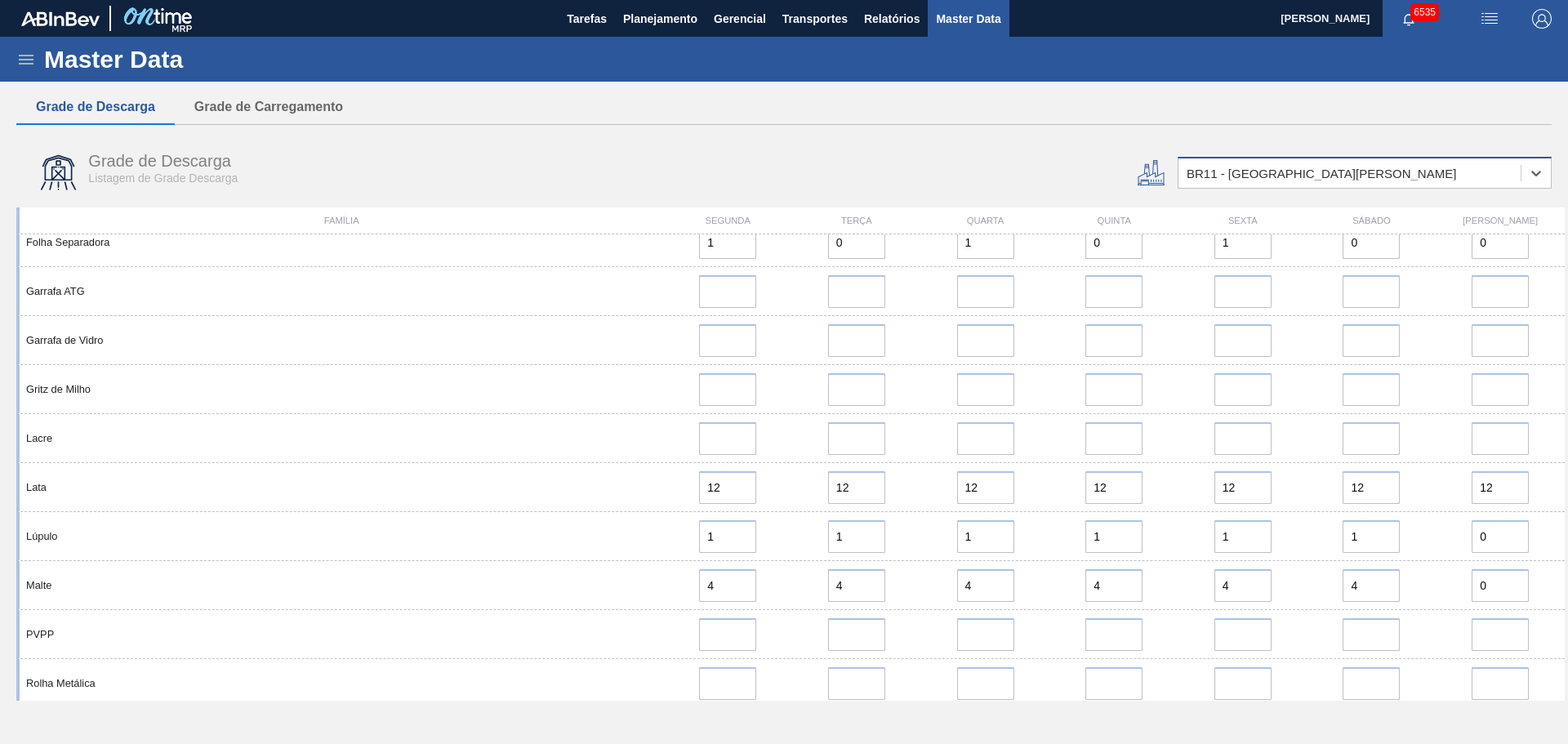
click at [1295, 172] on div "BR11 - [GEOGRAPHIC_DATA][PERSON_NAME]" at bounding box center [1349, 174] width 342 height 24
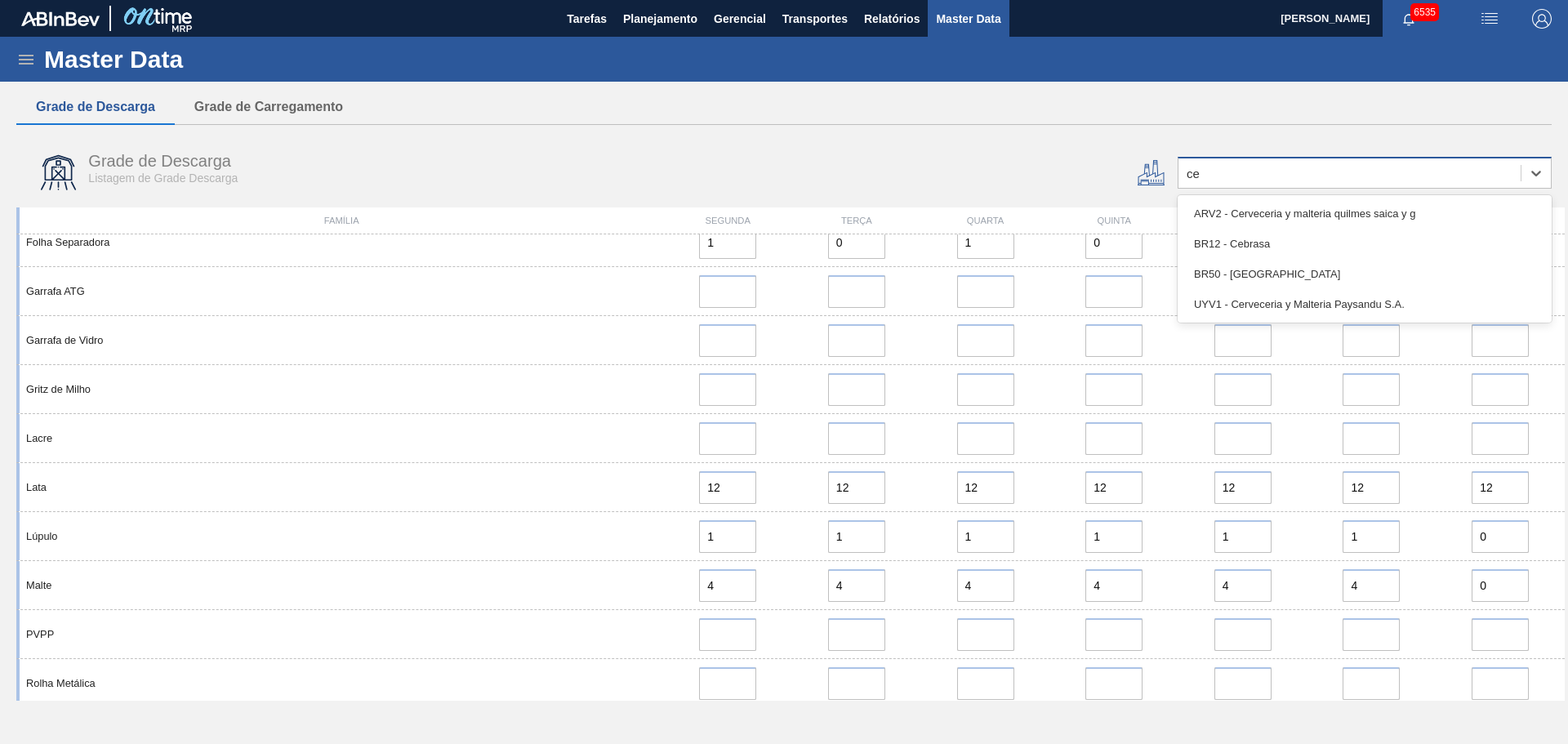
type input "ceb"
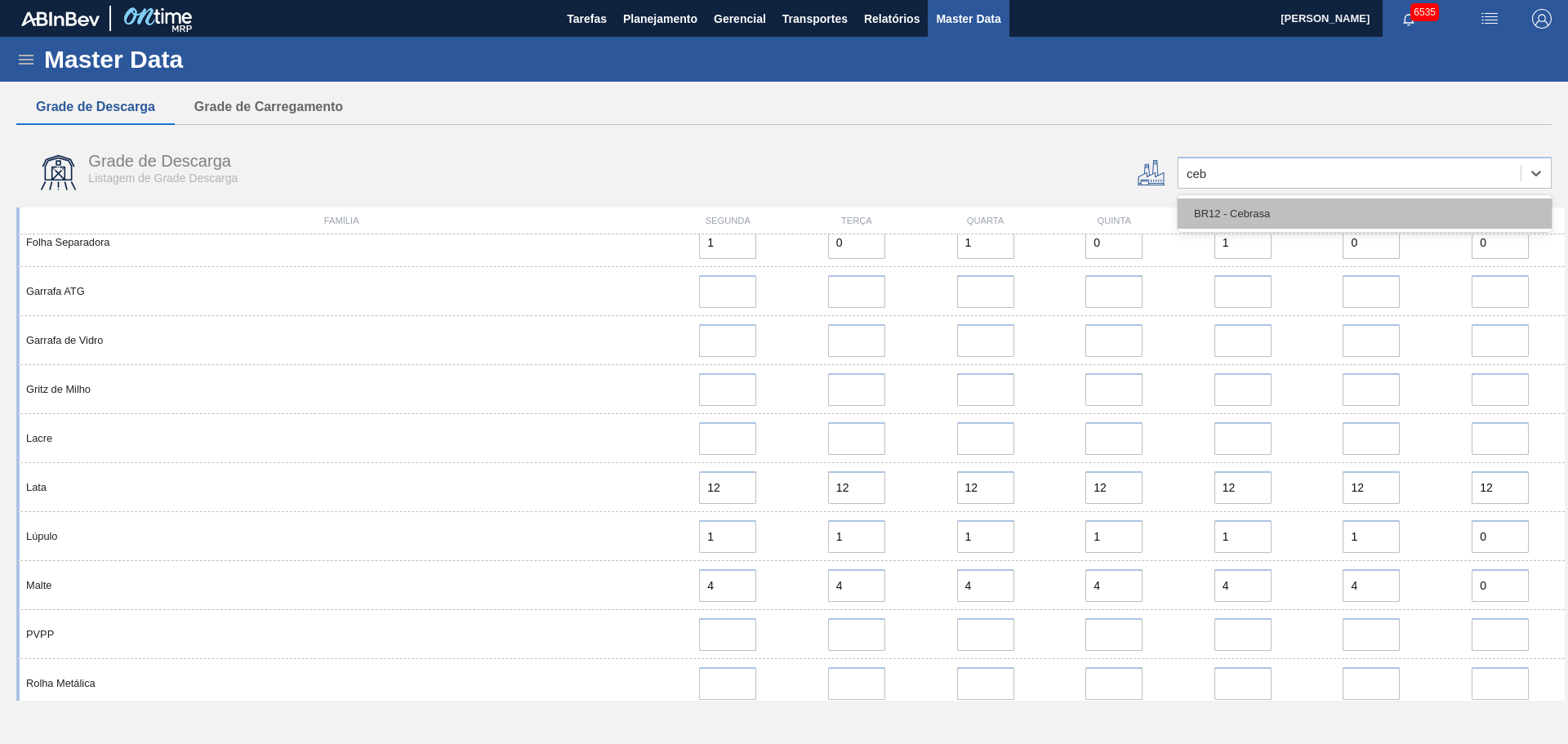
click at [1267, 211] on div "BR12 - Cebrasa" at bounding box center [1364, 213] width 374 height 30
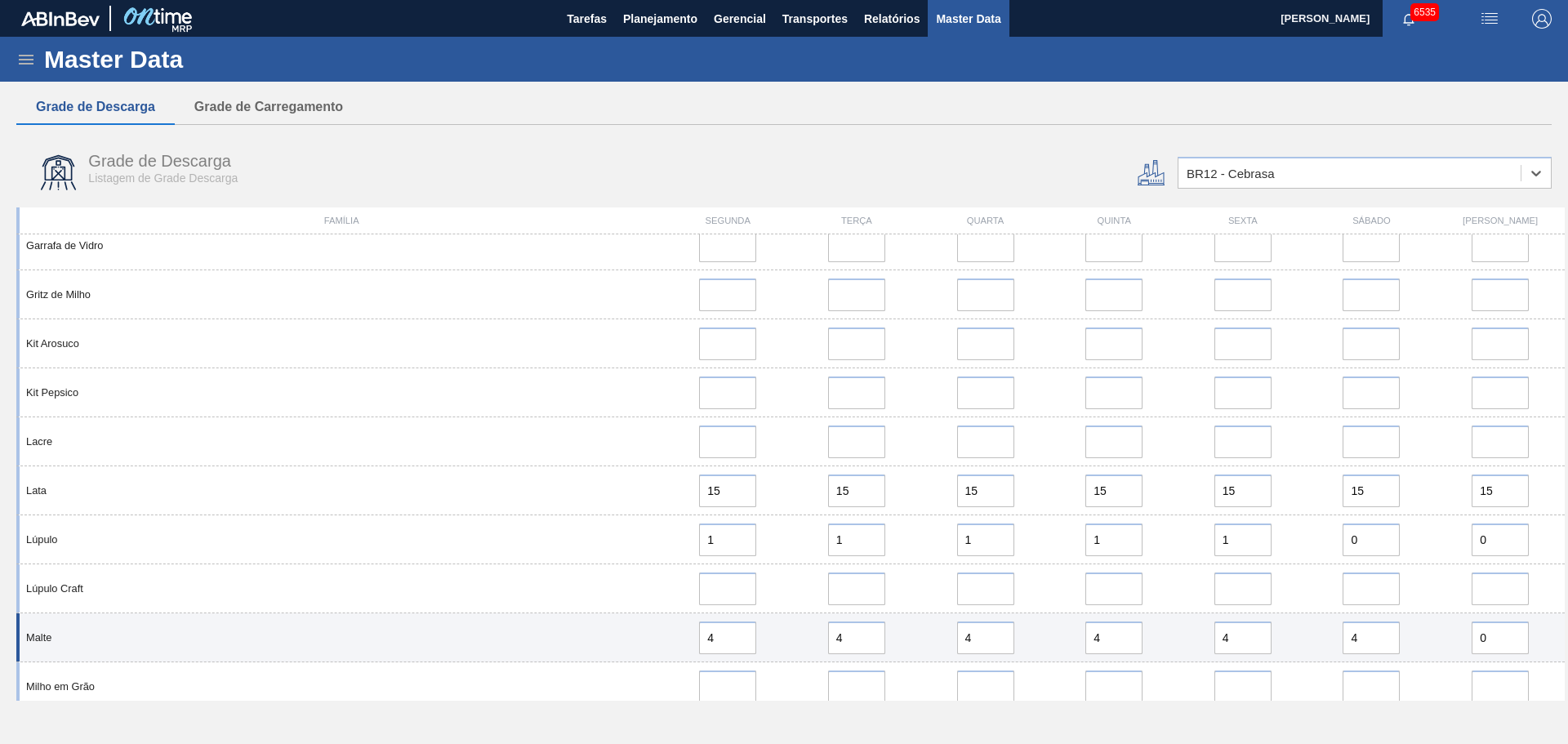
scroll to position [1224, 0]
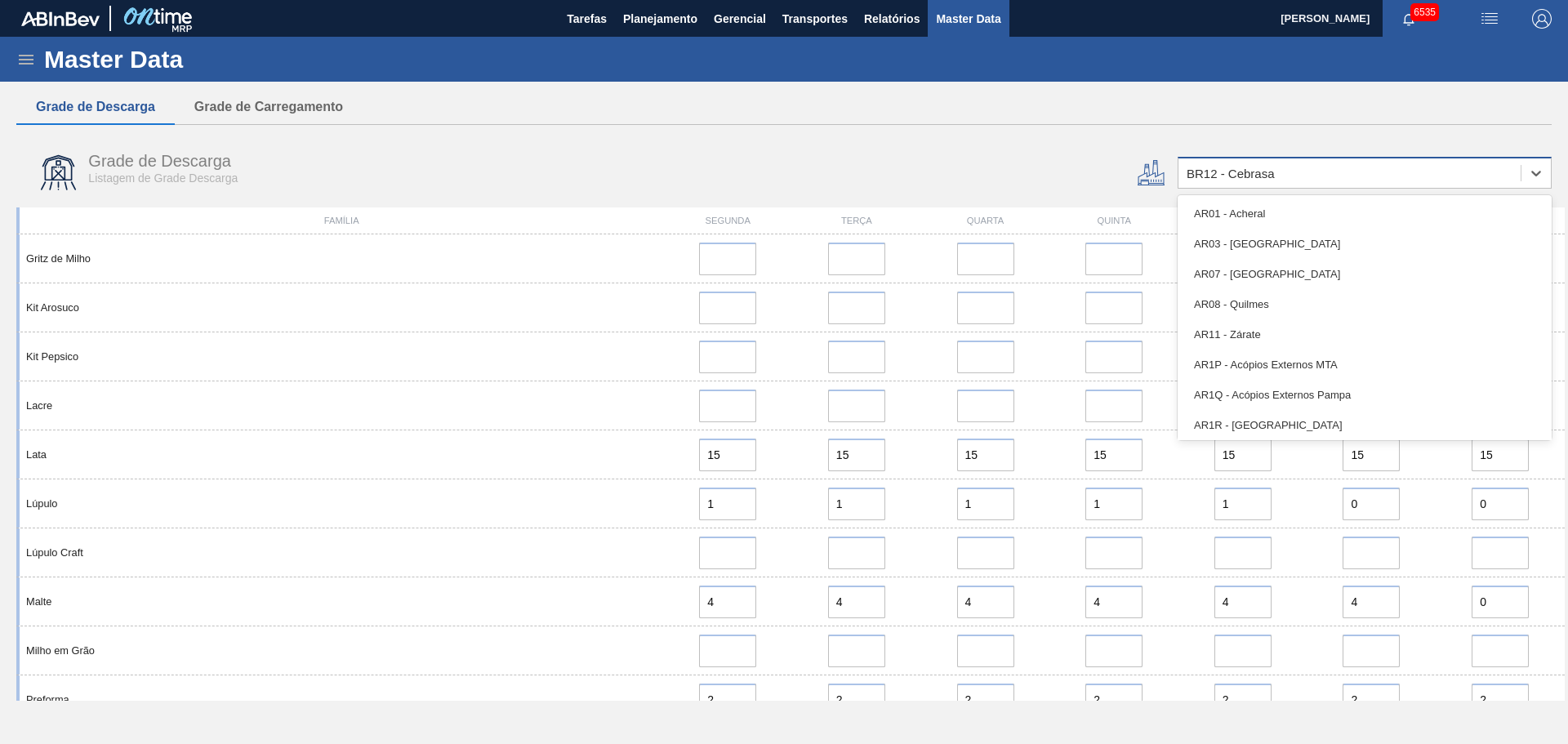
click at [1248, 180] on div "BR12 - Cebrasa" at bounding box center [1349, 174] width 342 height 24
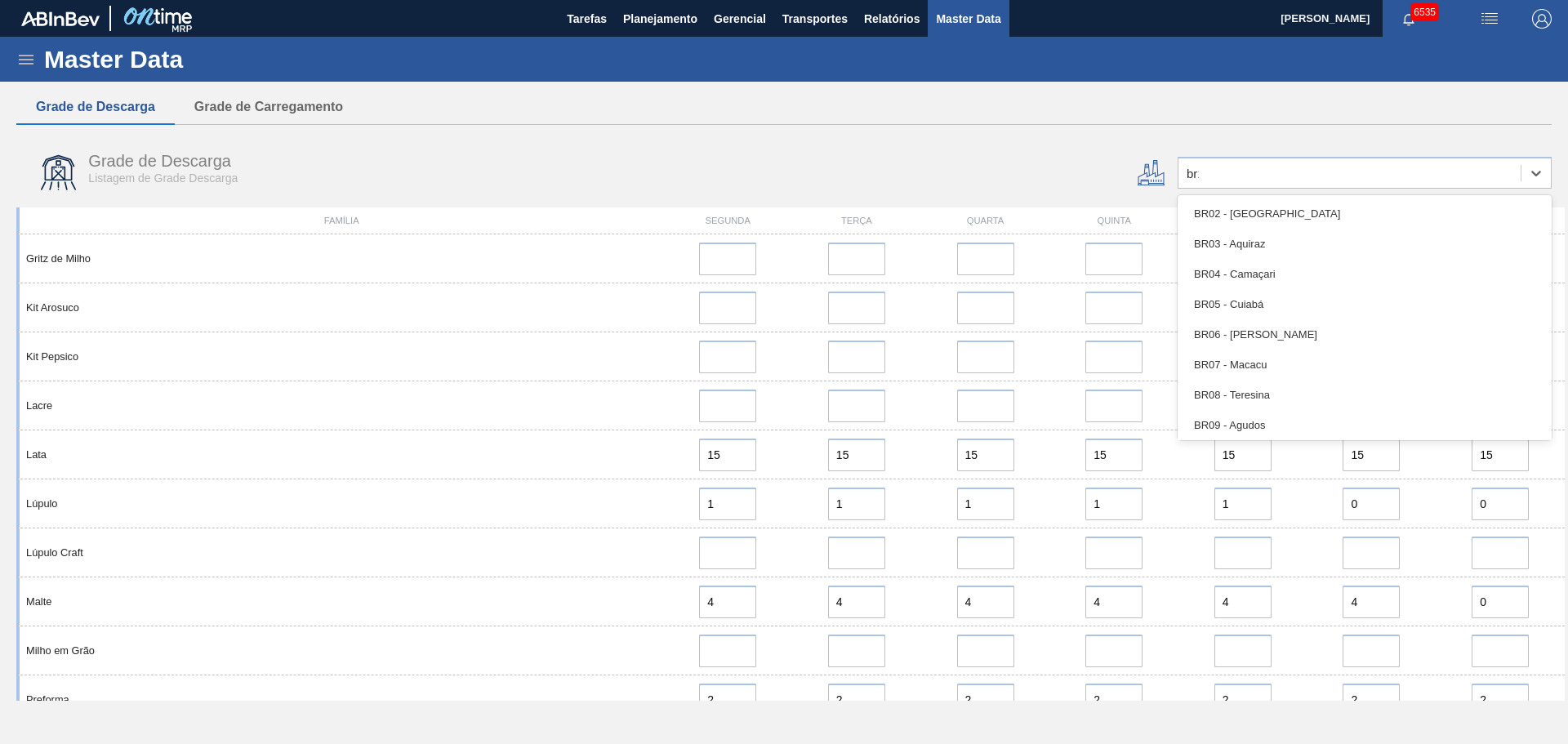
type input "br13"
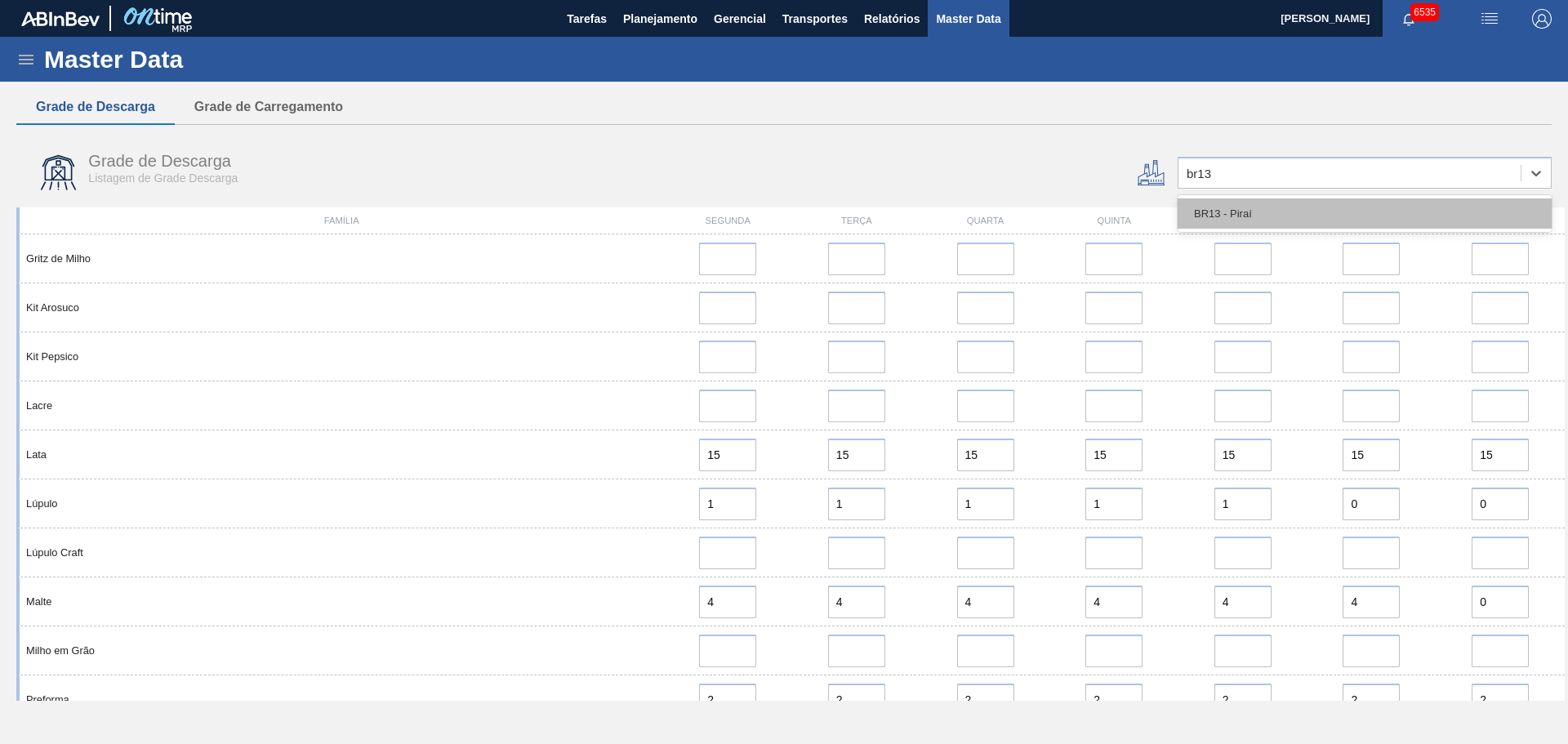
click at [1251, 211] on div "BR13 - Piraí" at bounding box center [1364, 213] width 374 height 30
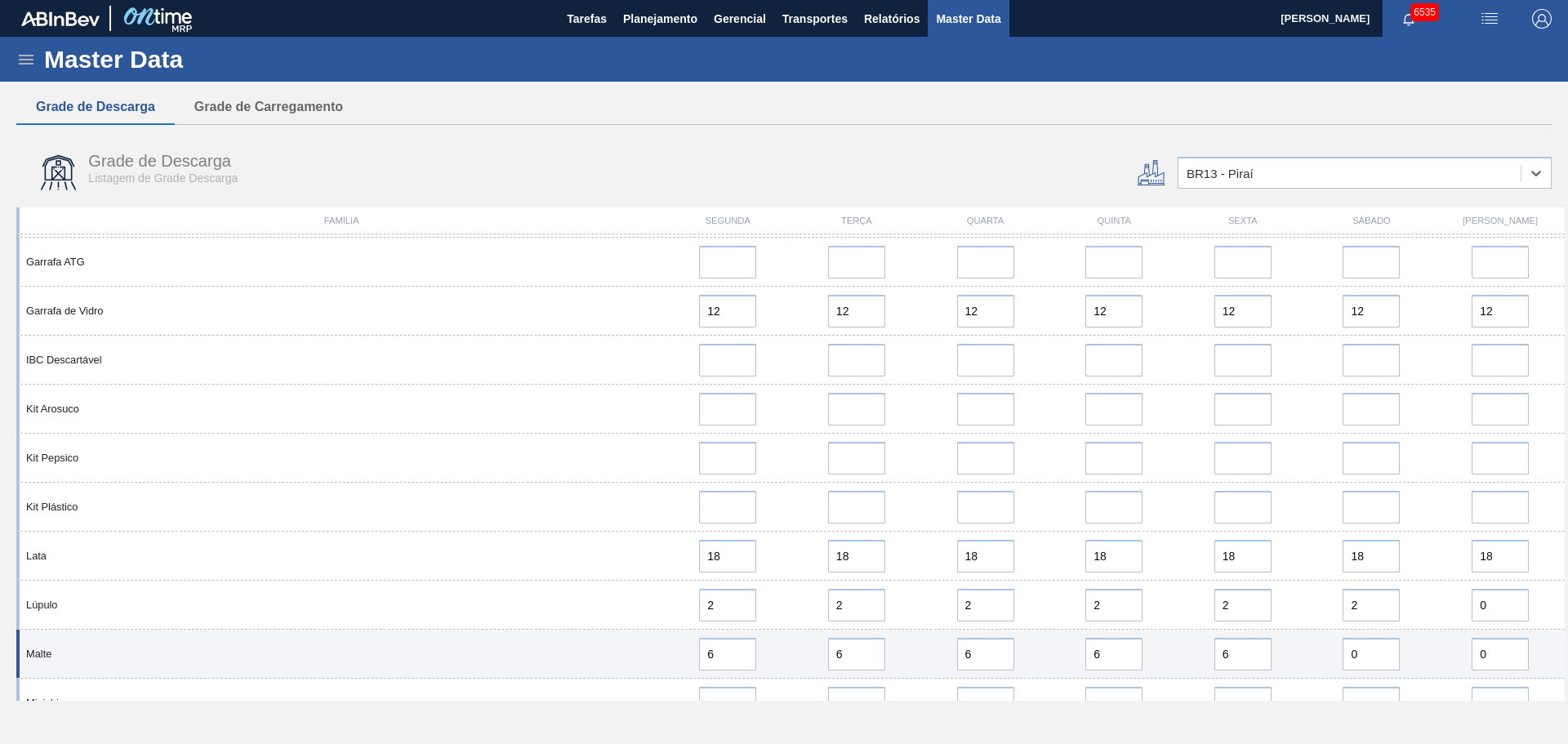
scroll to position [1470, 0]
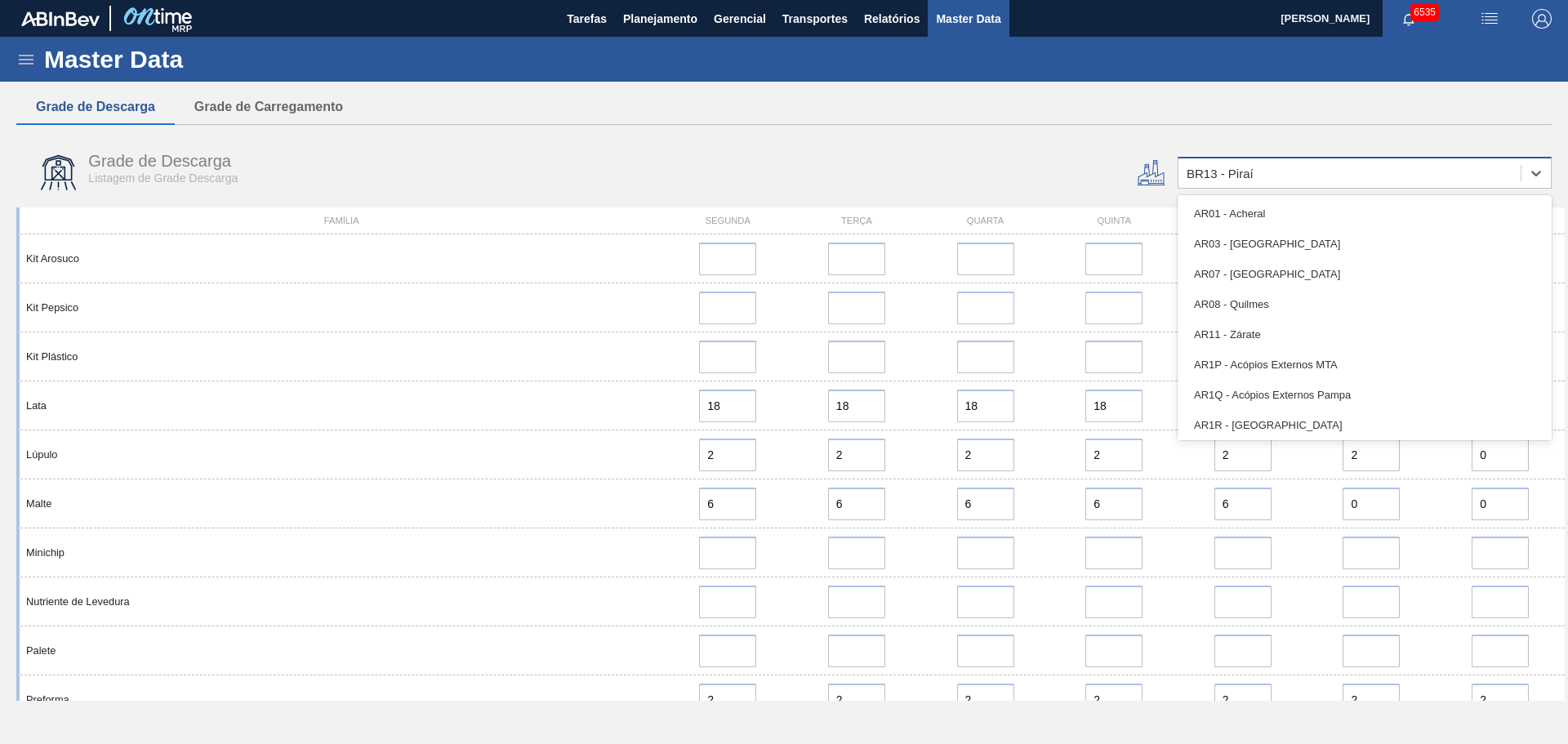
click at [1251, 171] on div "BR13 - Piraí" at bounding box center [1220, 173] width 67 height 14
type input "jaca"
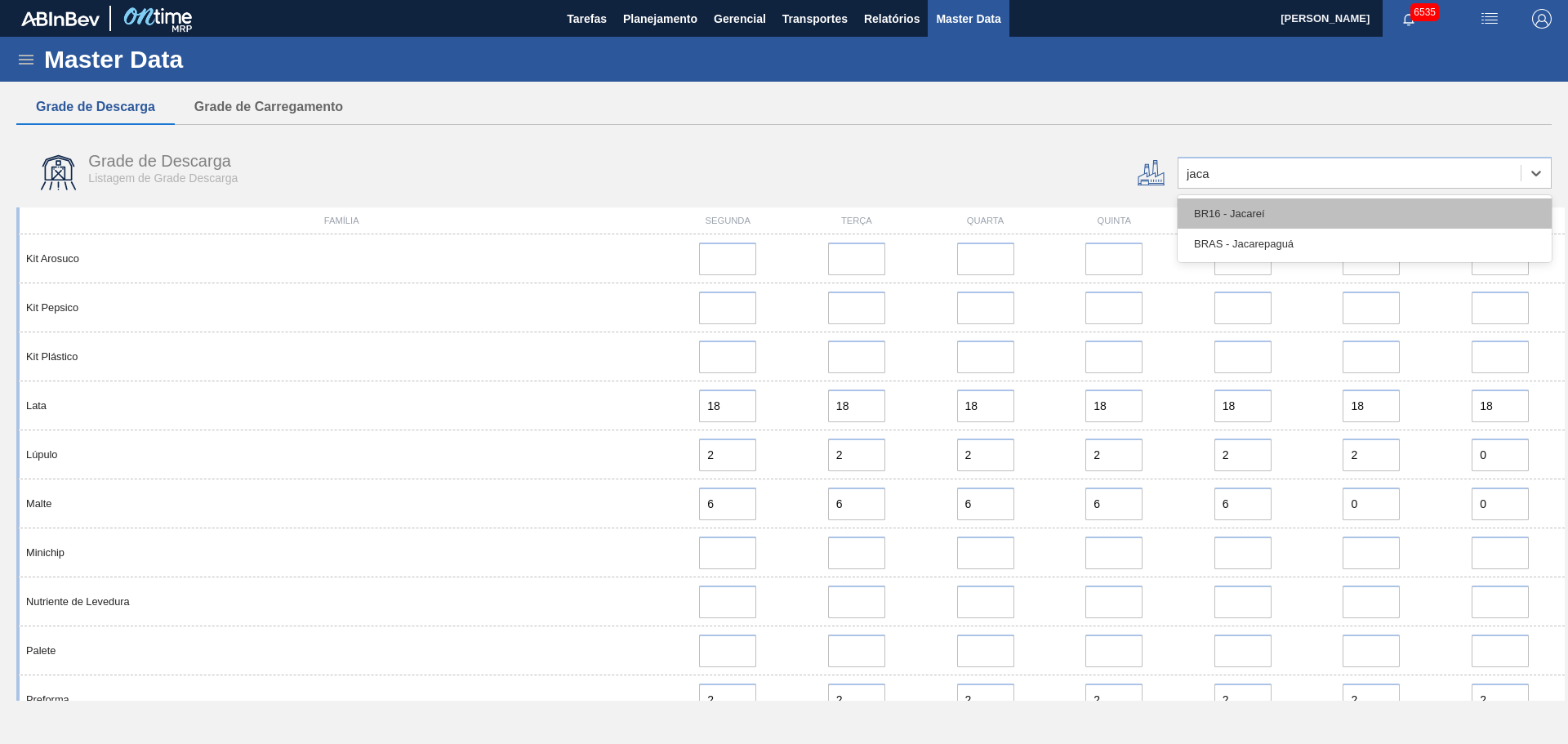
click at [1273, 210] on div "BR16 - Jacareí" at bounding box center [1364, 213] width 374 height 30
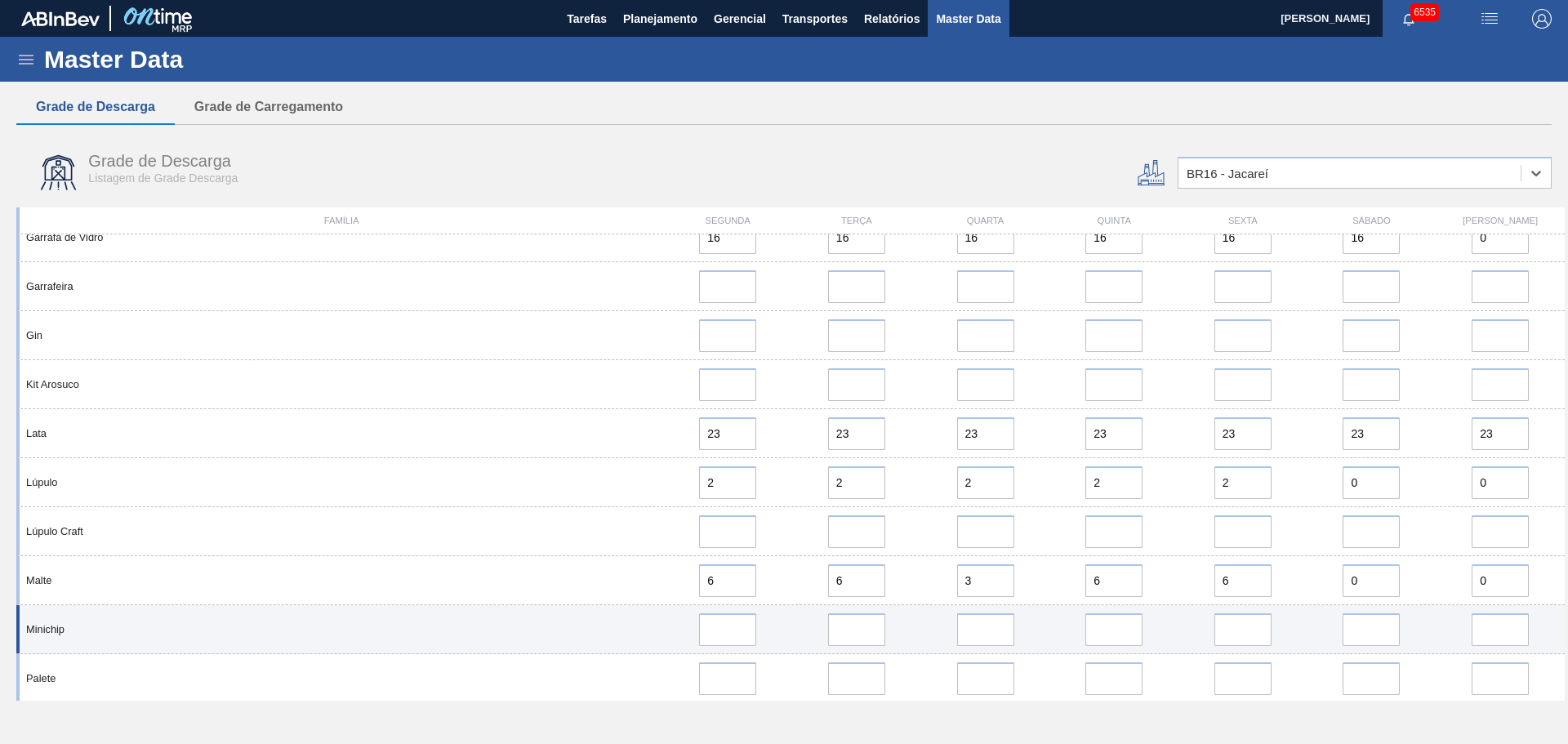
scroll to position [1143, 0]
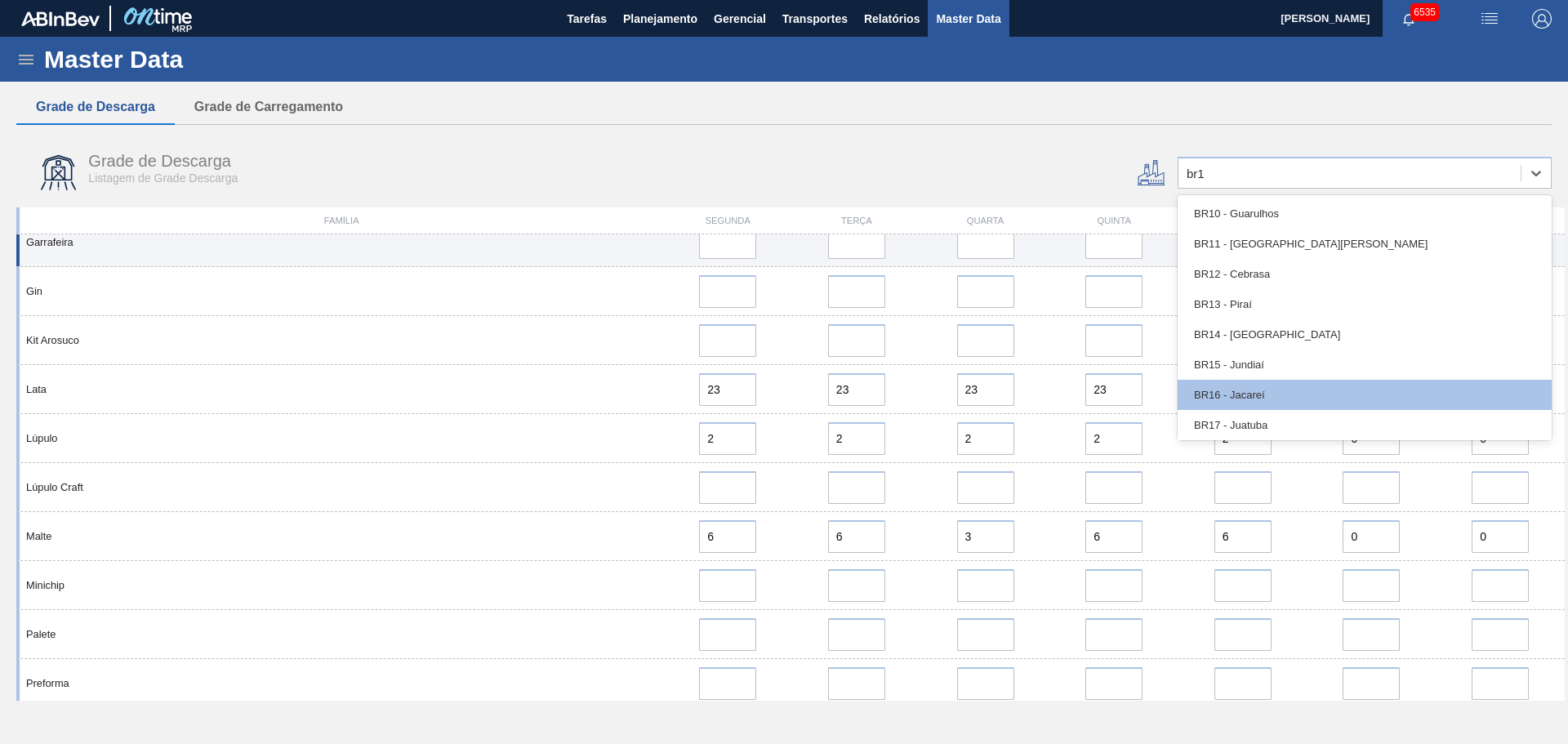
type input "br17"
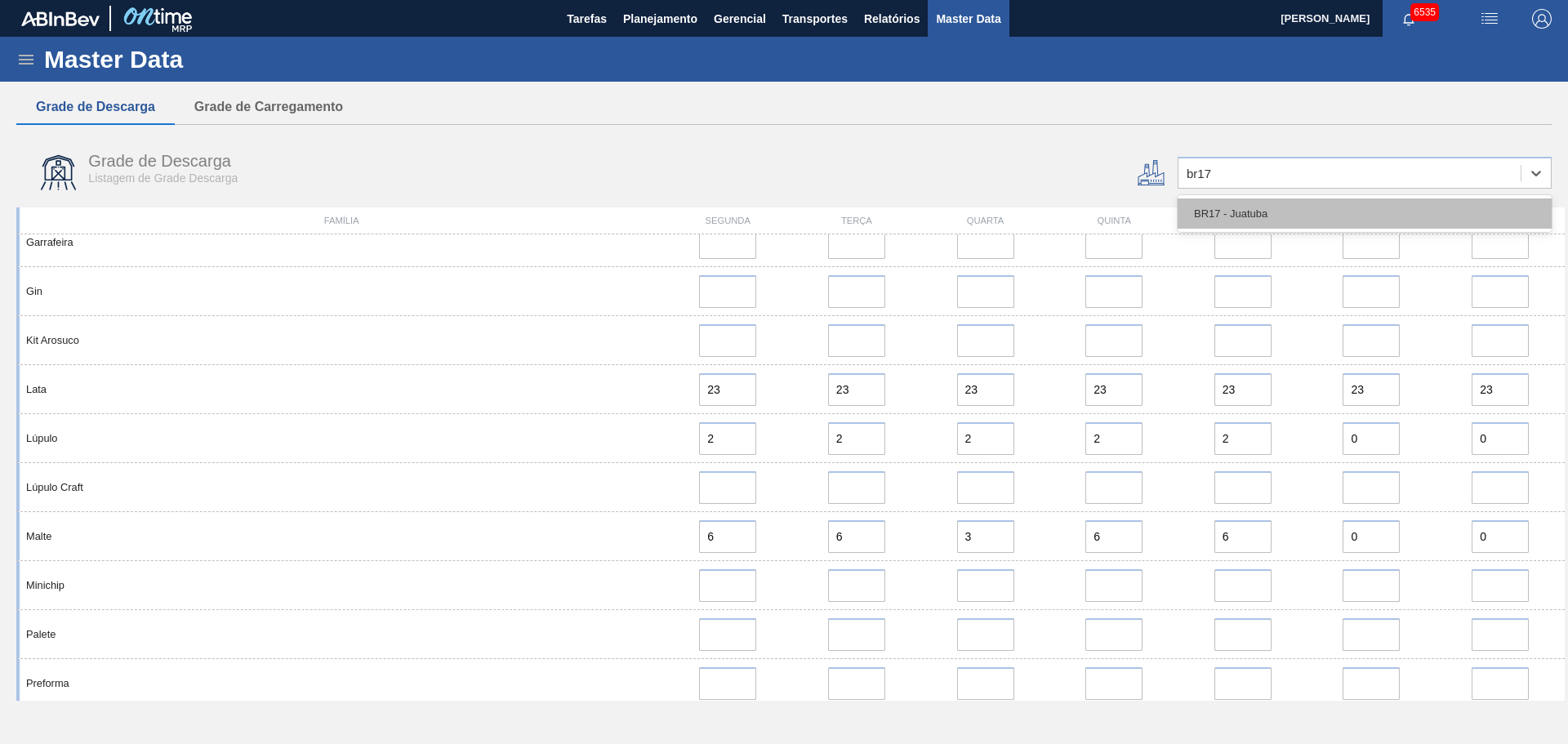
click at [1215, 215] on div "BR17 - Juatuba" at bounding box center [1364, 213] width 374 height 30
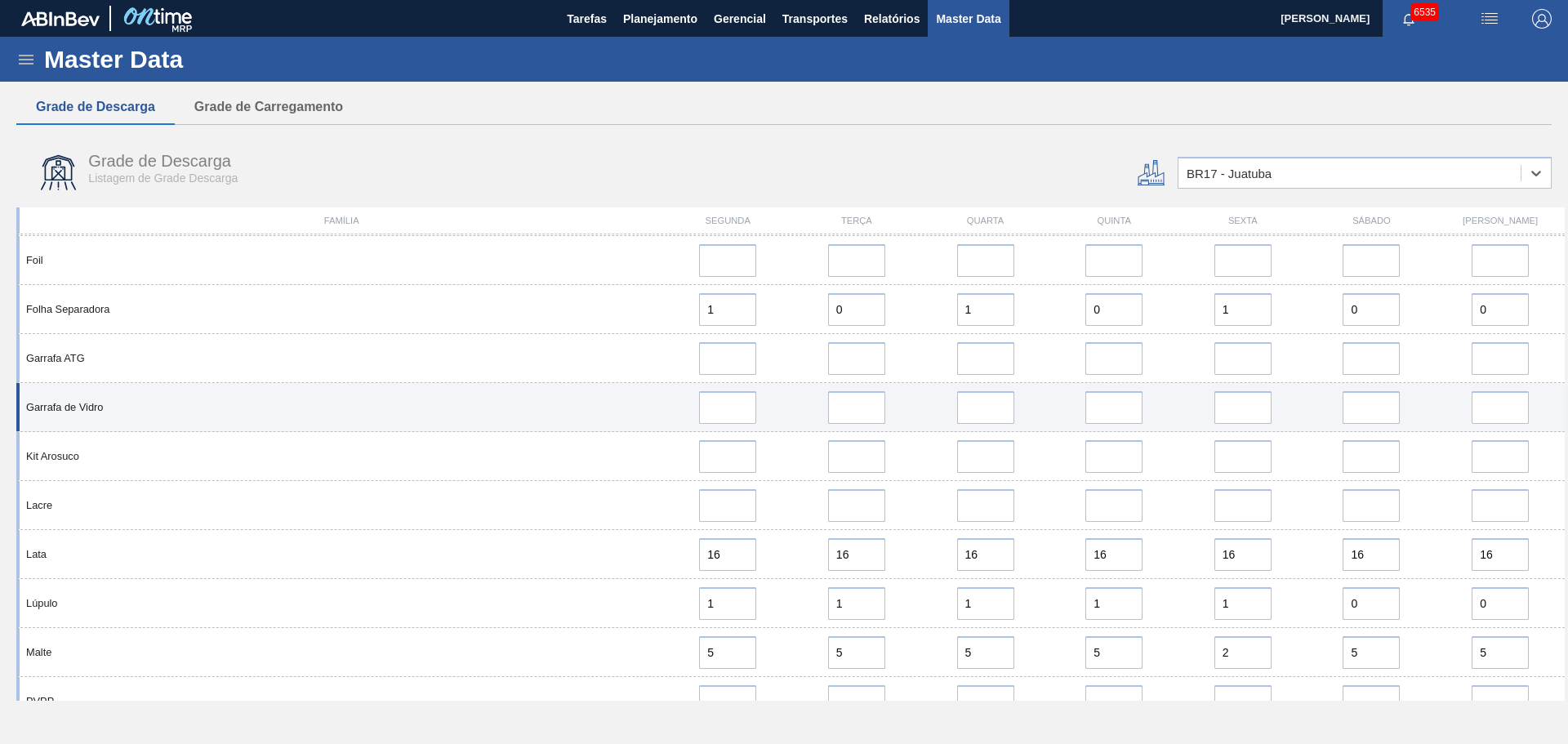
scroll to position [735, 0]
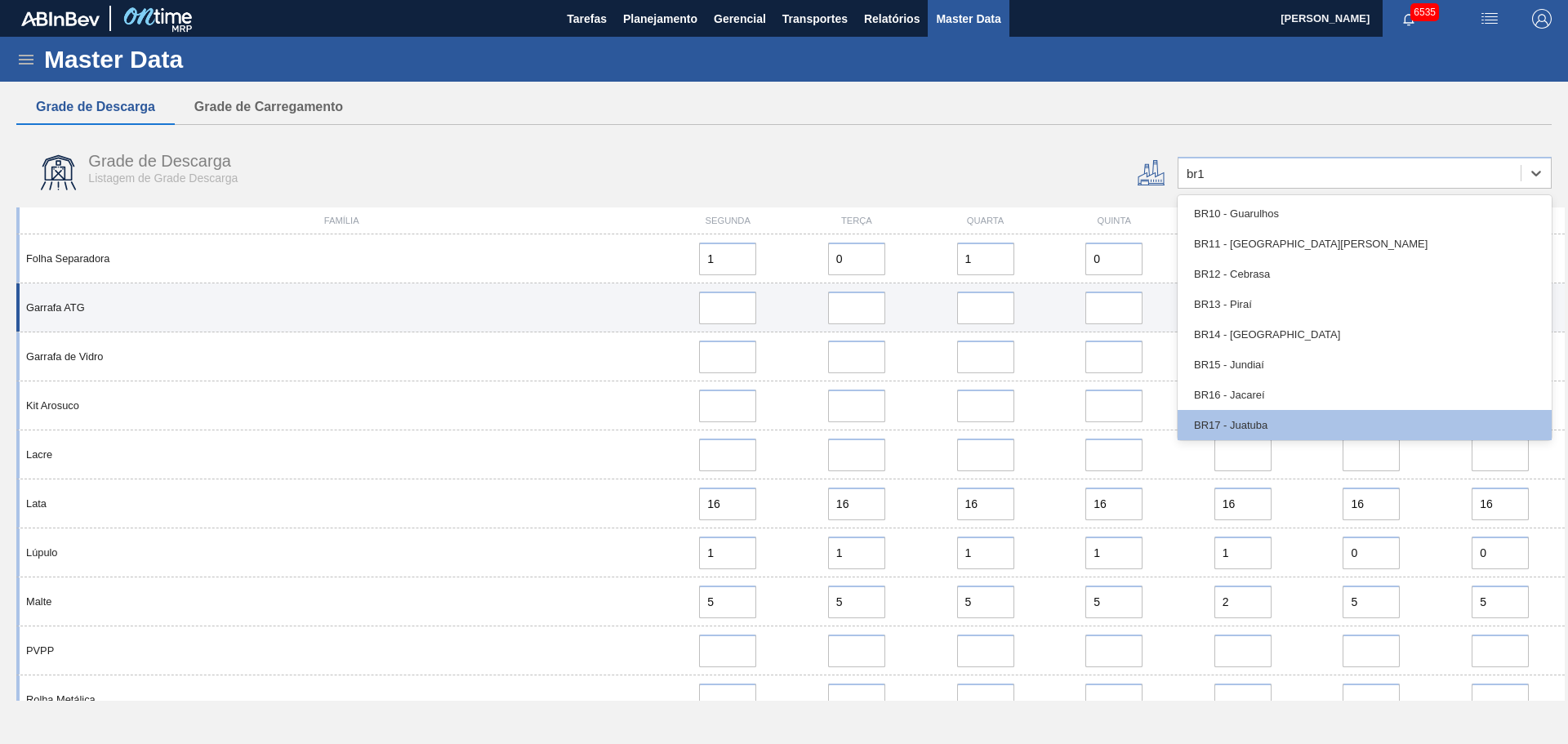
type input "br18"
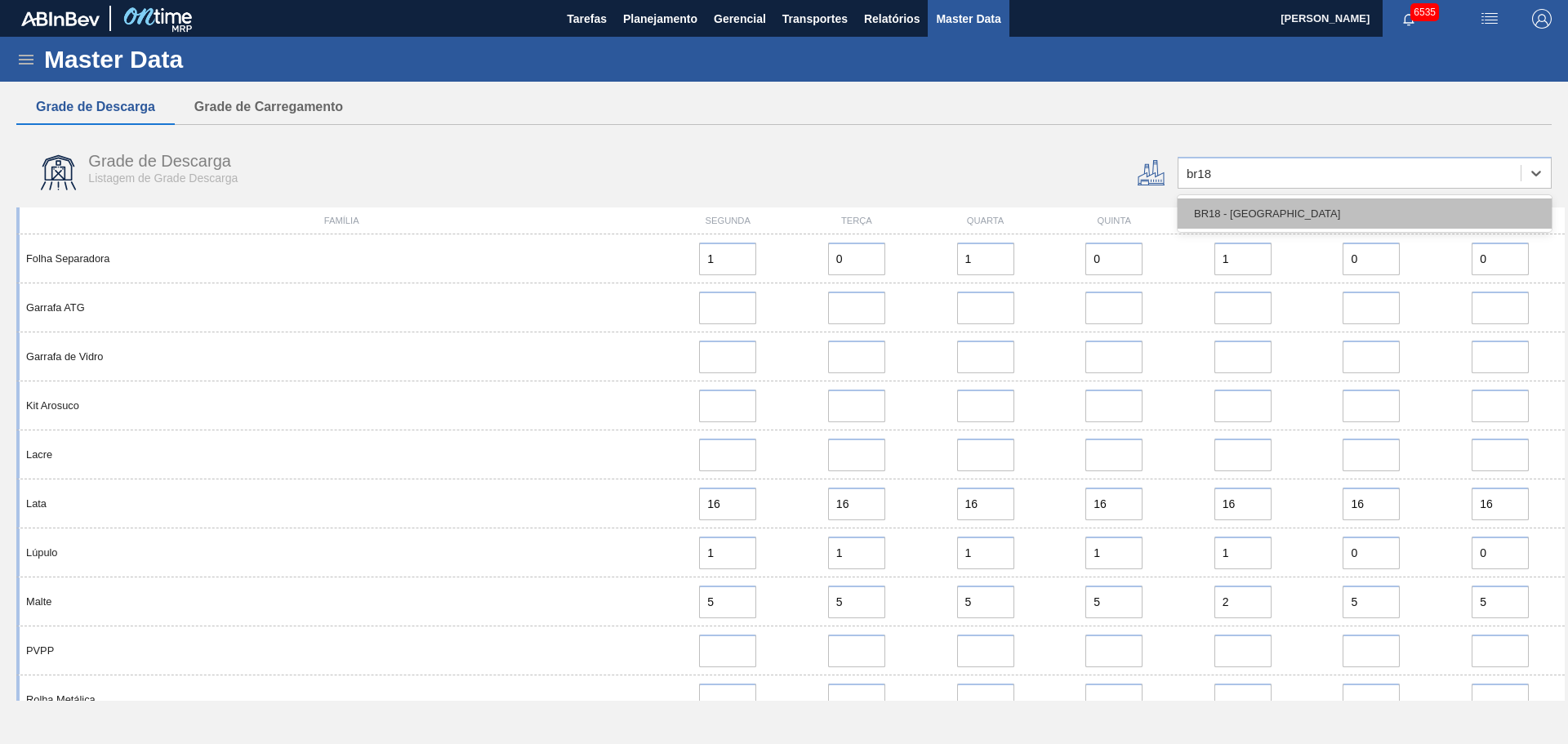
click at [1266, 215] on div "BR18 - [GEOGRAPHIC_DATA]" at bounding box center [1364, 213] width 374 height 30
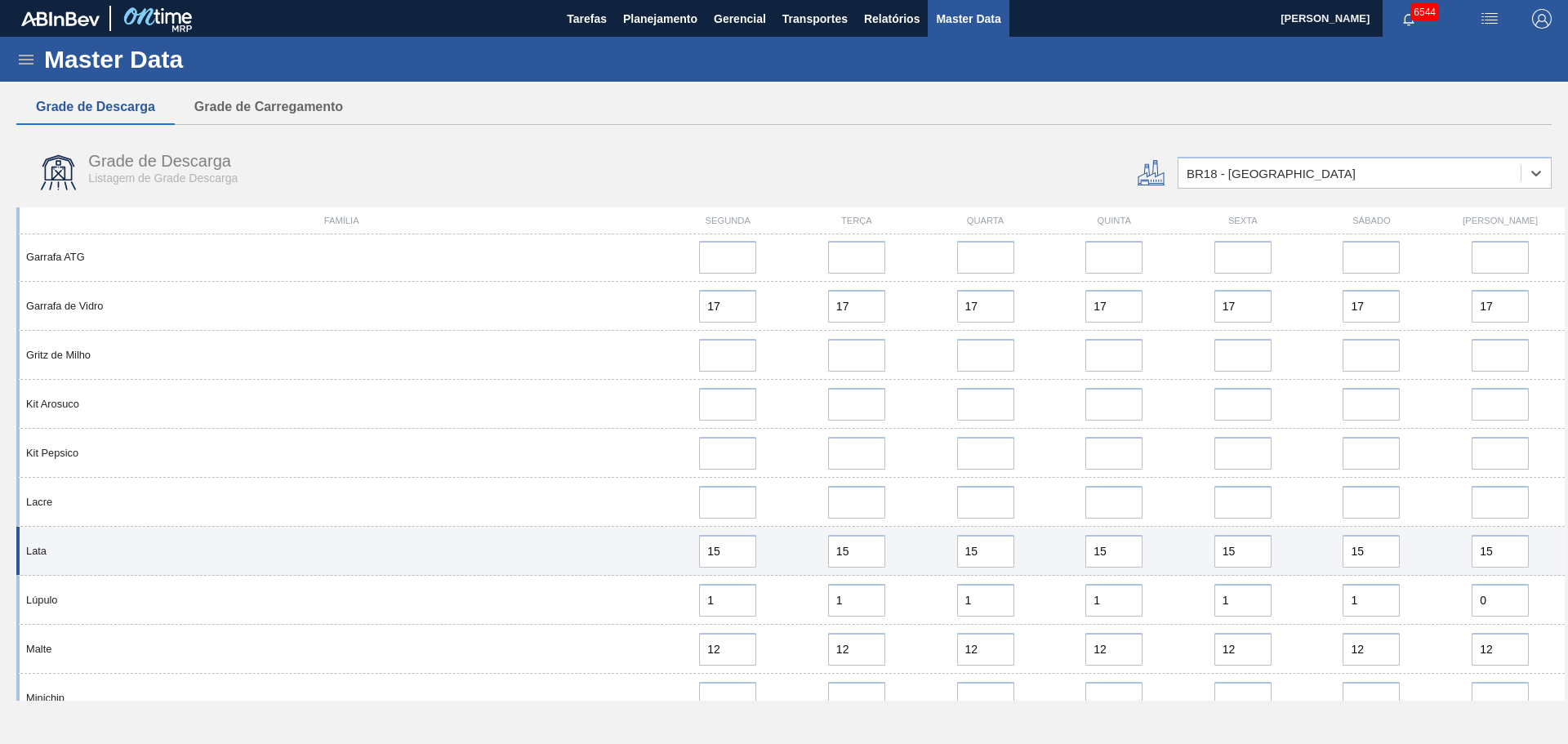
scroll to position [1387, 0]
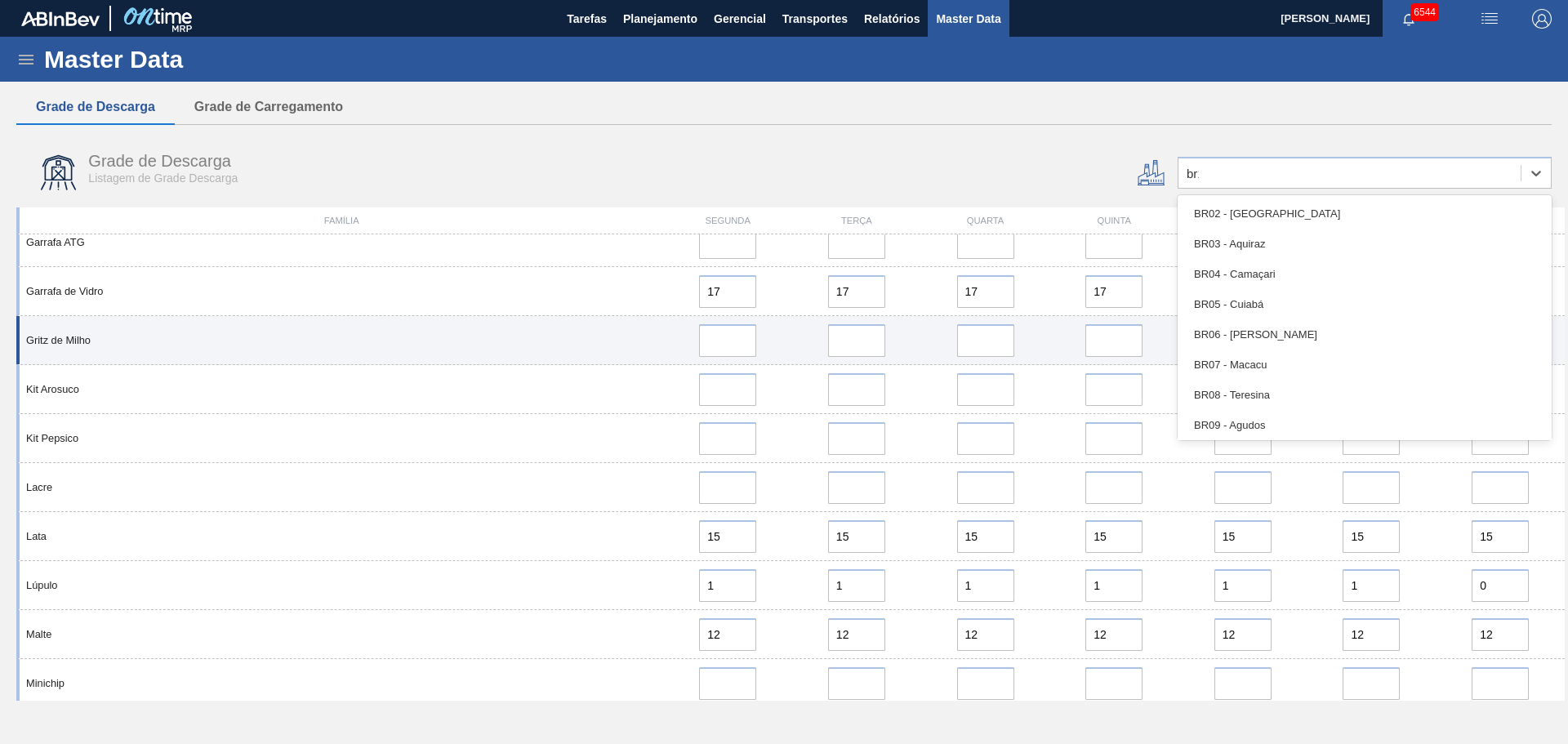
type input "br19"
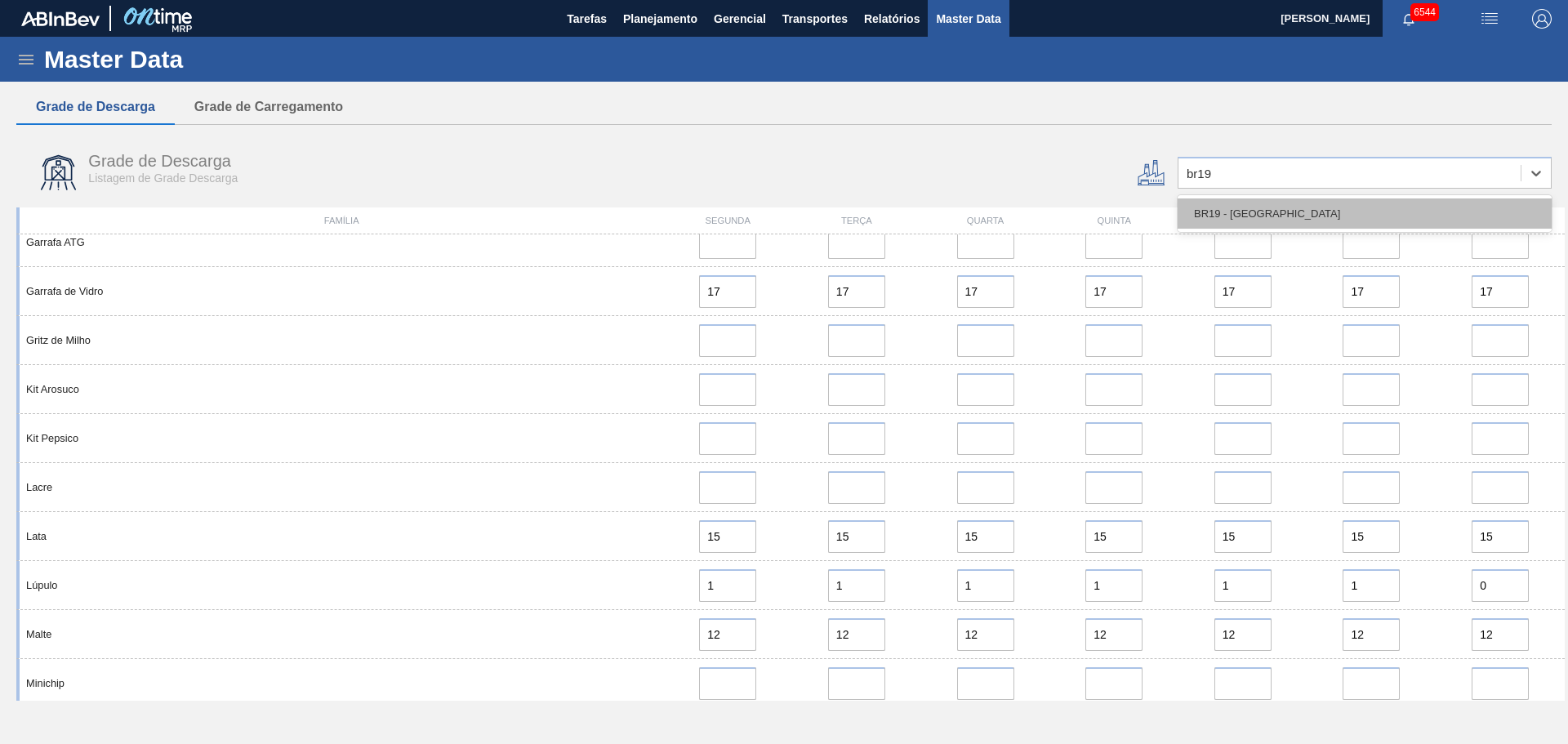
click at [1352, 209] on div "BR19 - [GEOGRAPHIC_DATA]" at bounding box center [1364, 213] width 374 height 30
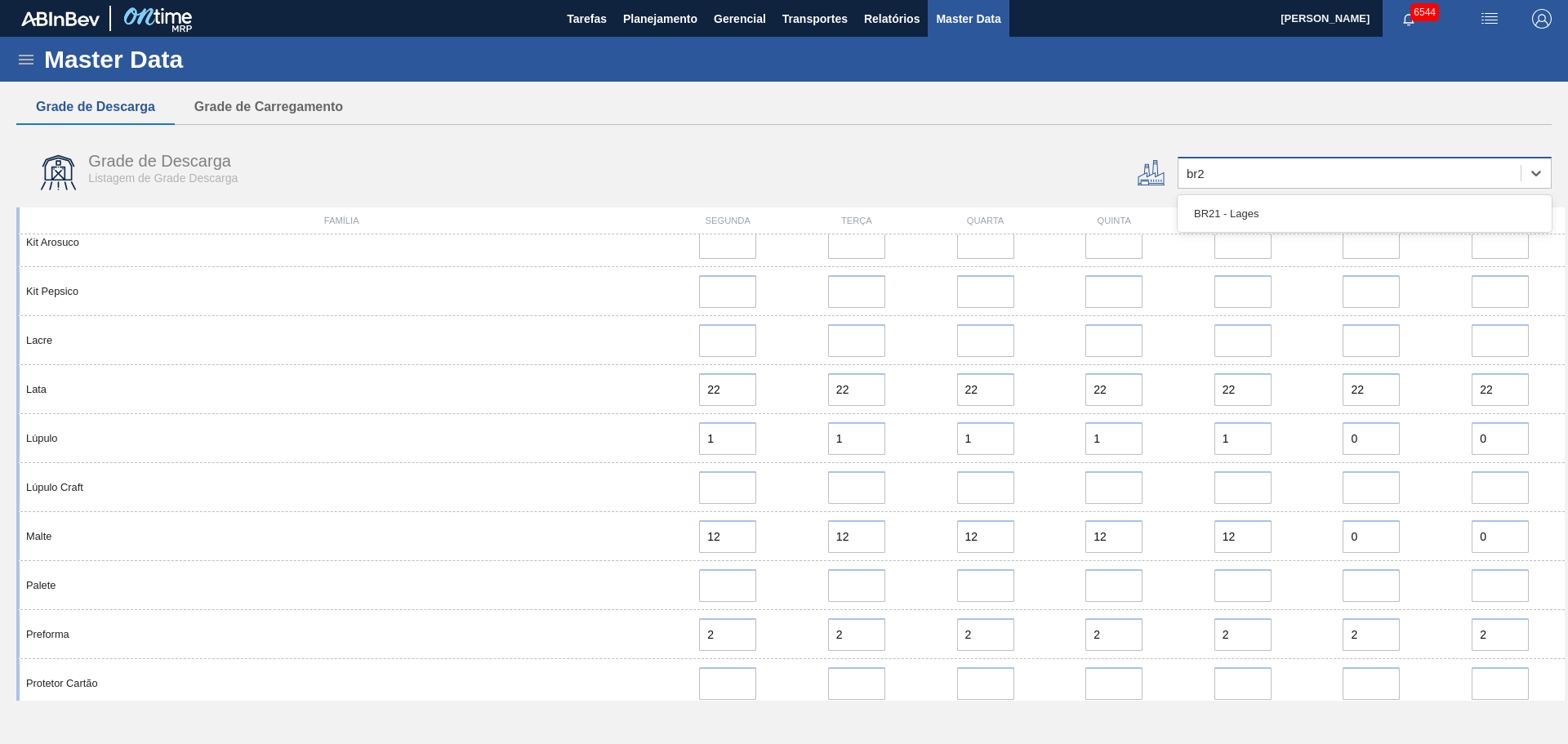
type input "br21"
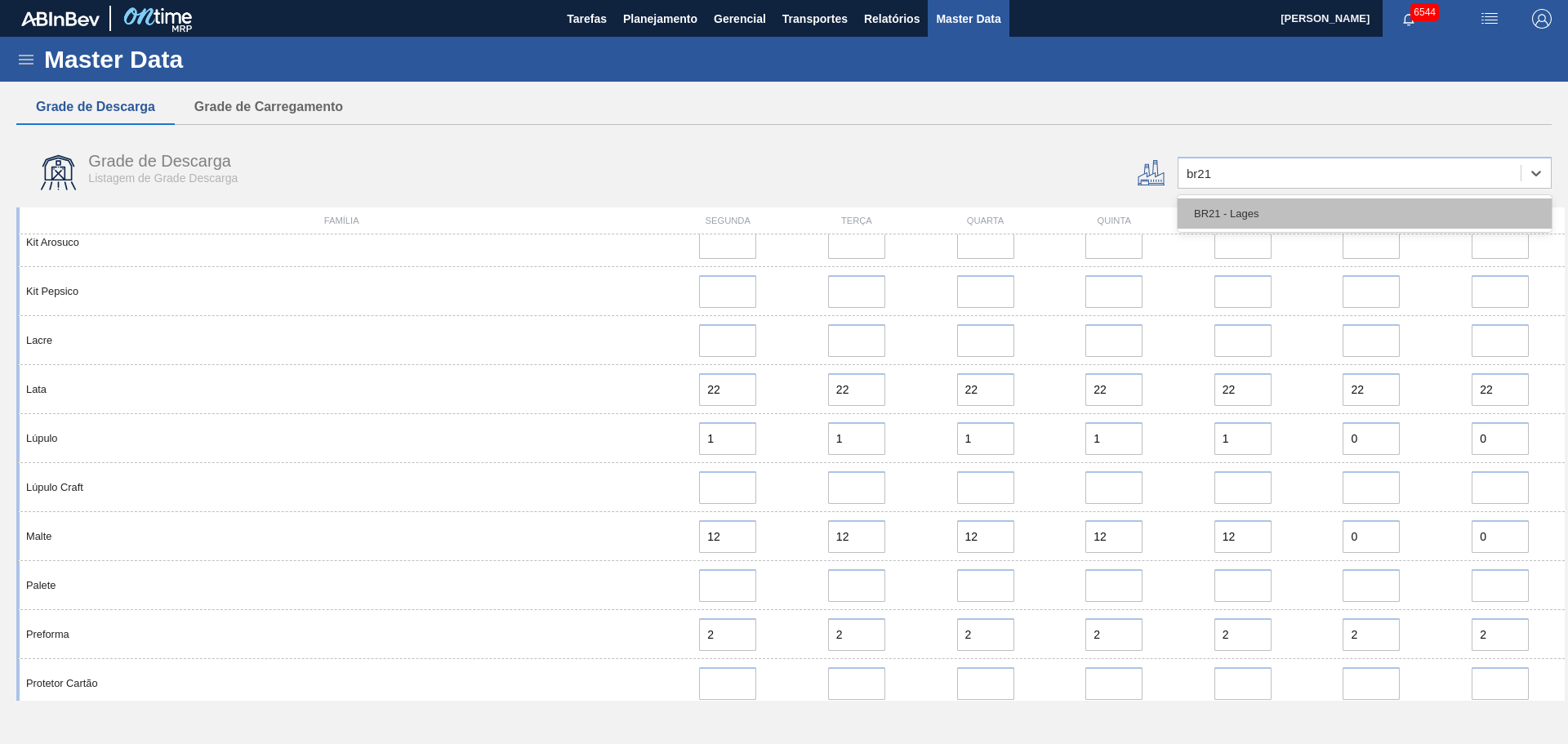
click at [1271, 213] on div "BR21 - Lages" at bounding box center [1364, 213] width 374 height 30
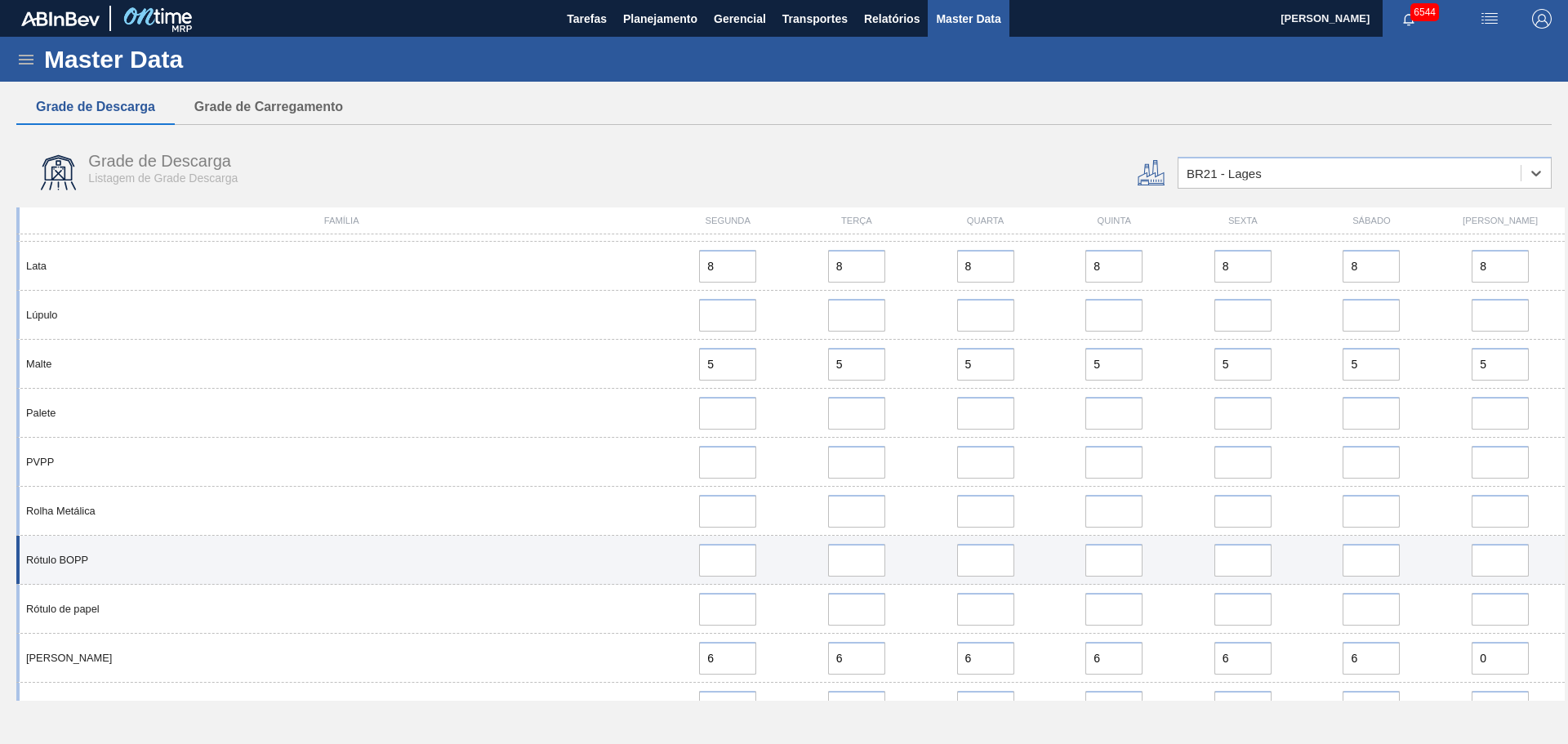
scroll to position [1150, 0]
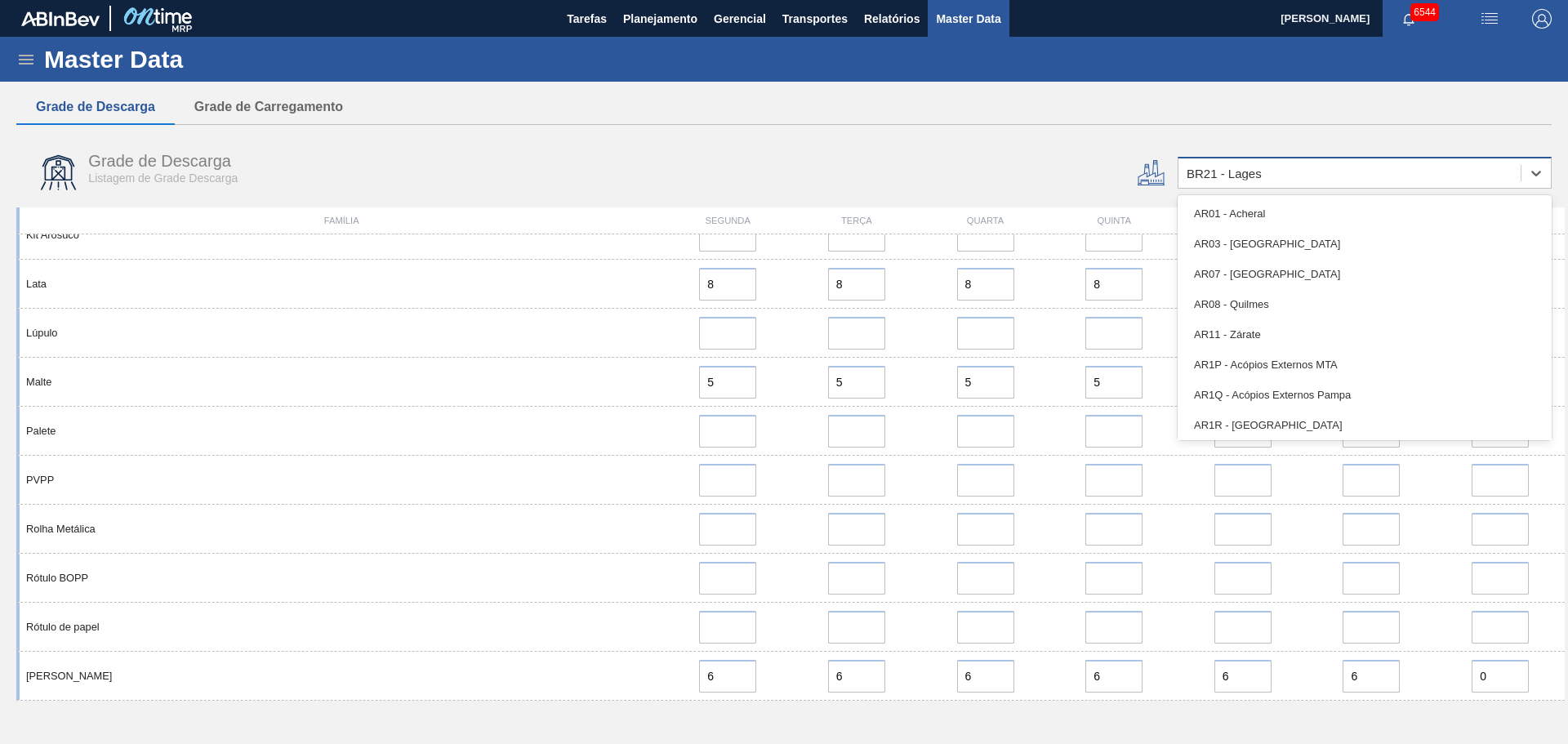
click at [1294, 176] on div "BR21 - Lages" at bounding box center [1349, 174] width 342 height 24
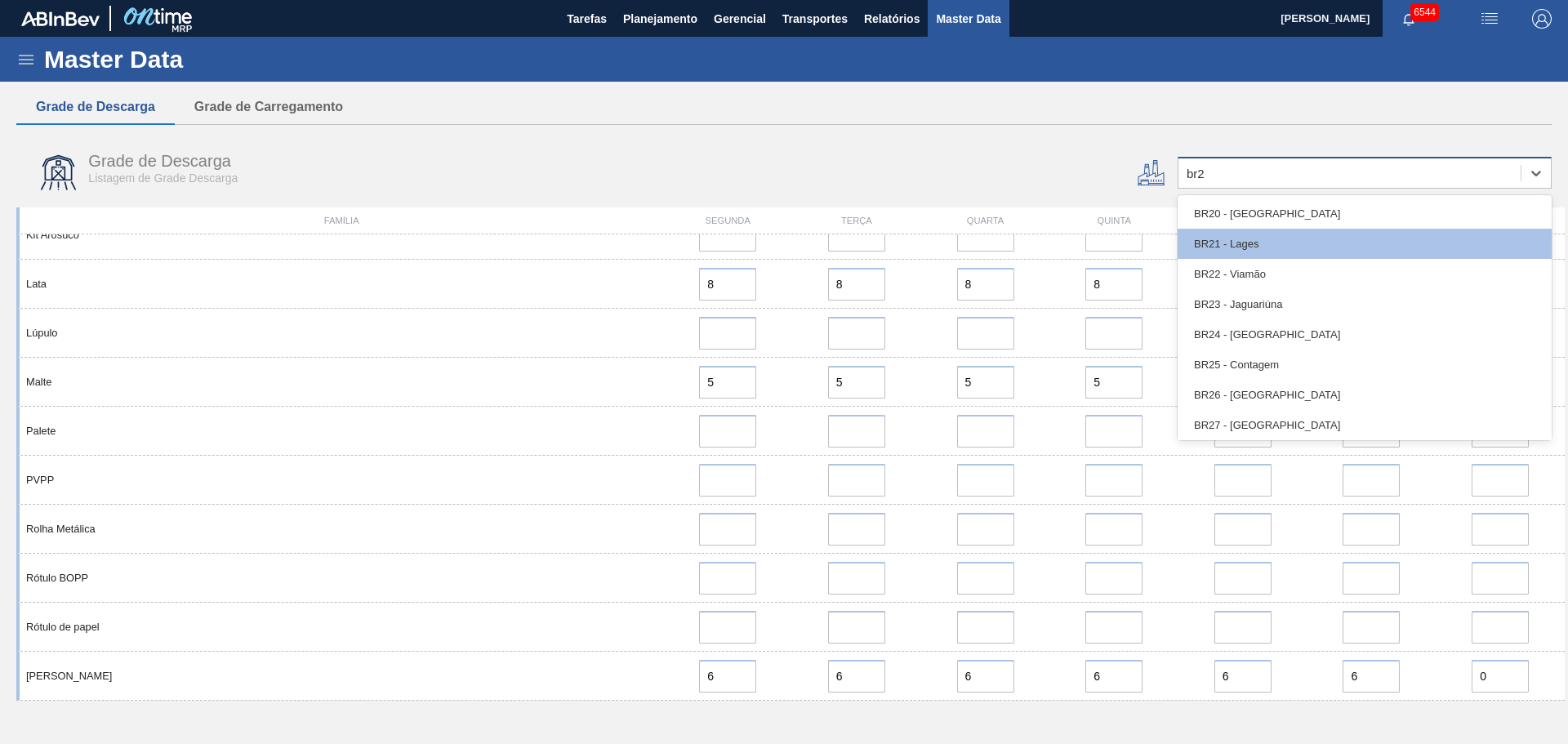
type input "br22"
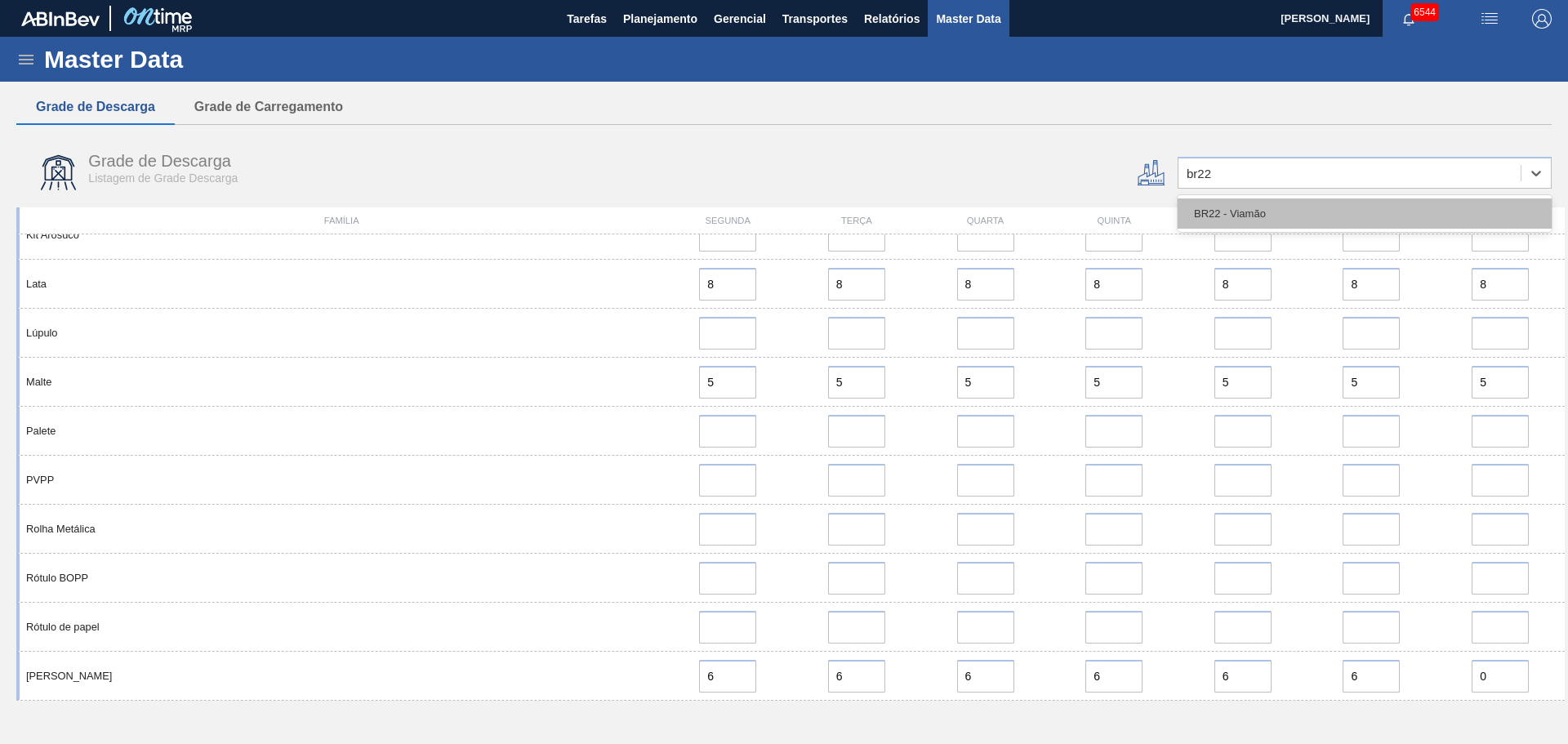
click at [1272, 217] on div "BR22 - Viamão" at bounding box center [1364, 213] width 374 height 30
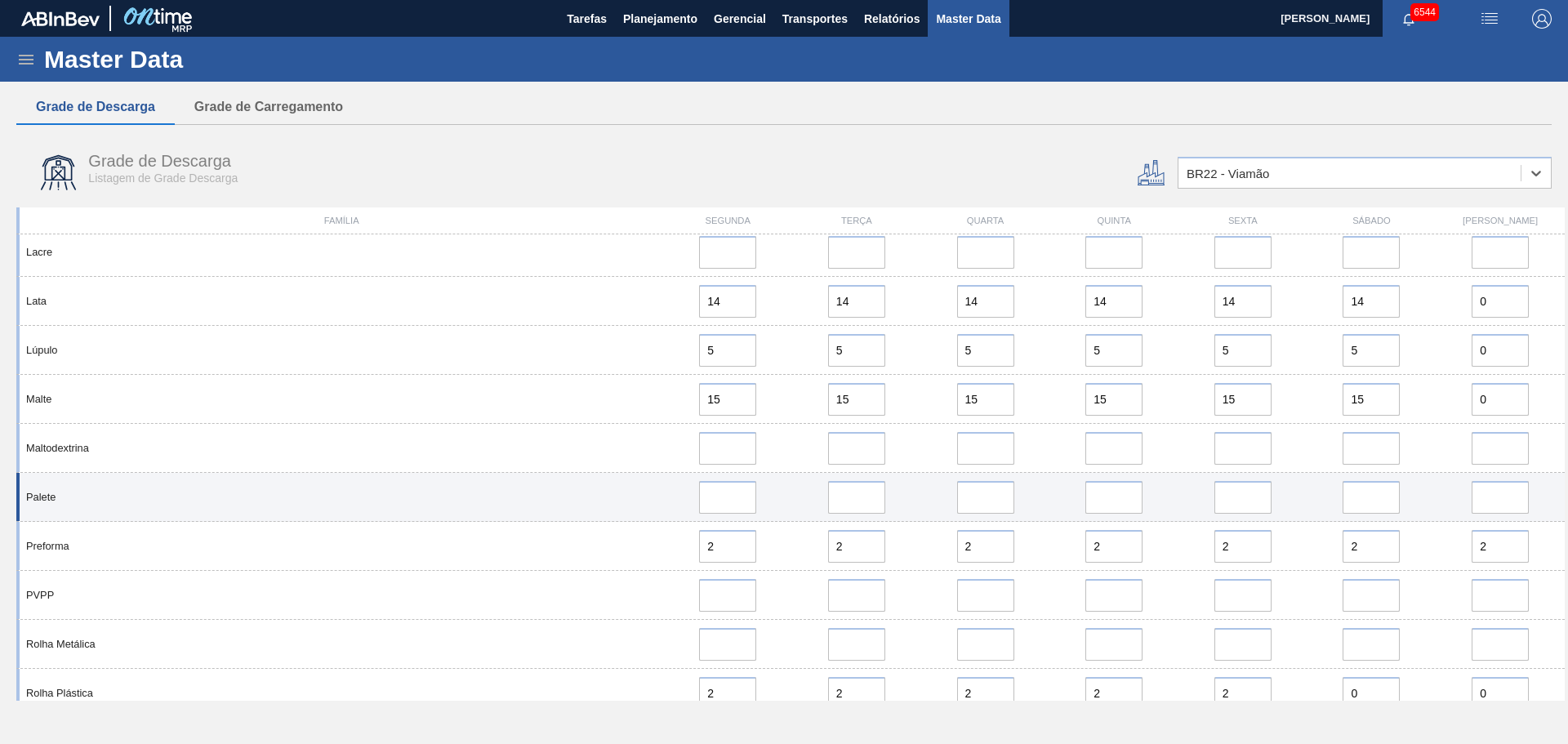
scroll to position [1143, 0]
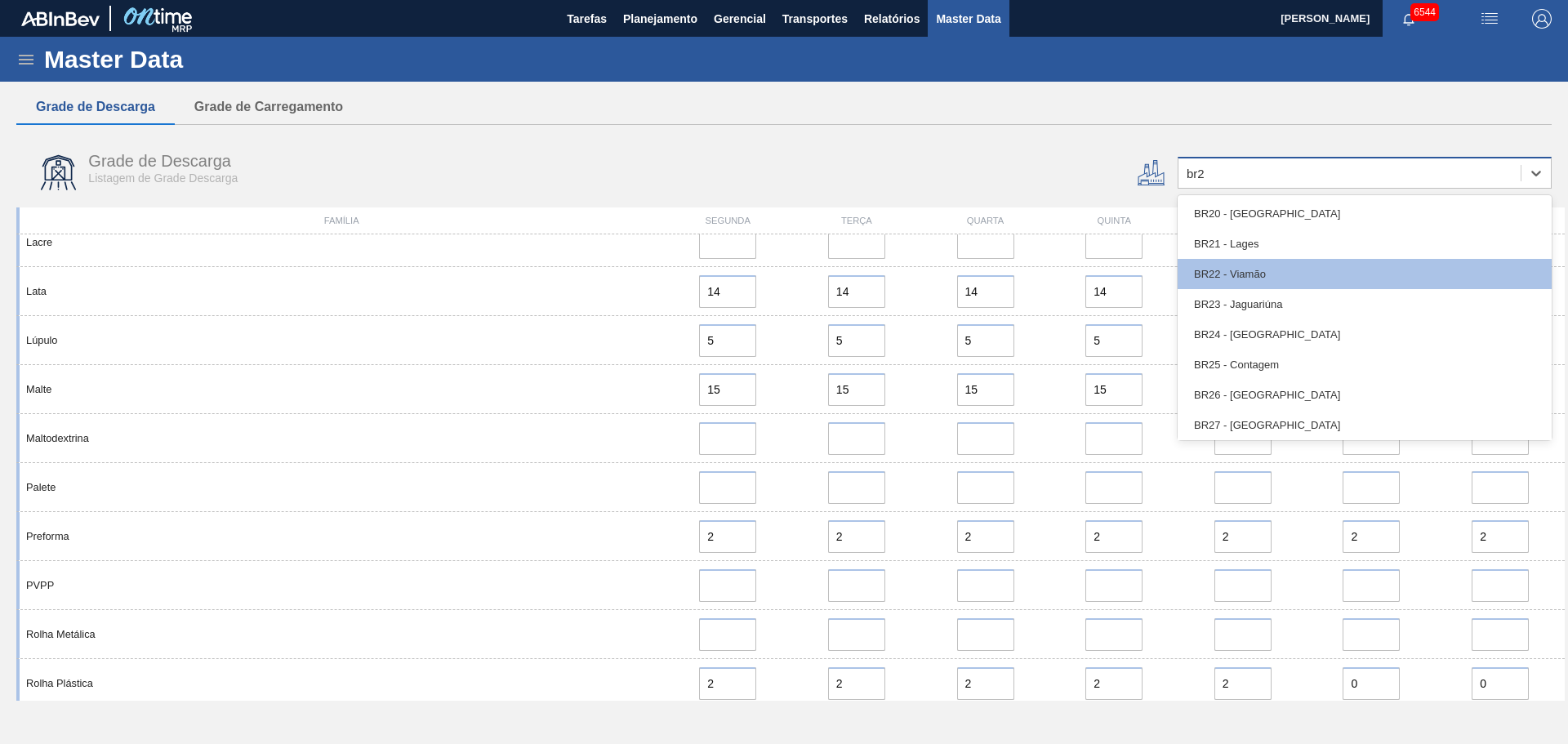
type input "br23"
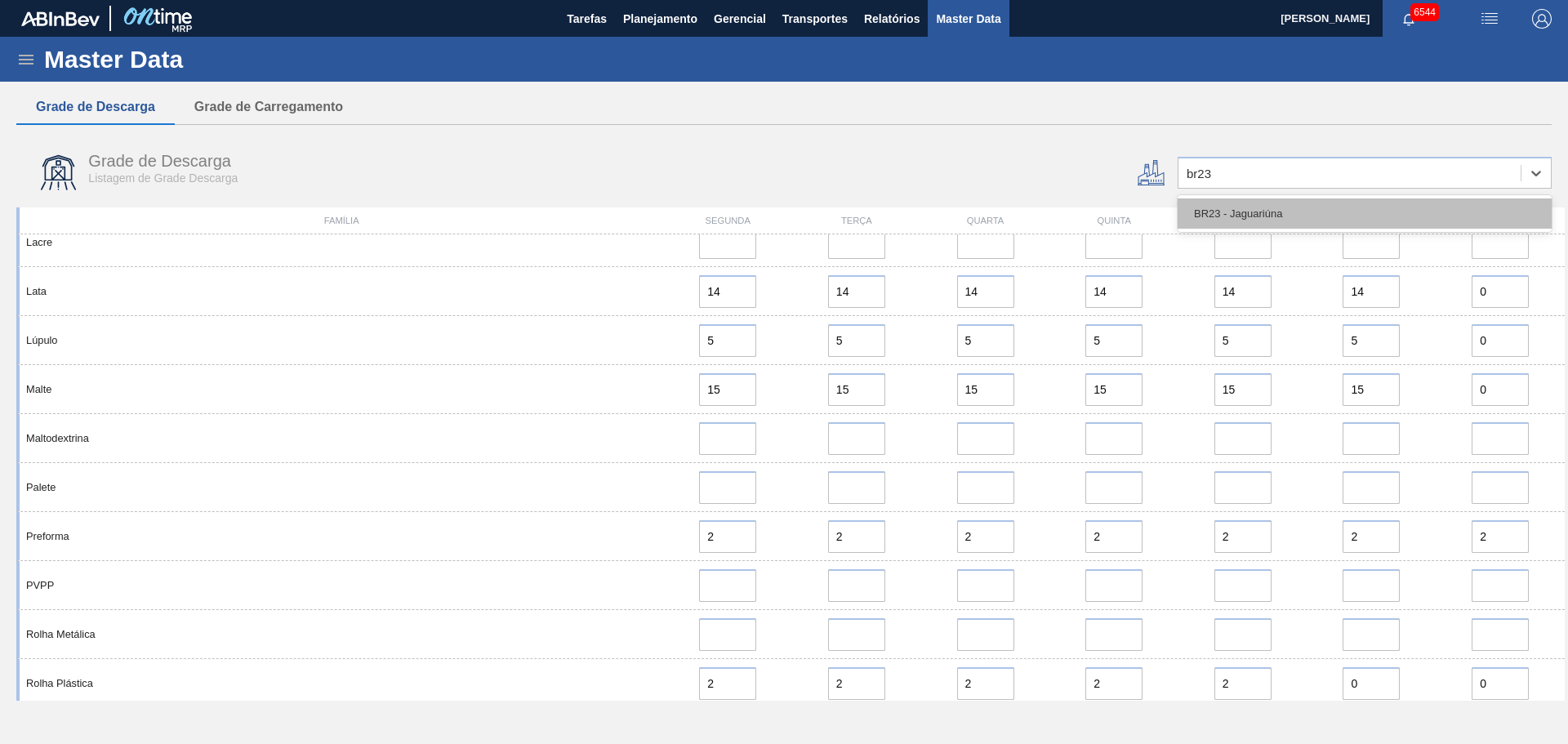
click at [1272, 206] on div "BR23 - Jaguariúna" at bounding box center [1364, 213] width 374 height 30
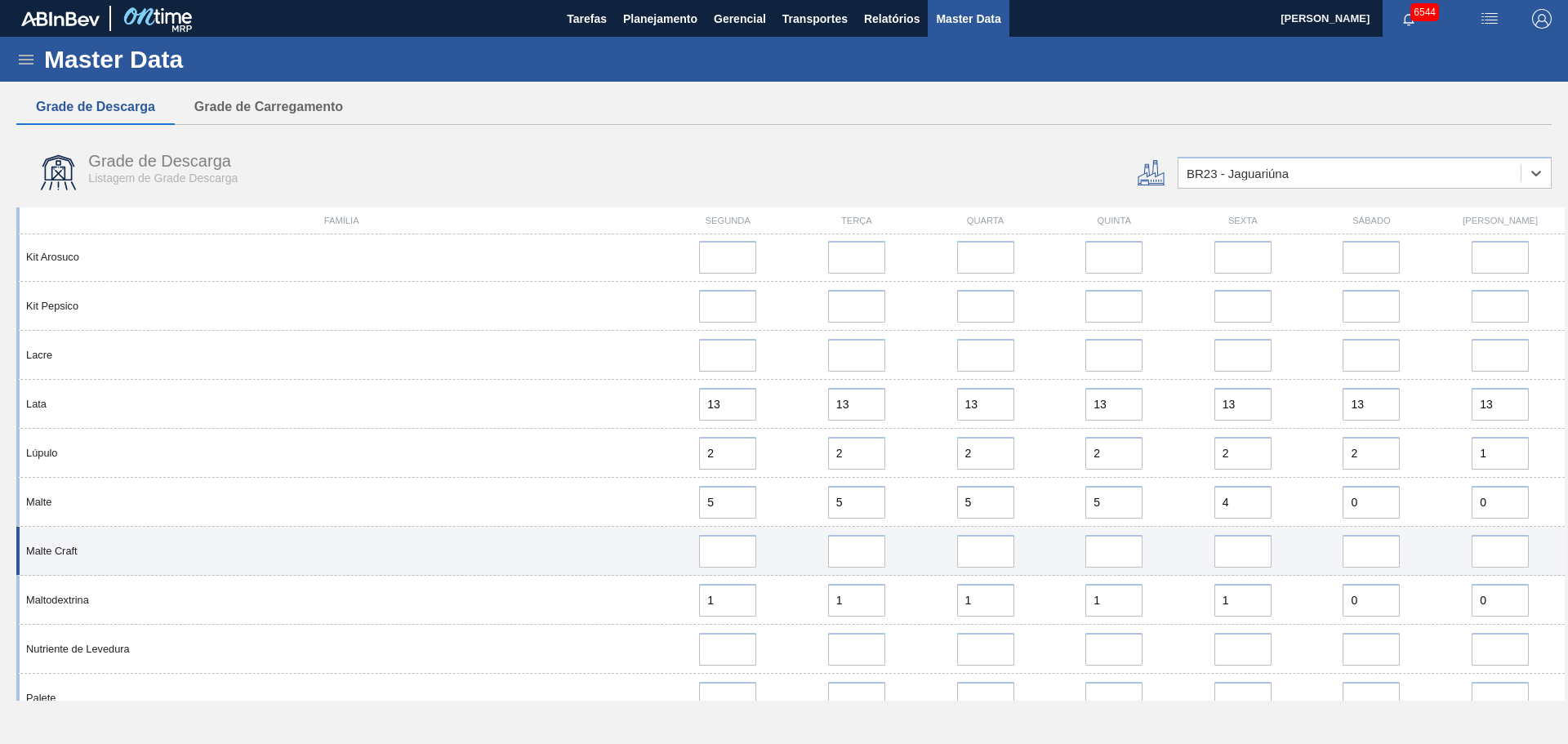
scroll to position [1632, 0]
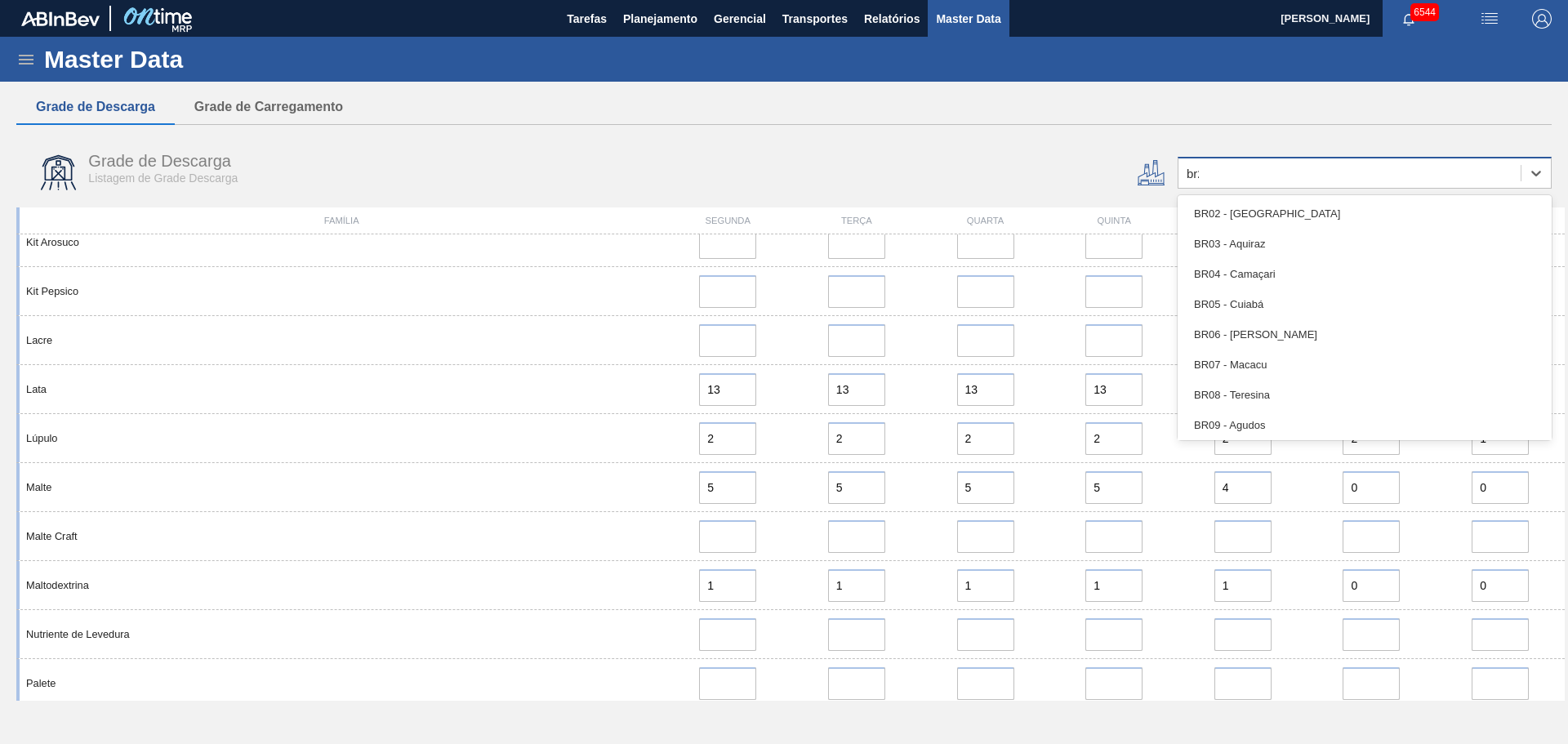
type input "br24"
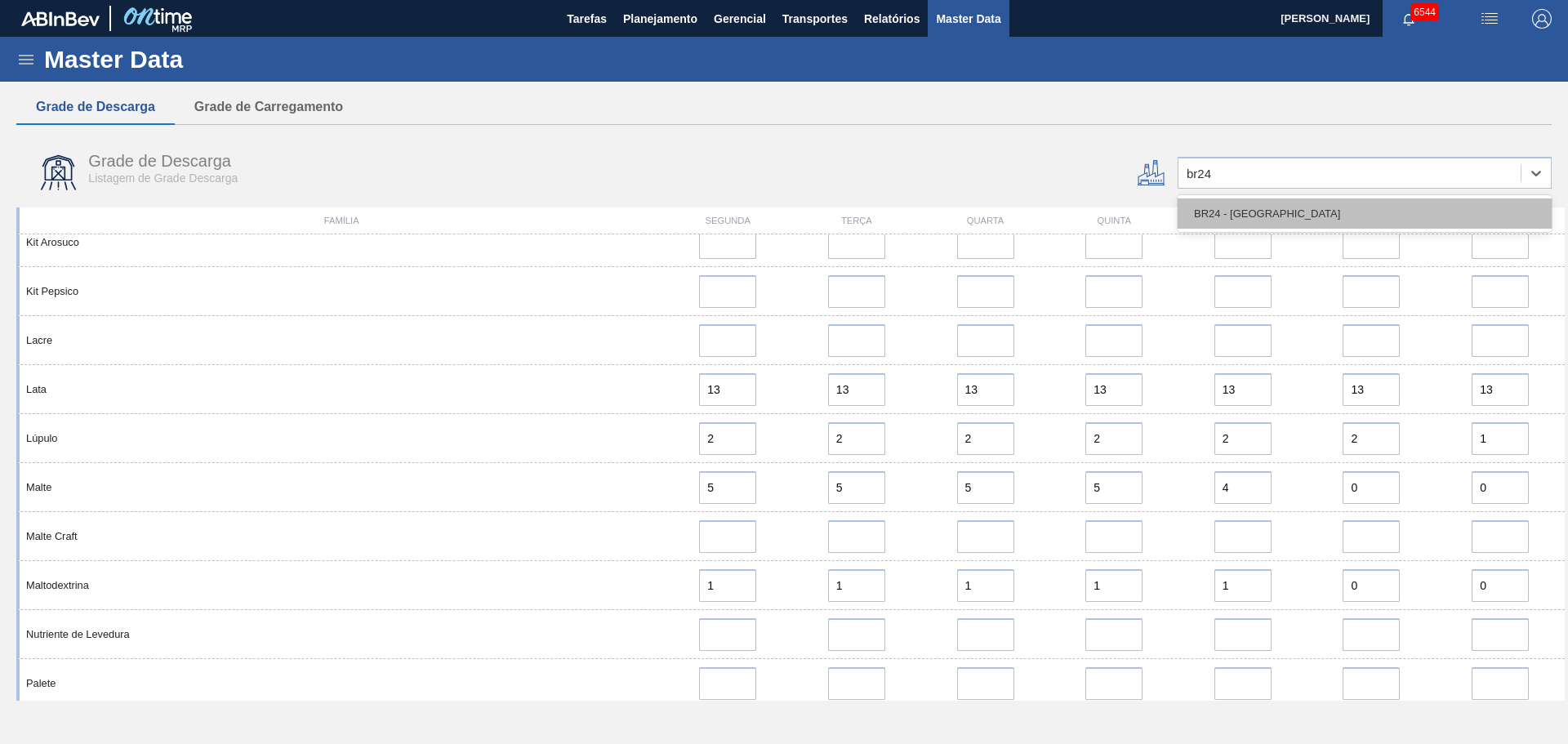
click at [1308, 212] on div "BR24 - [GEOGRAPHIC_DATA]" at bounding box center [1364, 213] width 374 height 30
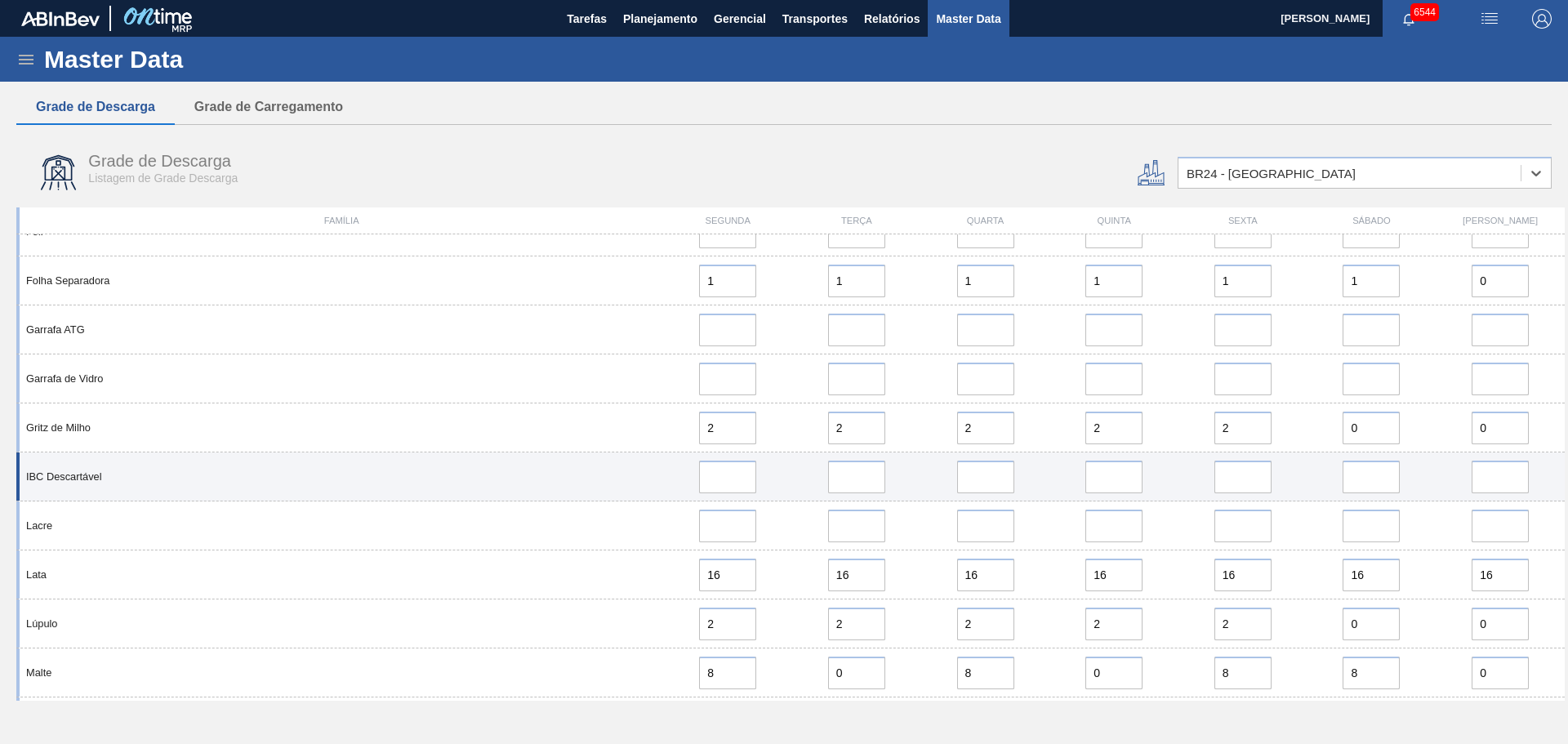
scroll to position [735, 0]
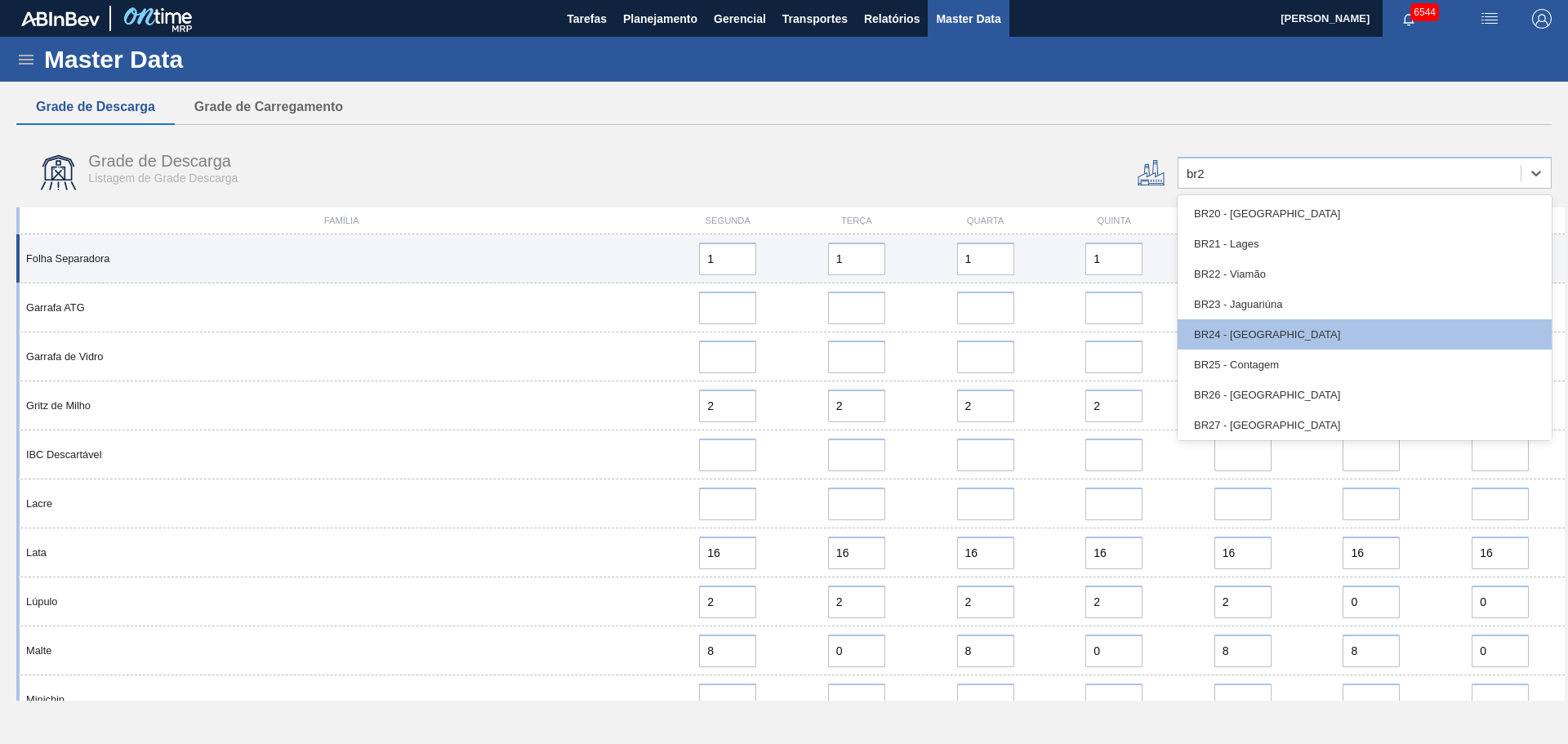
type input "br26"
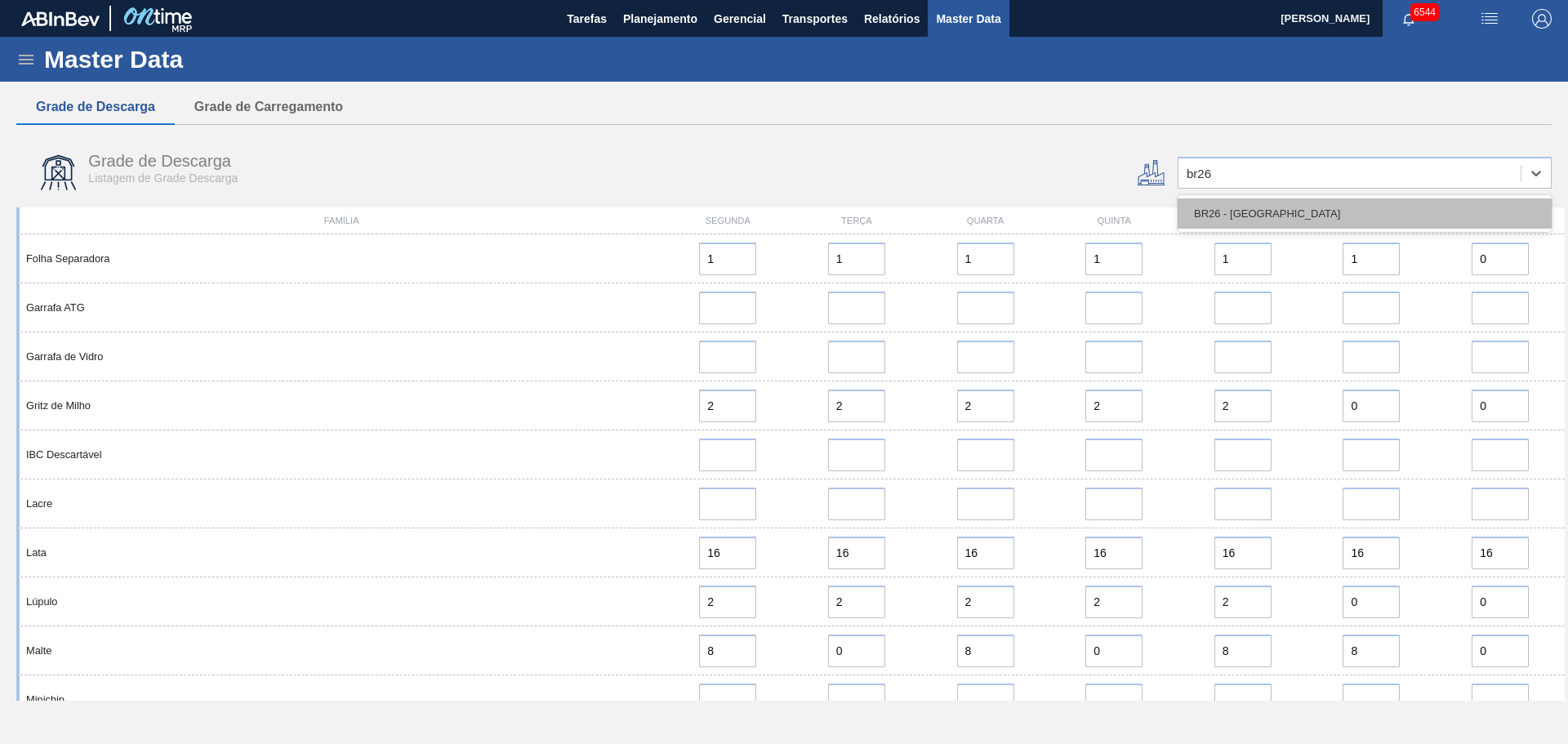
click at [1261, 212] on div "BR26 - [GEOGRAPHIC_DATA]" at bounding box center [1364, 213] width 374 height 30
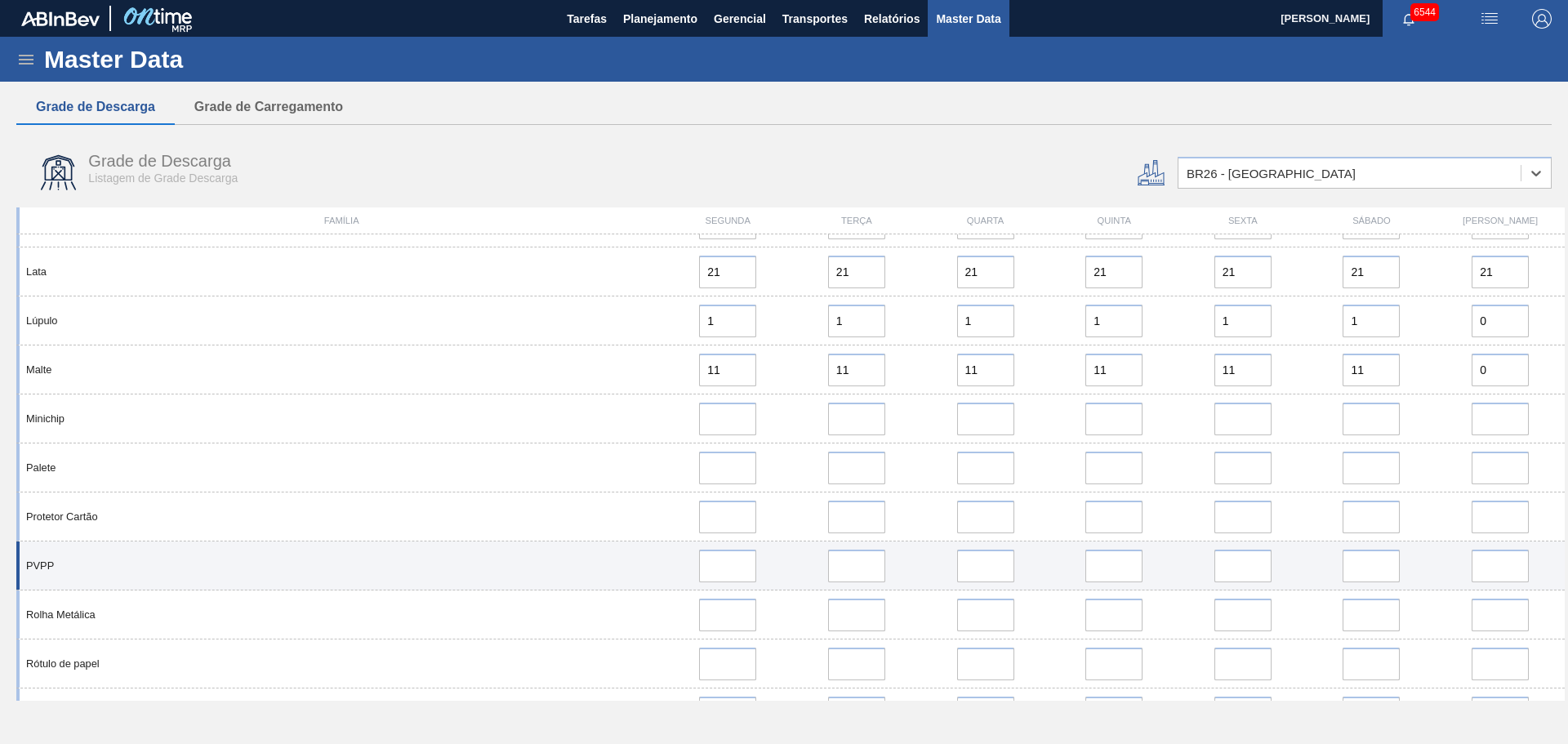
scroll to position [1061, 0]
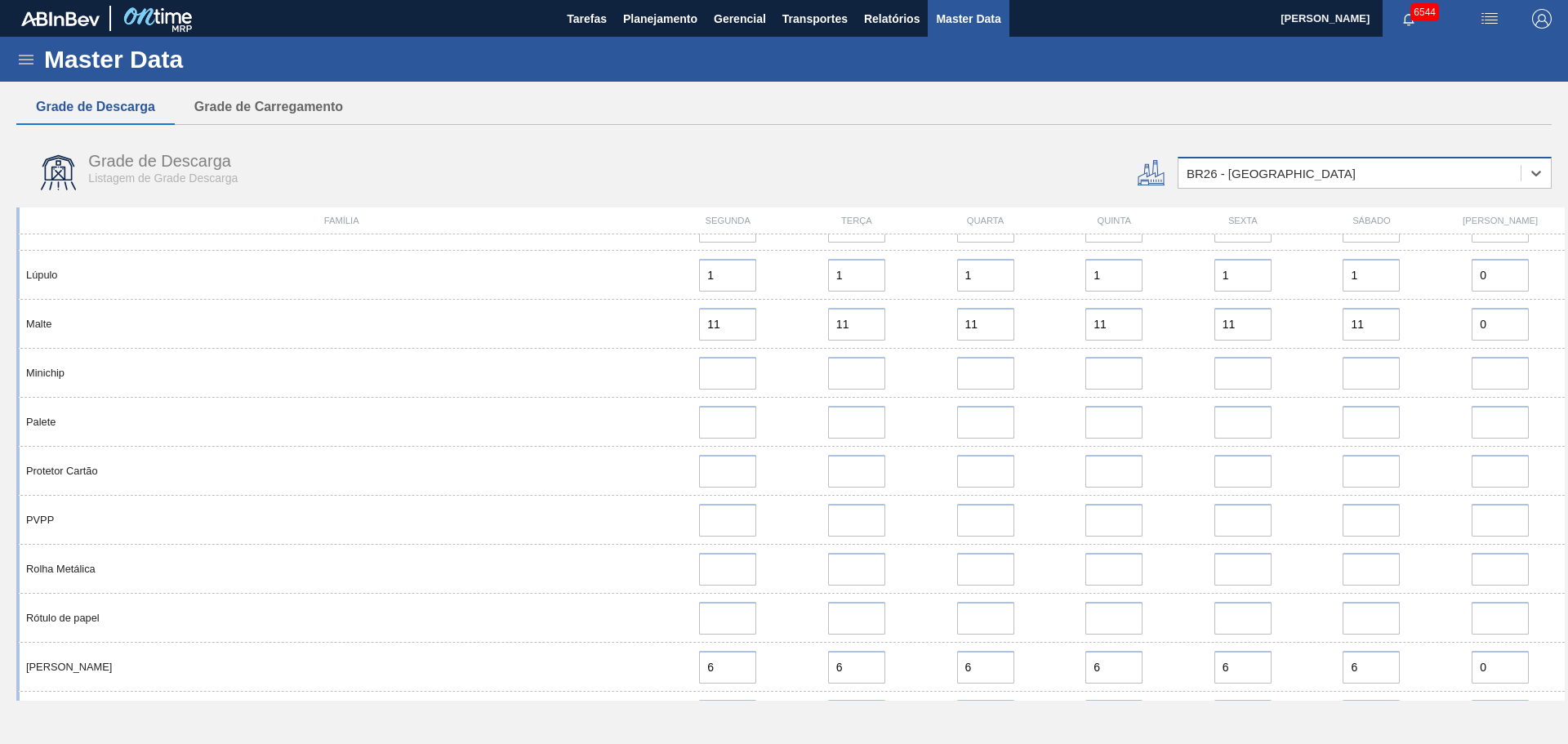
click at [1224, 171] on div "BR26 - [GEOGRAPHIC_DATA]" at bounding box center [1271, 173] width 169 height 14
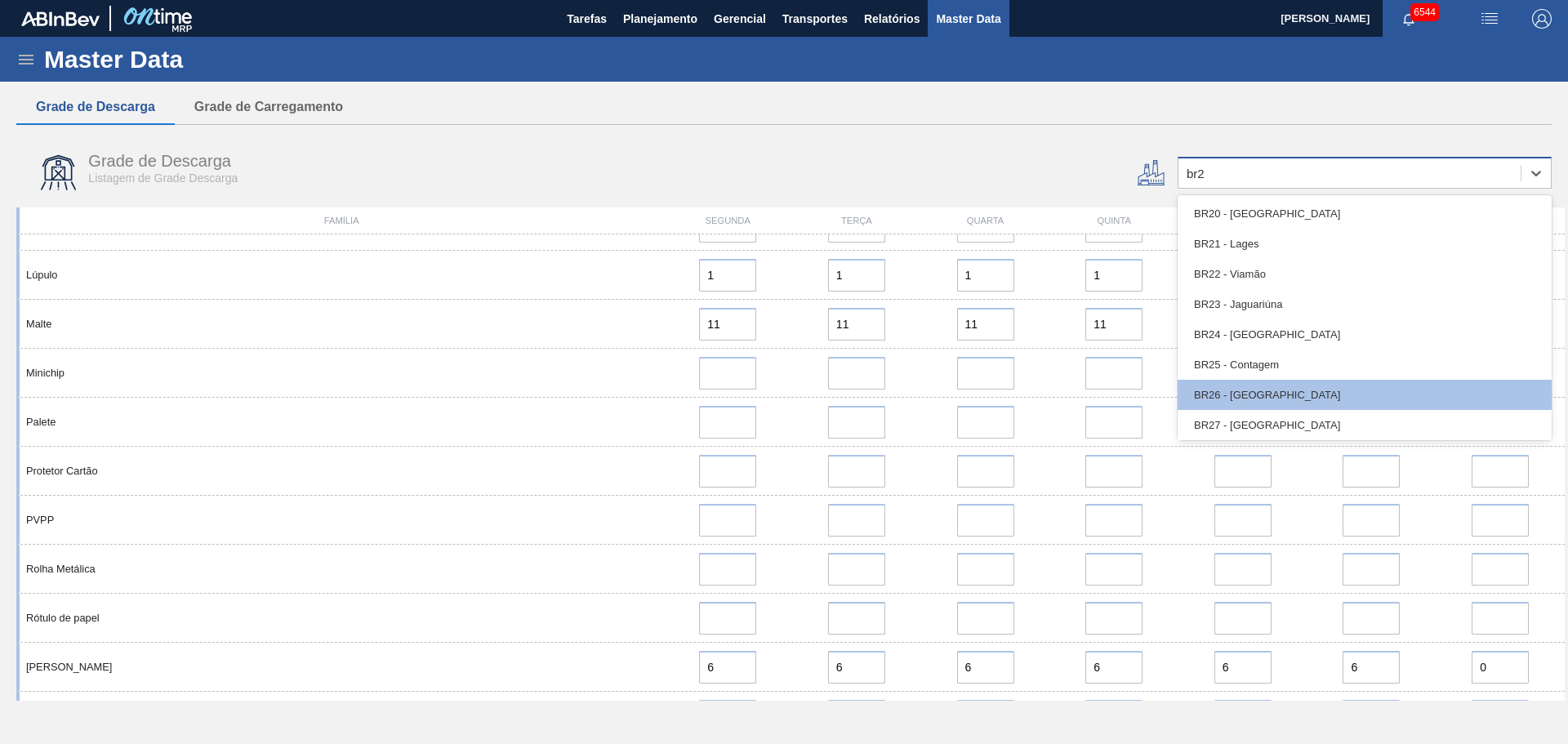
type input "br27"
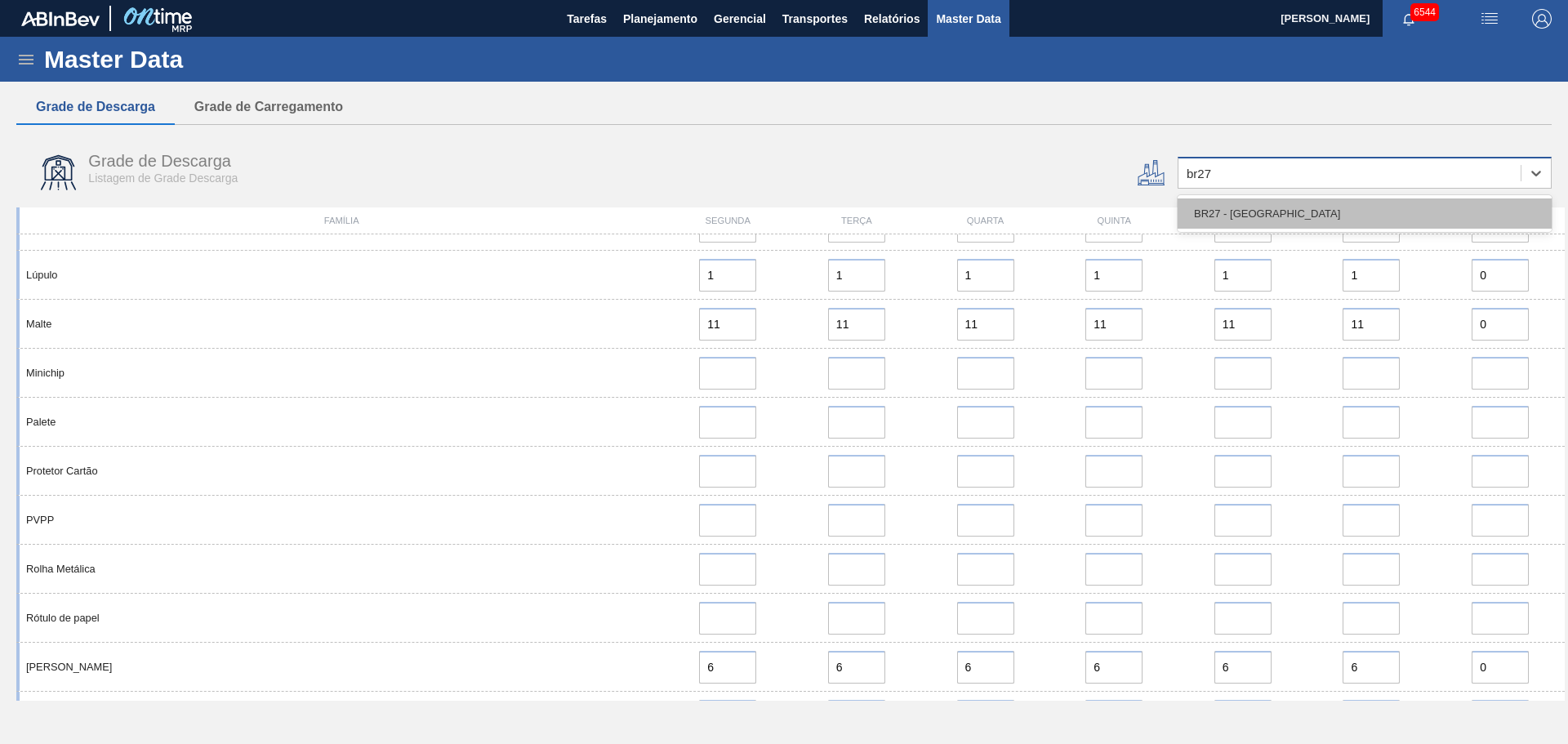
click at [1244, 212] on div "BR27 - [GEOGRAPHIC_DATA]" at bounding box center [1364, 213] width 374 height 30
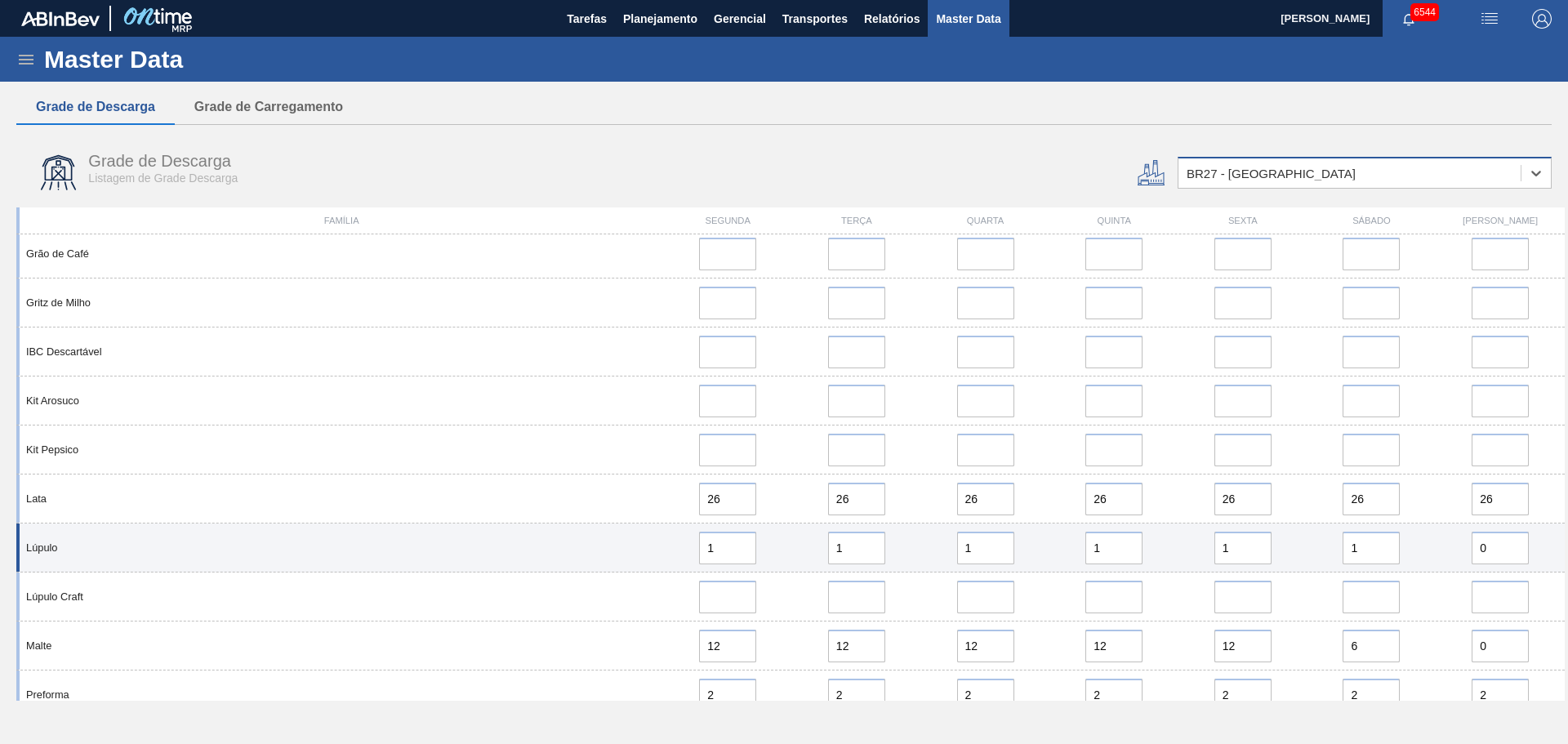
scroll to position [1470, 0]
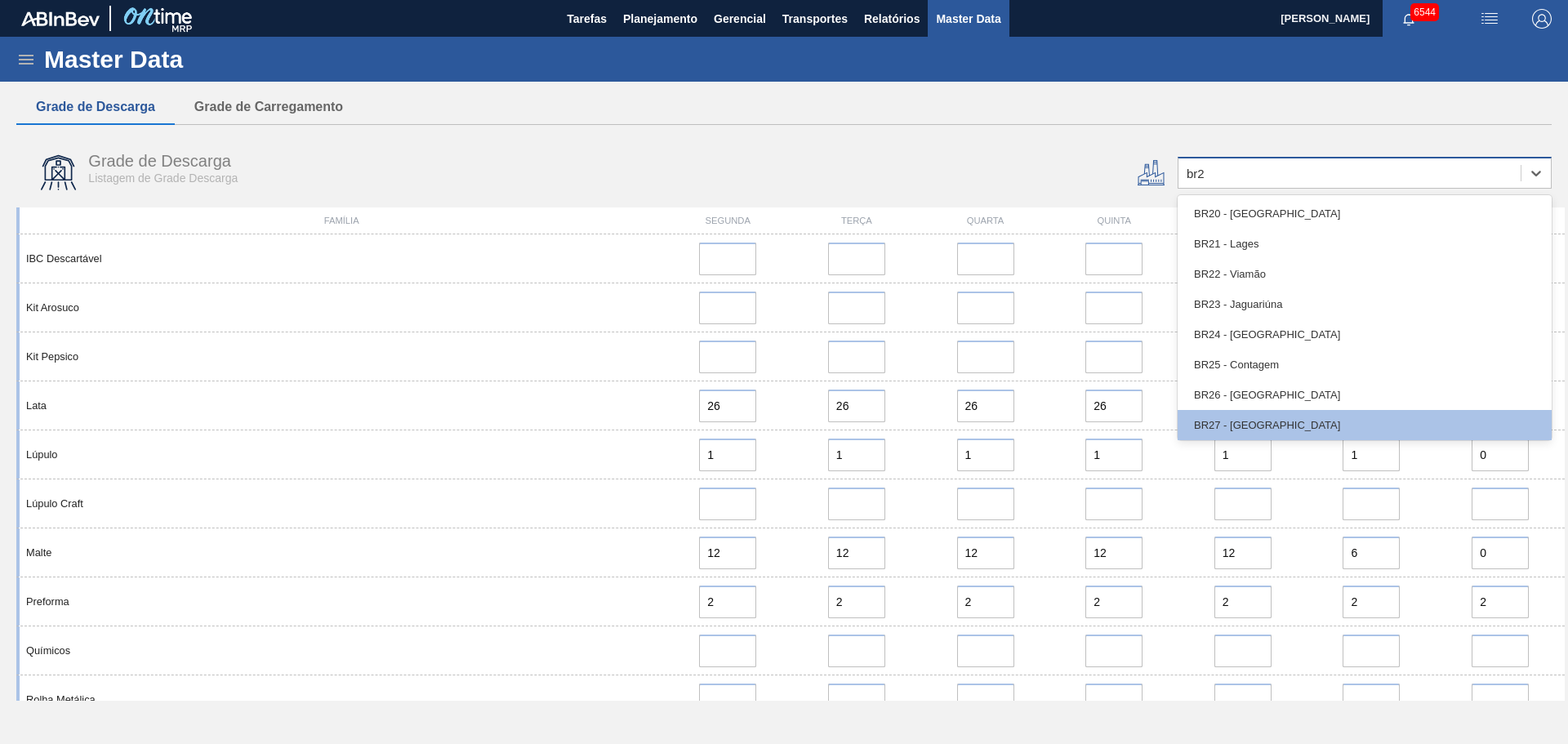
type input "br28"
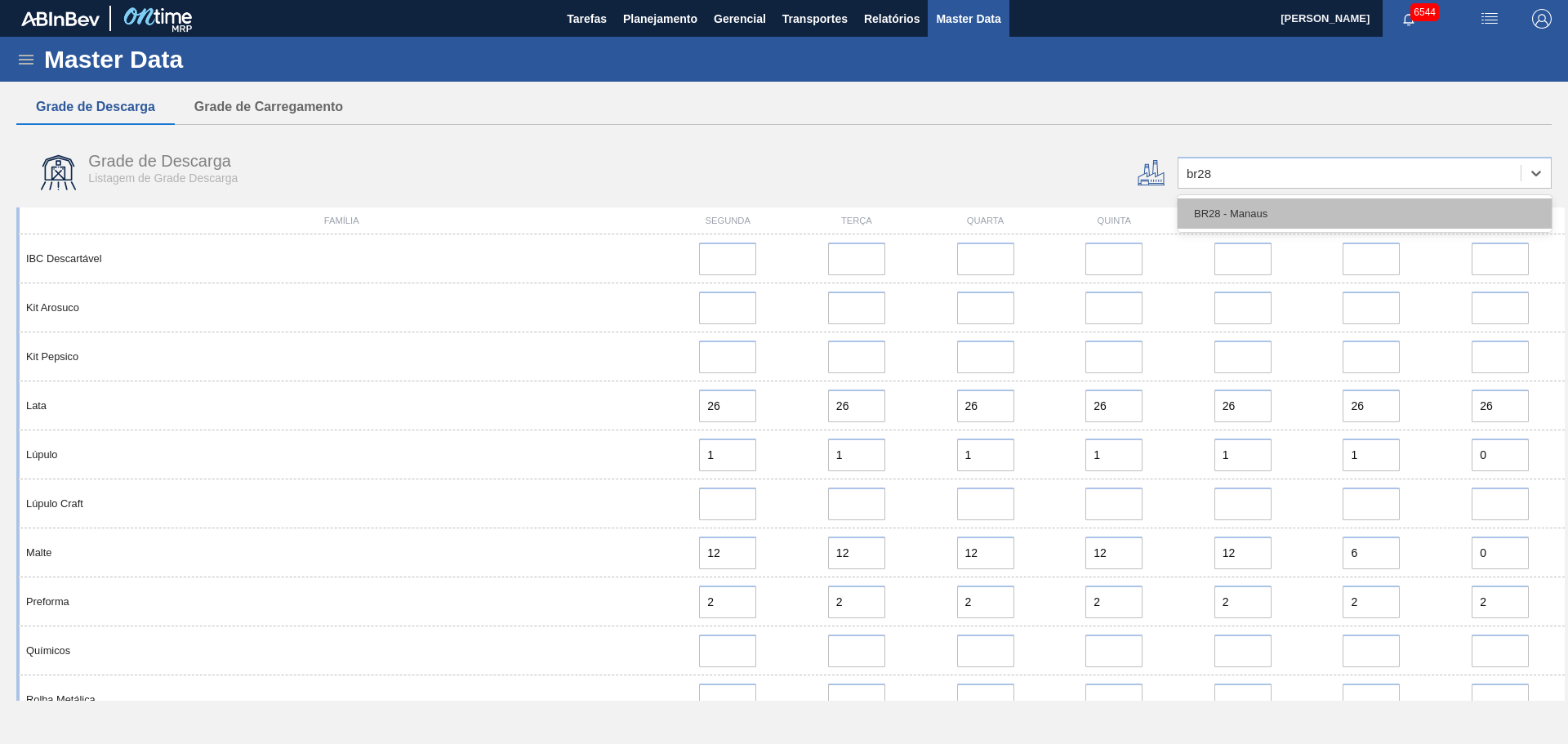
click at [1273, 201] on div "BR28 - Manaus" at bounding box center [1364, 213] width 374 height 30
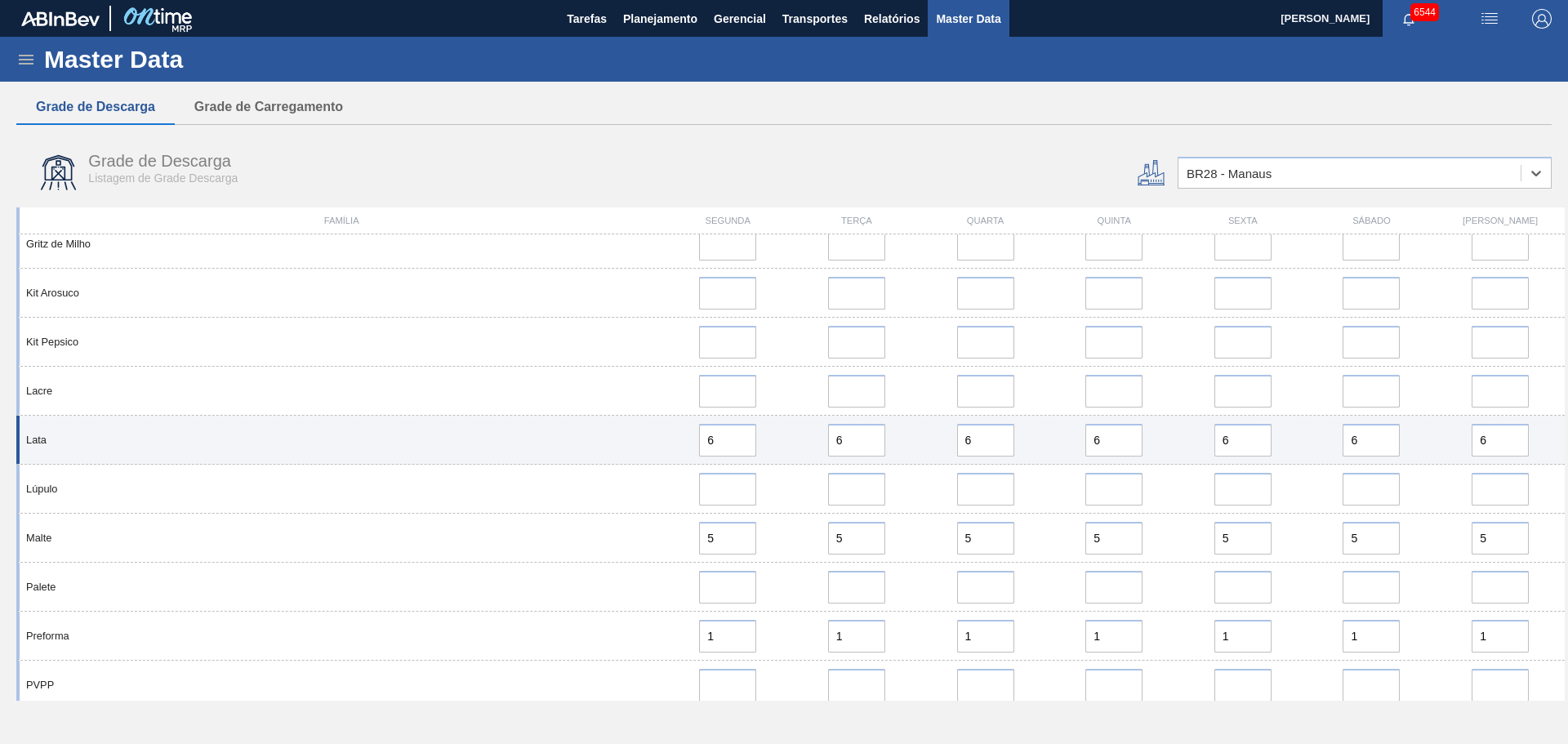
scroll to position [979, 0]
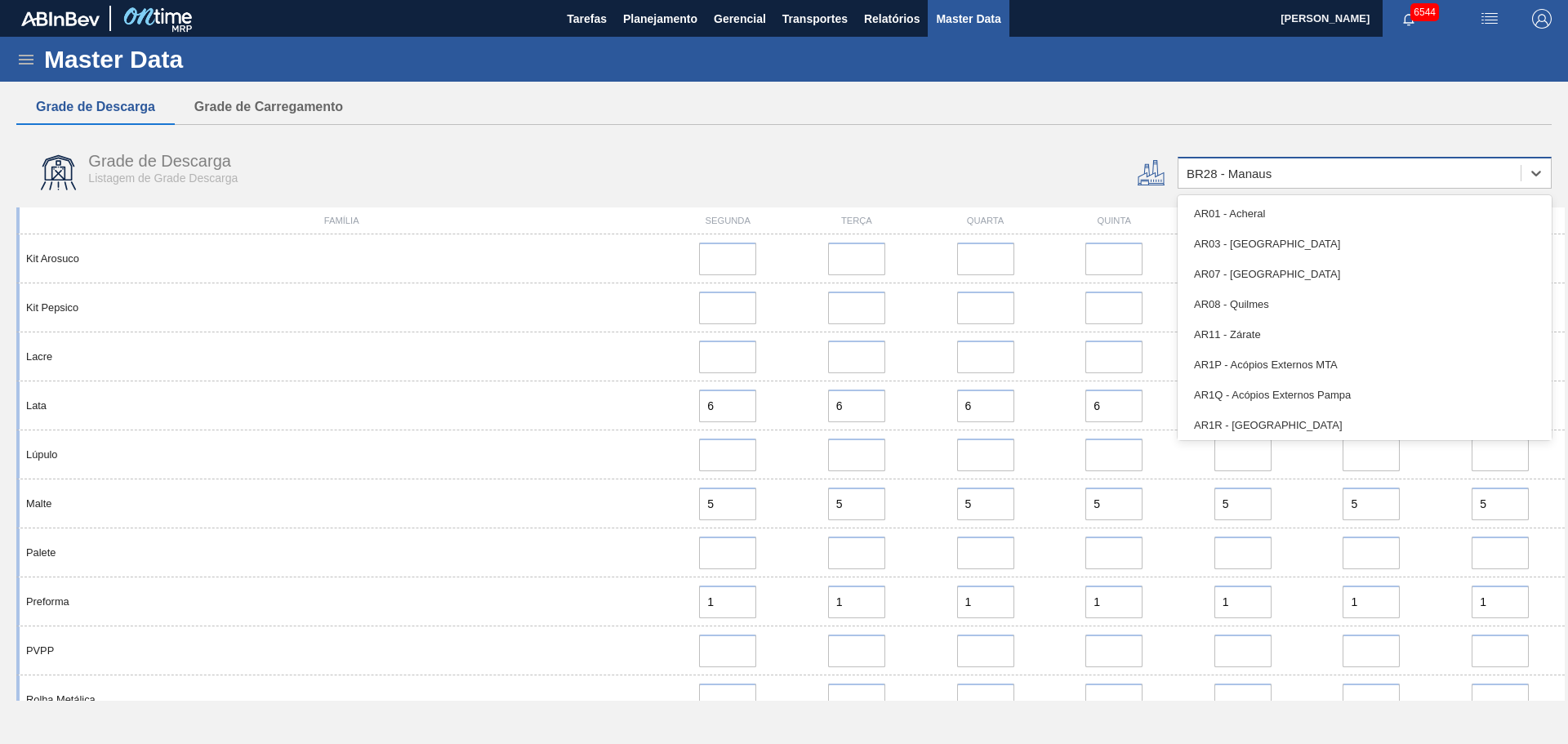
click at [1283, 175] on div "BR28 - Manaus" at bounding box center [1349, 174] width 342 height 24
type input "br92"
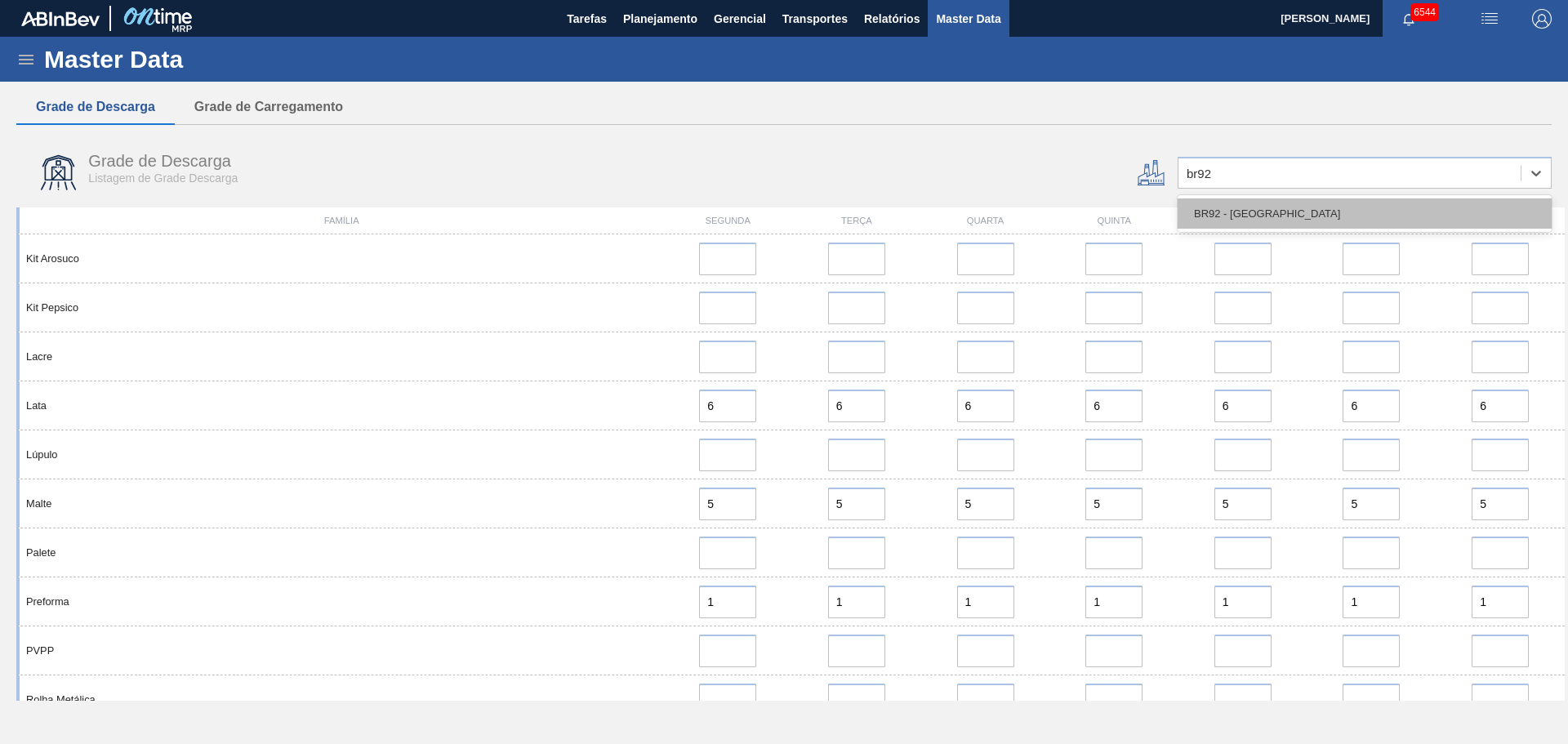
click at [1279, 207] on div "BR92 - [GEOGRAPHIC_DATA]" at bounding box center [1364, 213] width 374 height 30
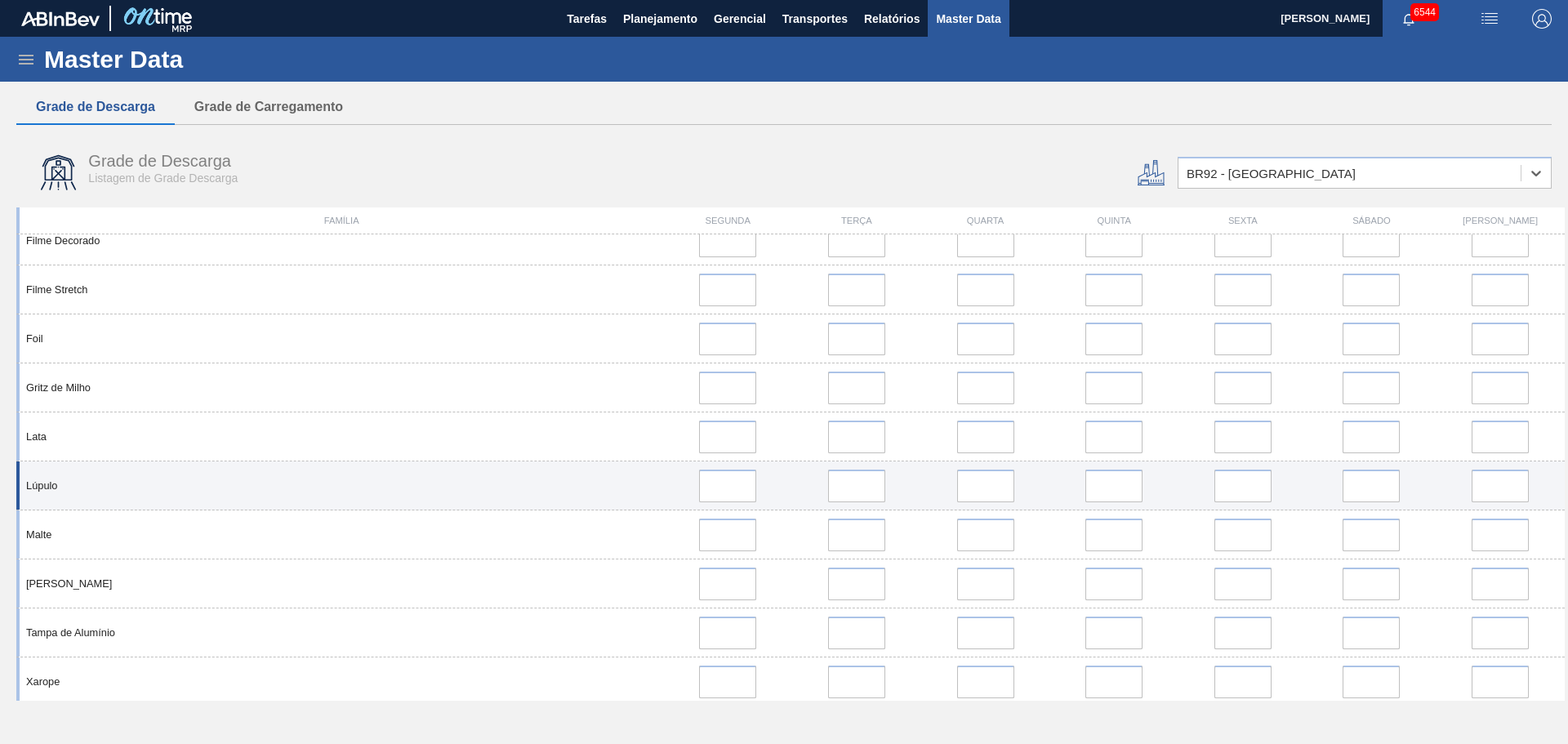
scroll to position [269, 0]
